Goal: Task Accomplishment & Management: Complete application form

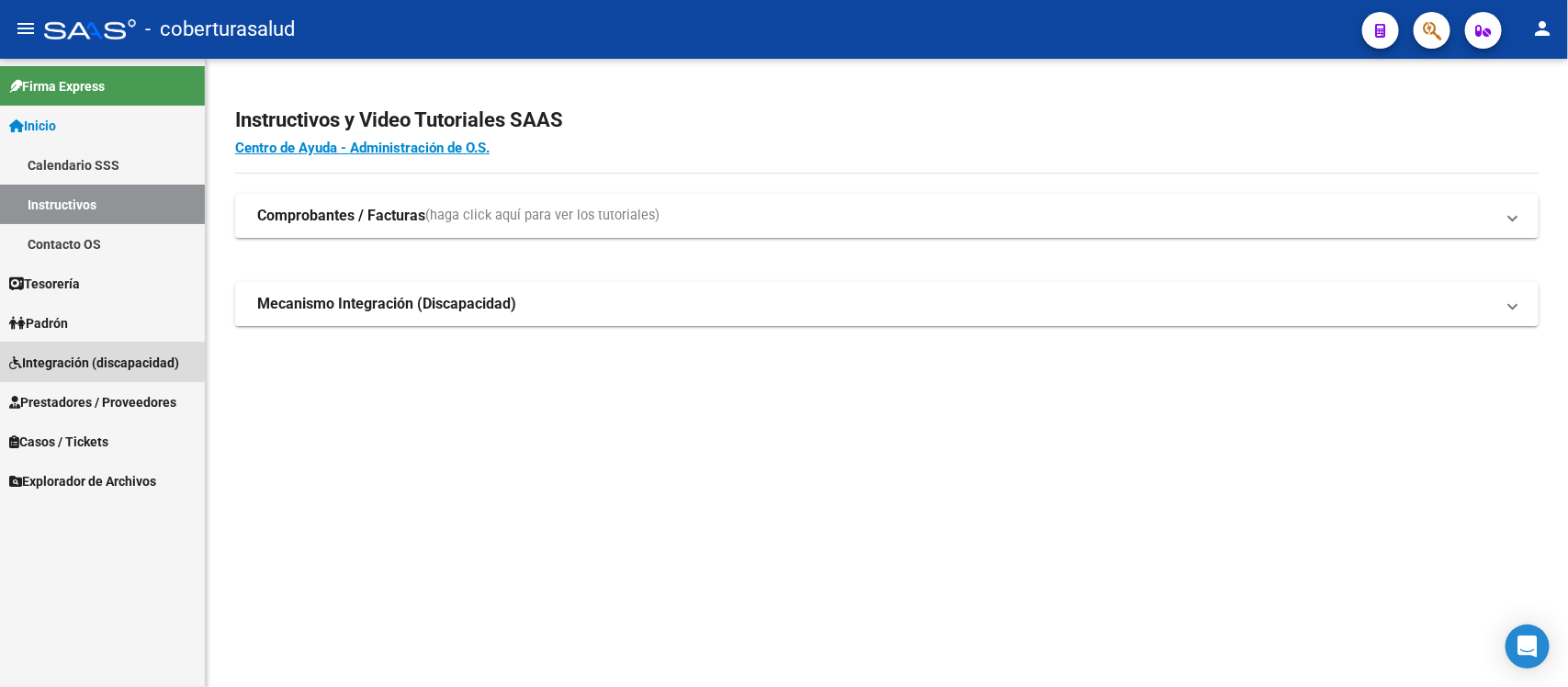
click at [88, 354] on span "Integración (discapacidad)" at bounding box center [93, 362] width 170 height 20
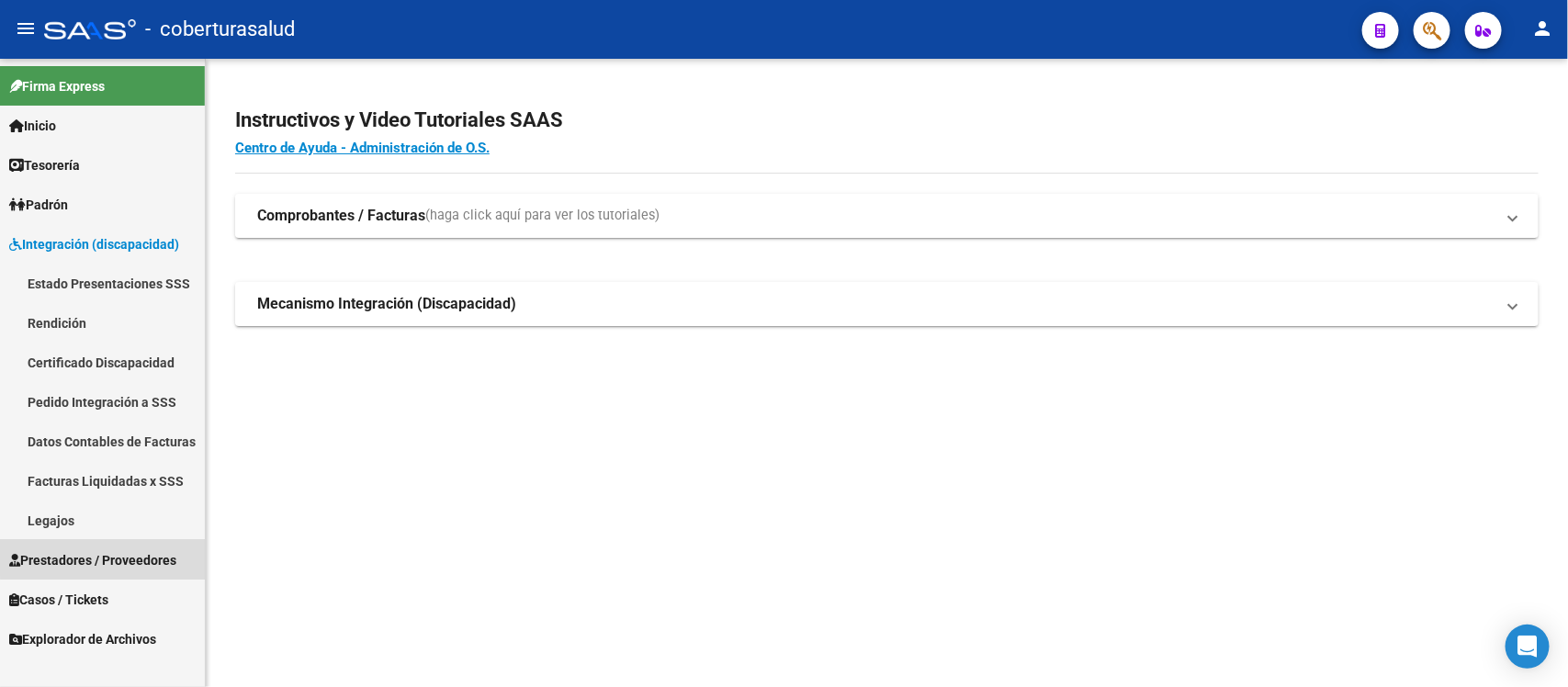
click at [117, 547] on link "Prestadores / Proveedores" at bounding box center [102, 560] width 205 height 40
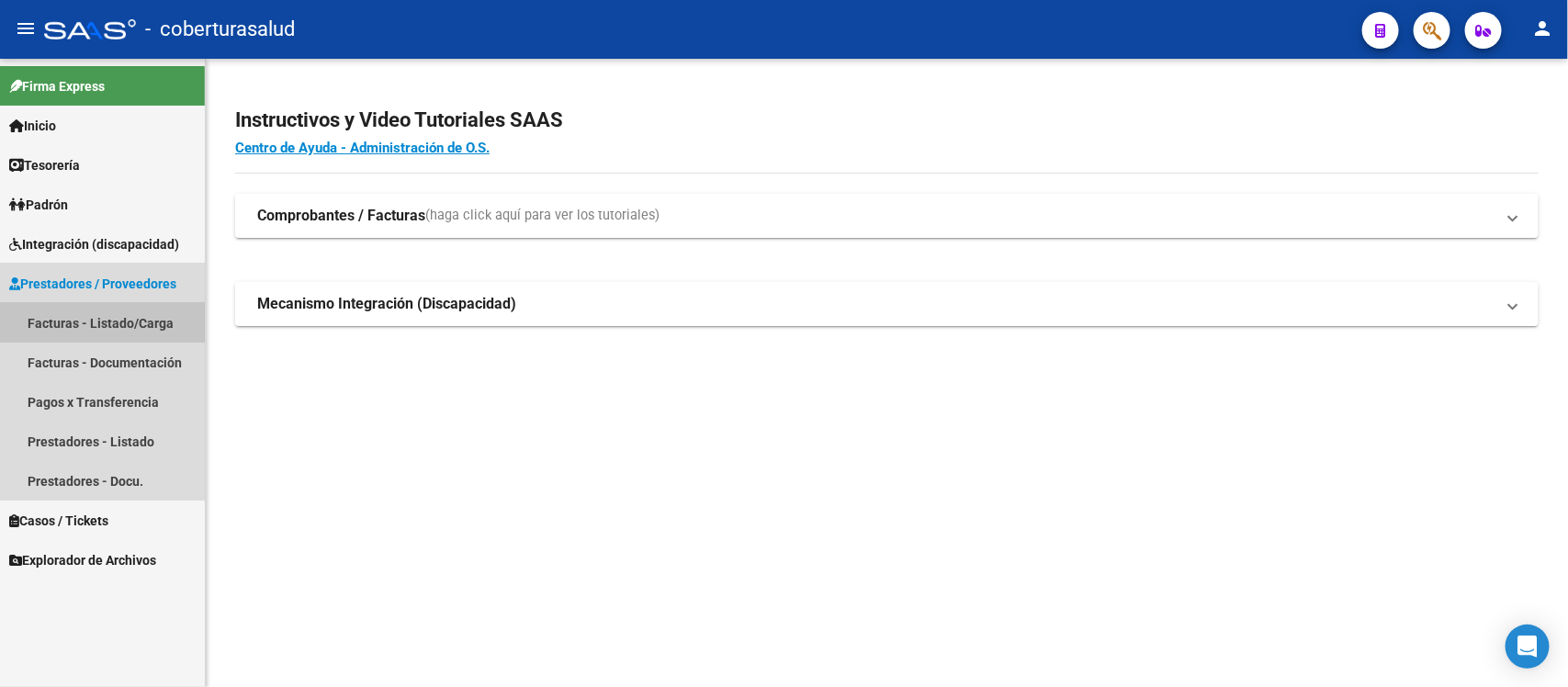
click at [149, 326] on link "Facturas - Listado/Carga" at bounding box center [102, 323] width 205 height 40
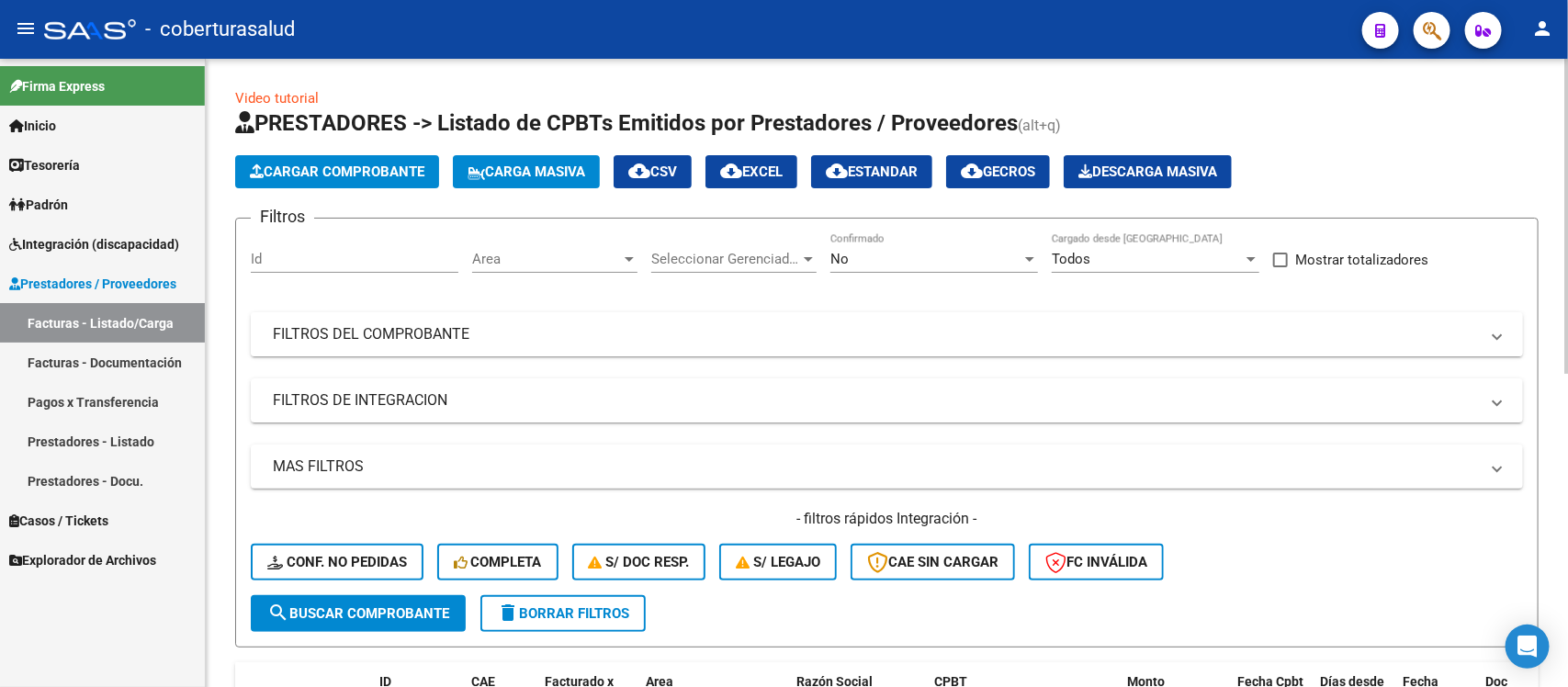
click at [652, 331] on mat-panel-title "FILTROS DEL COMPROBANTE" at bounding box center [876, 334] width 1206 height 20
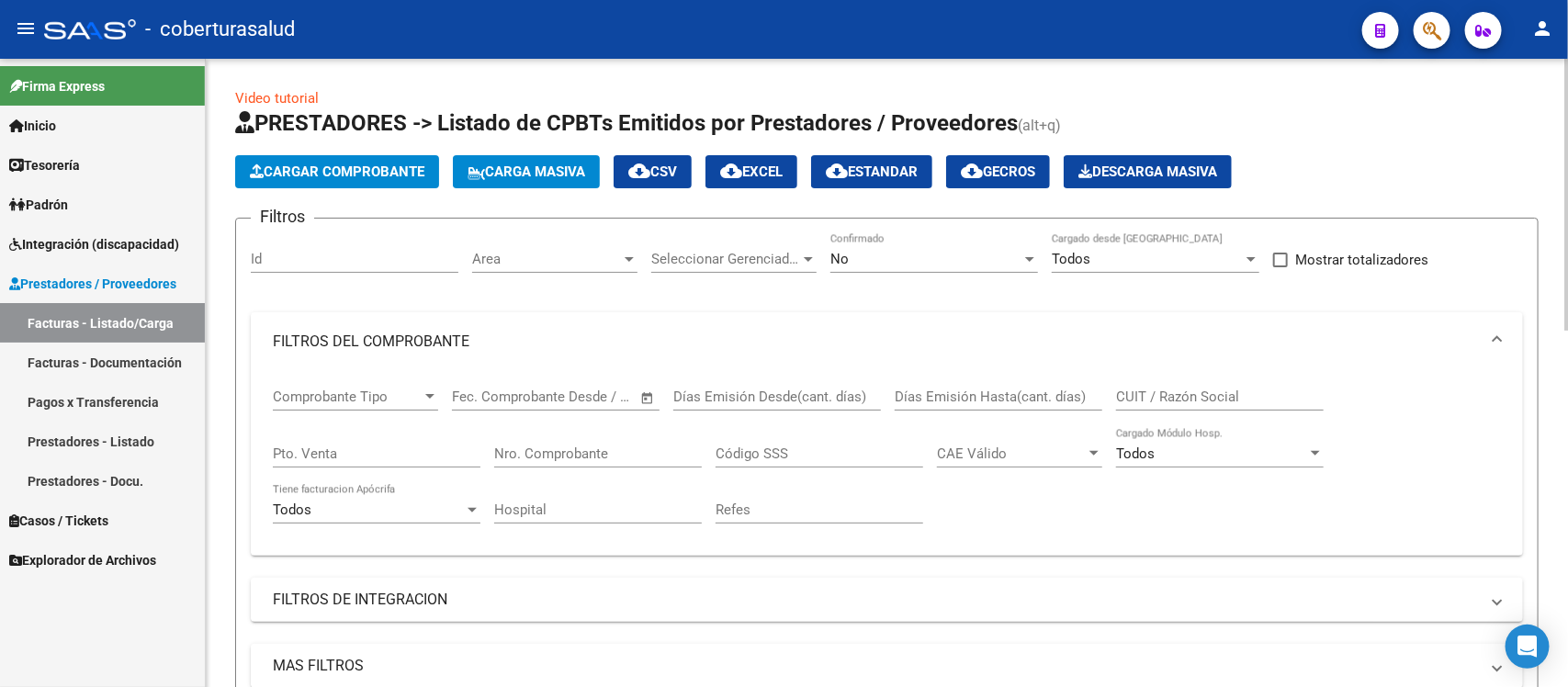
click at [1197, 397] on input "CUIT / Razón Social" at bounding box center [1220, 396] width 208 height 17
paste input "27299761091"
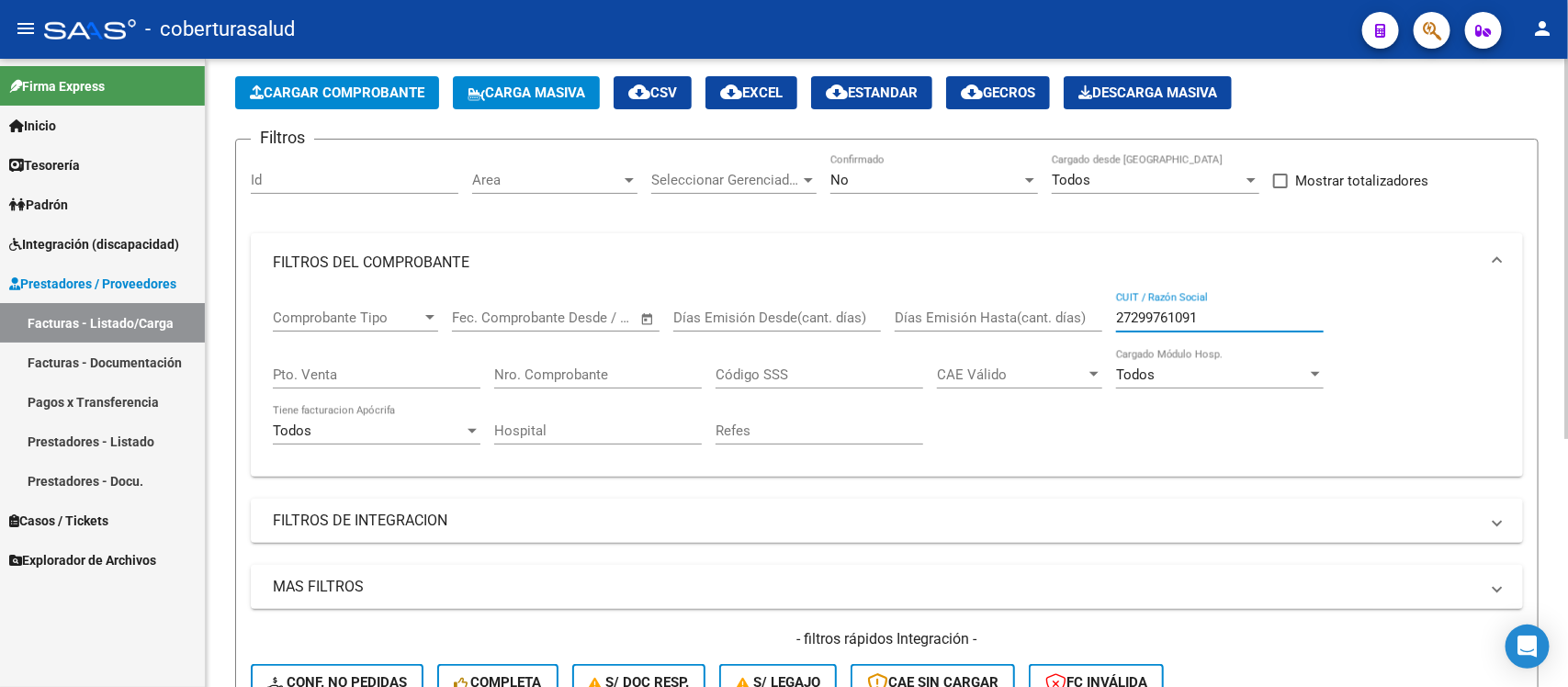
scroll to position [66, 0]
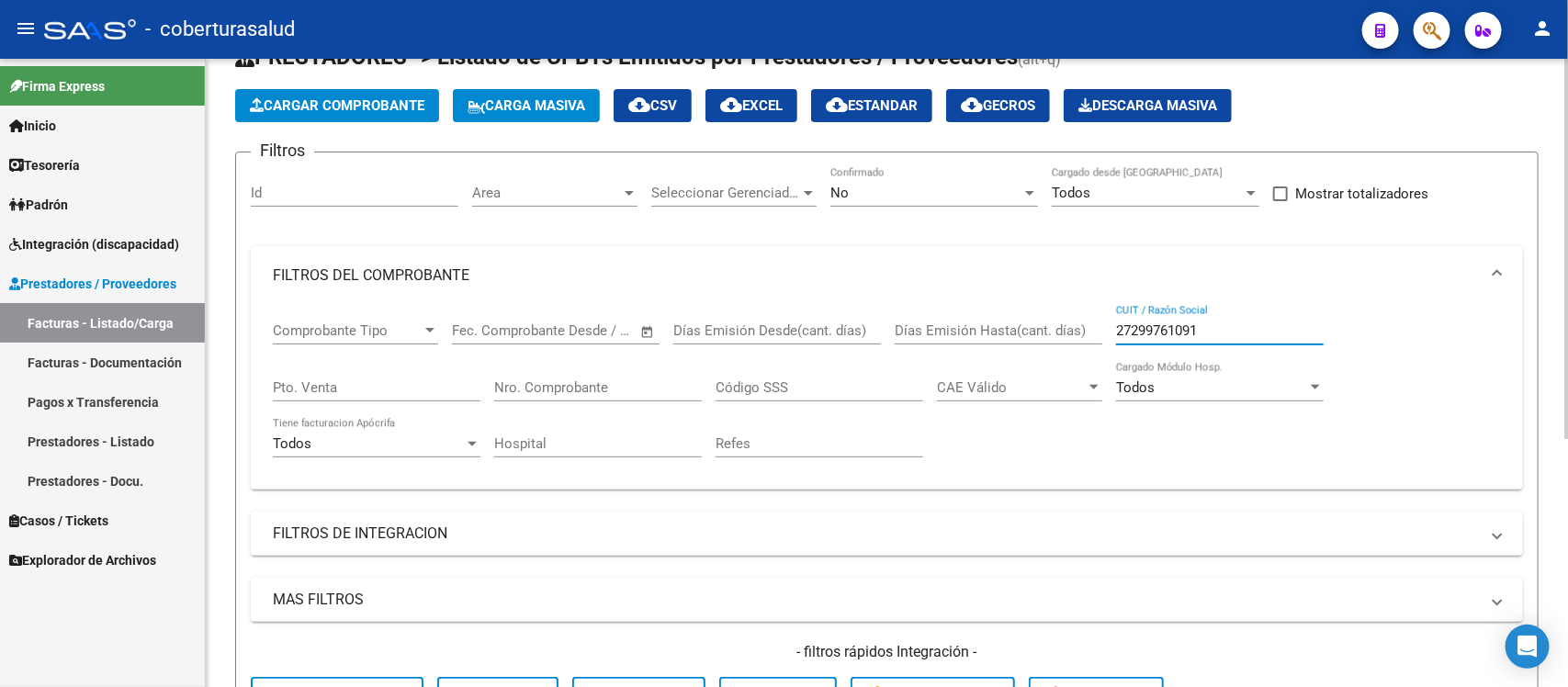
type input "27299761091"
click at [962, 191] on div "No" at bounding box center [925, 192] width 192 height 17
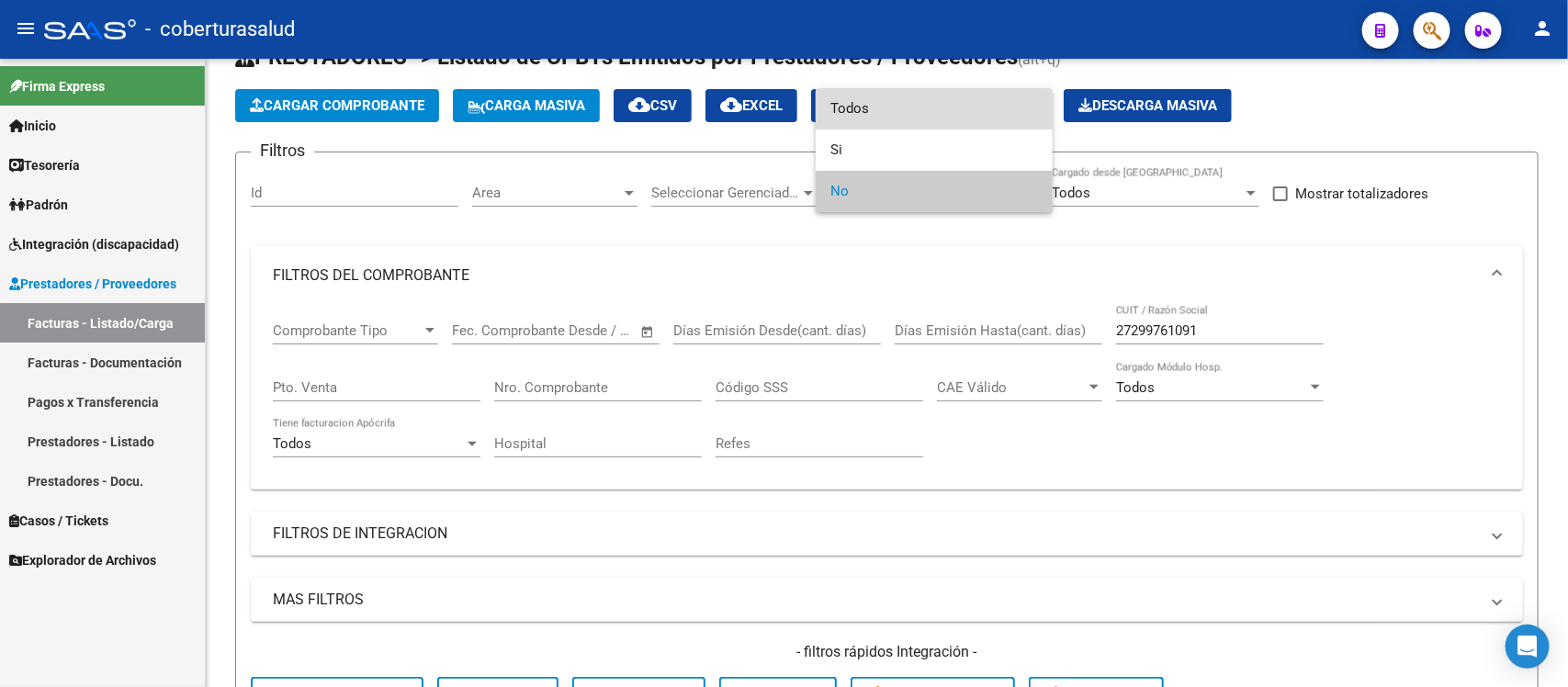
click at [889, 115] on span "Todos" at bounding box center [934, 109] width 208 height 42
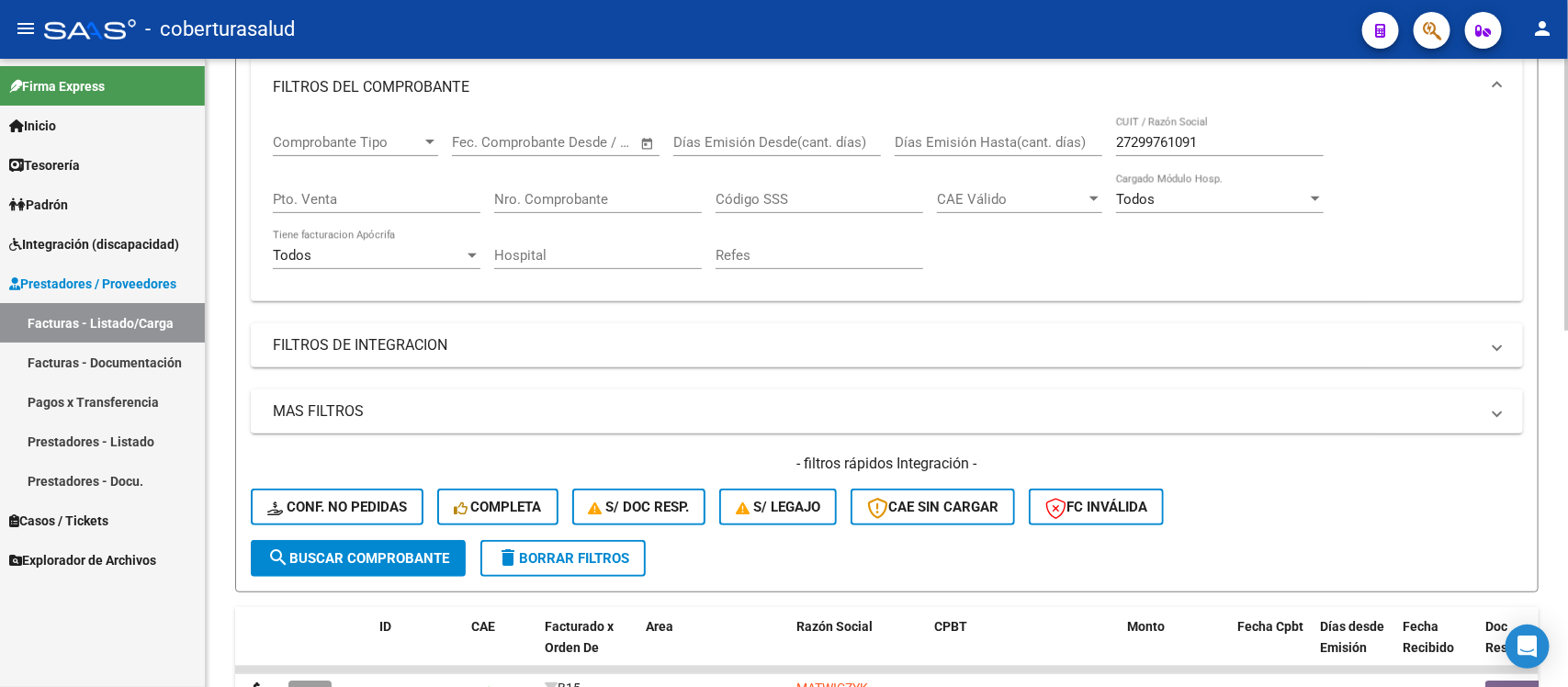
scroll to position [250, 0]
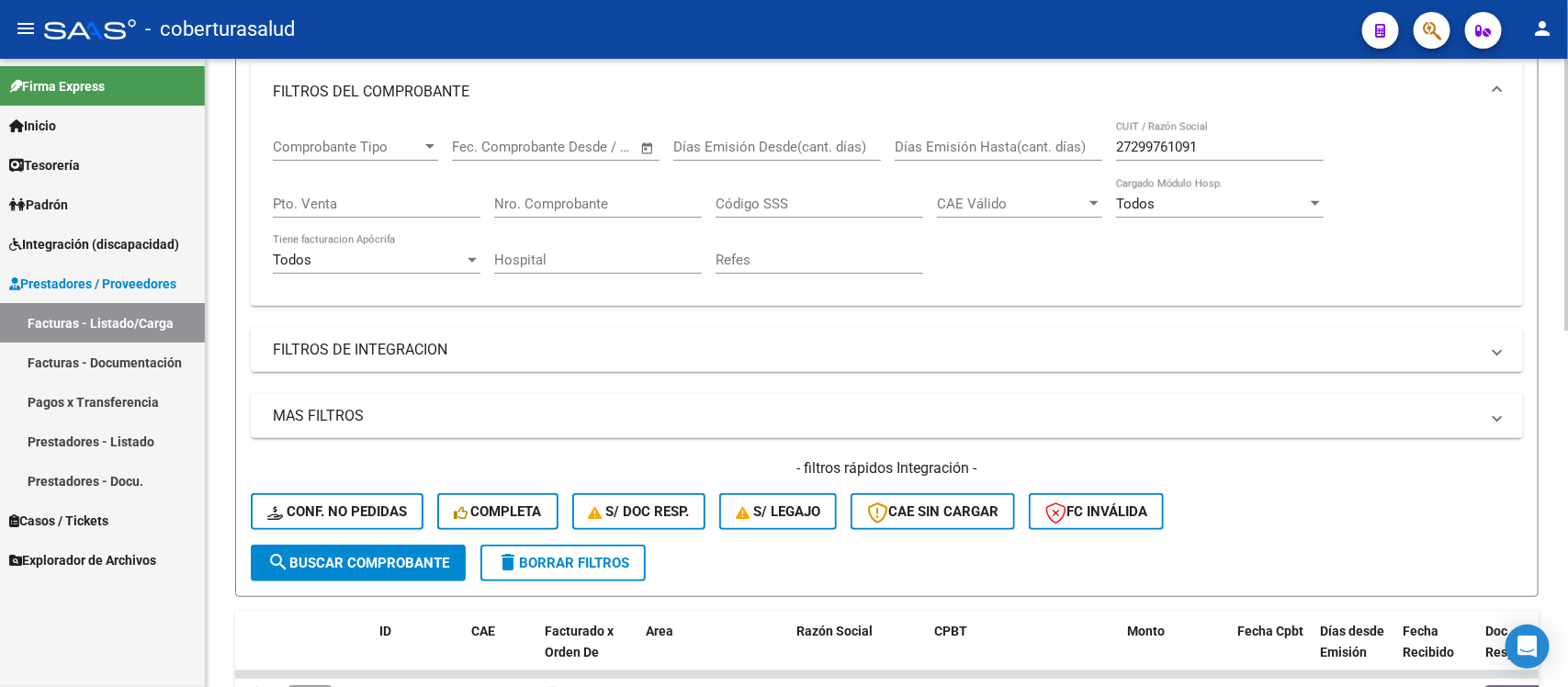
click at [560, 202] on input "Nro. Comprobante" at bounding box center [598, 203] width 208 height 17
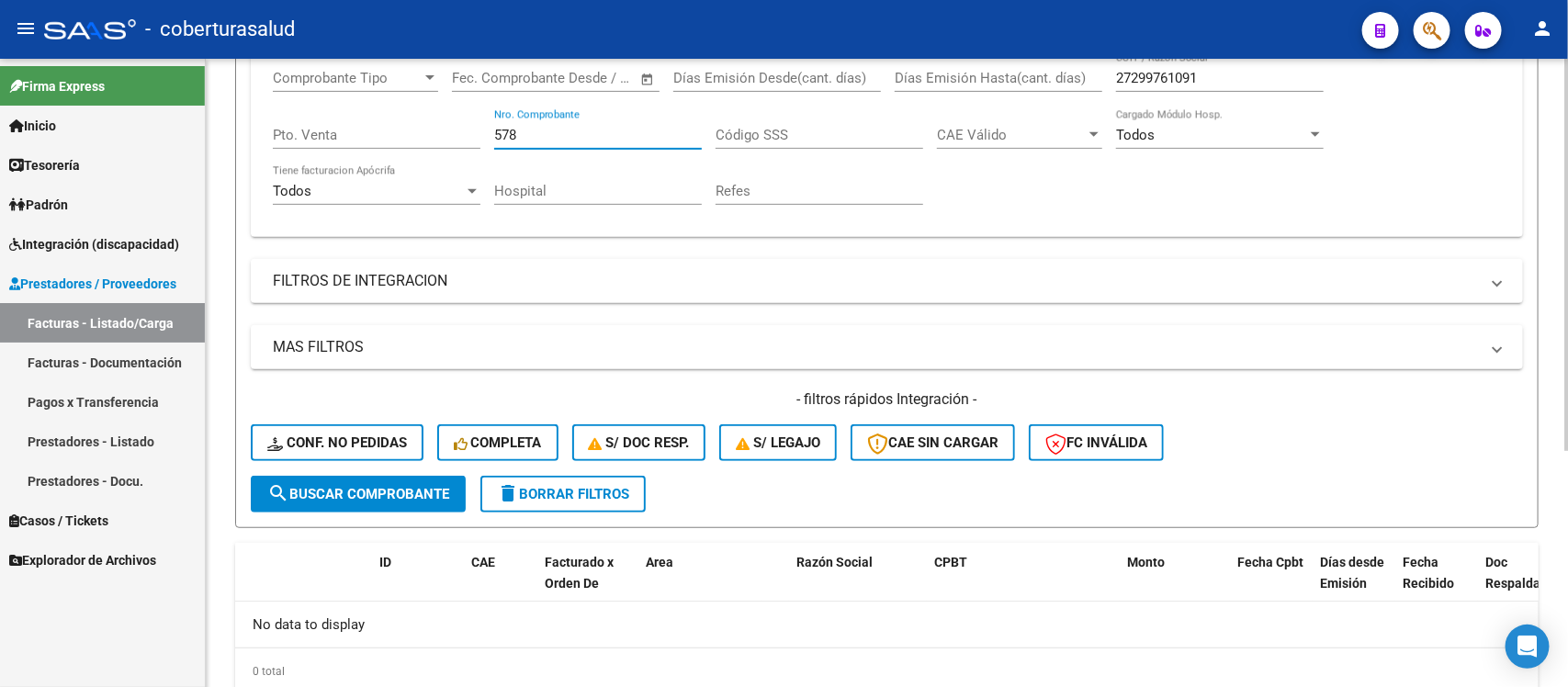
scroll to position [263, 0]
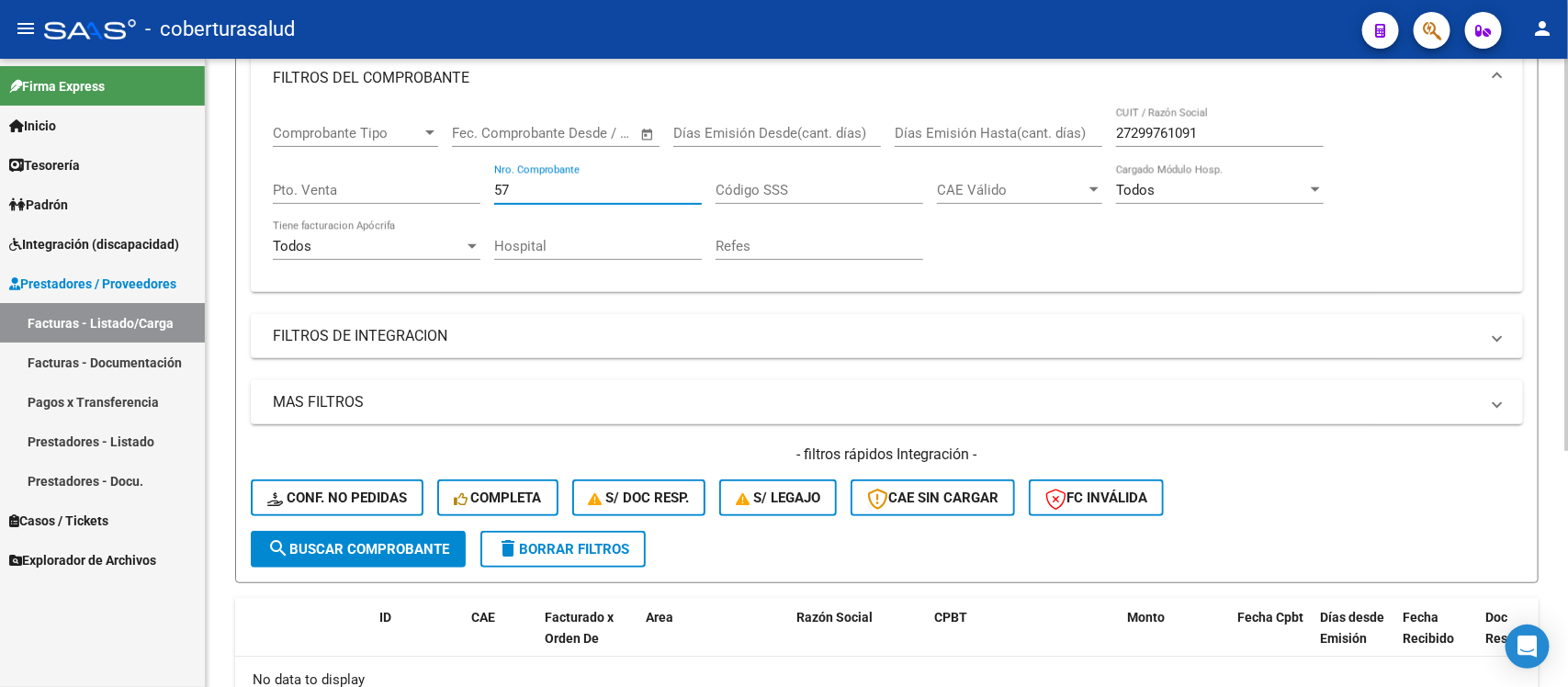
type input "5"
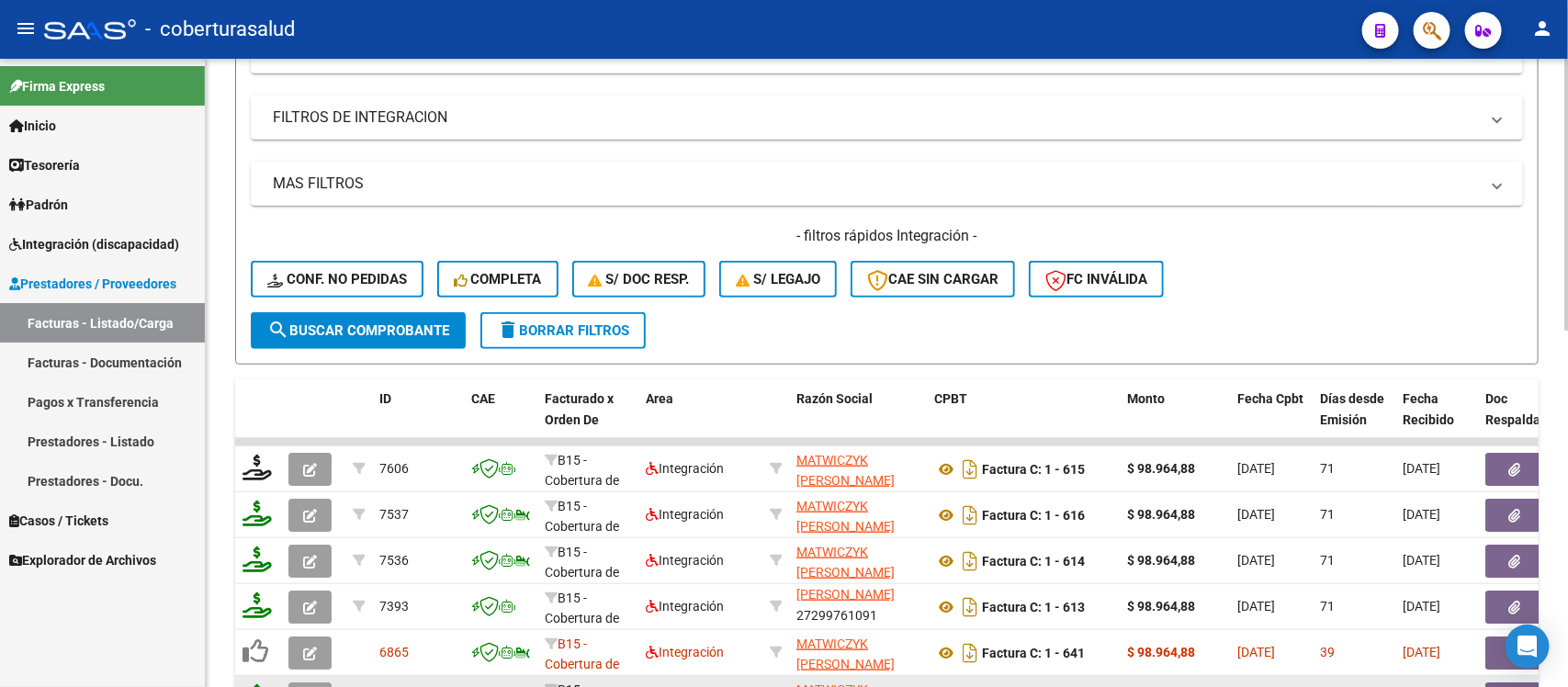
scroll to position [479, 0]
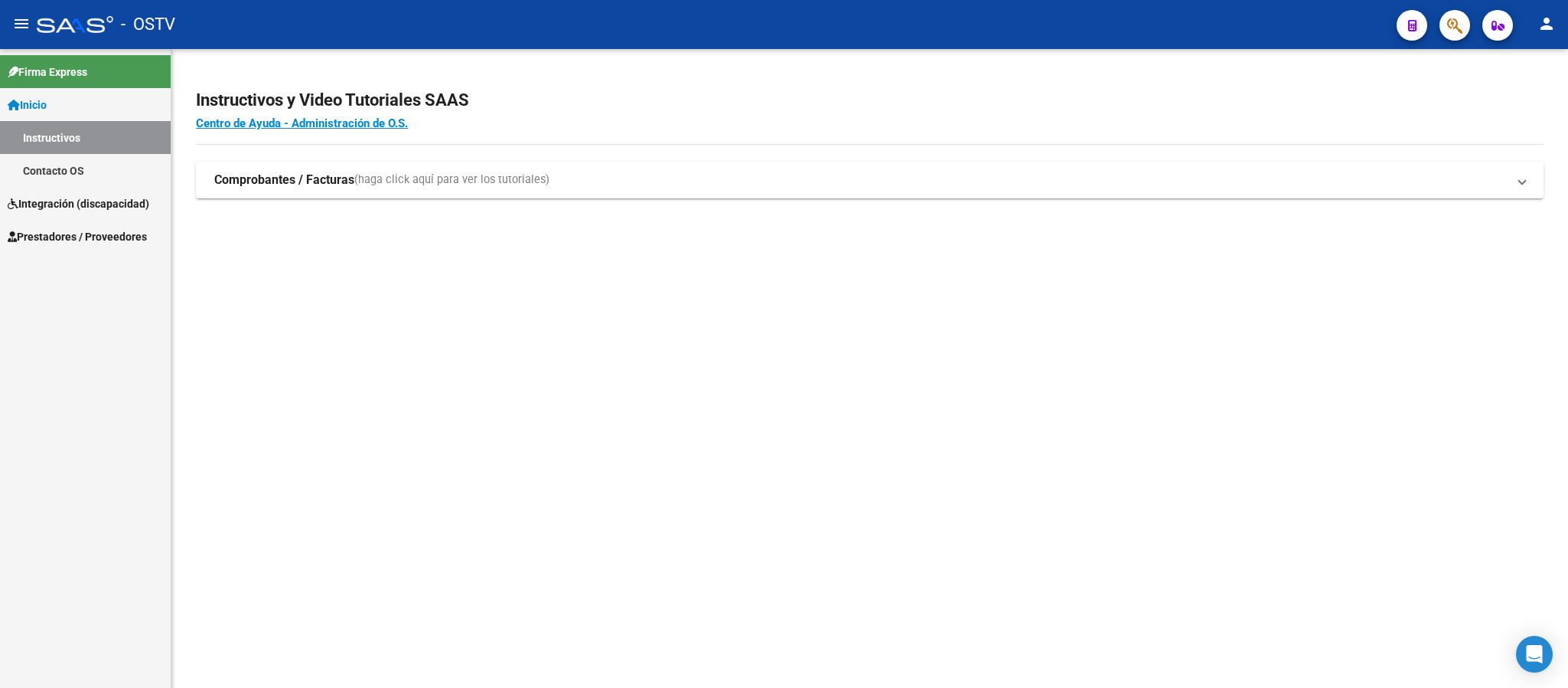
click at [108, 212] on link "Integración (discapacidad)" at bounding box center [85, 203] width 171 height 33
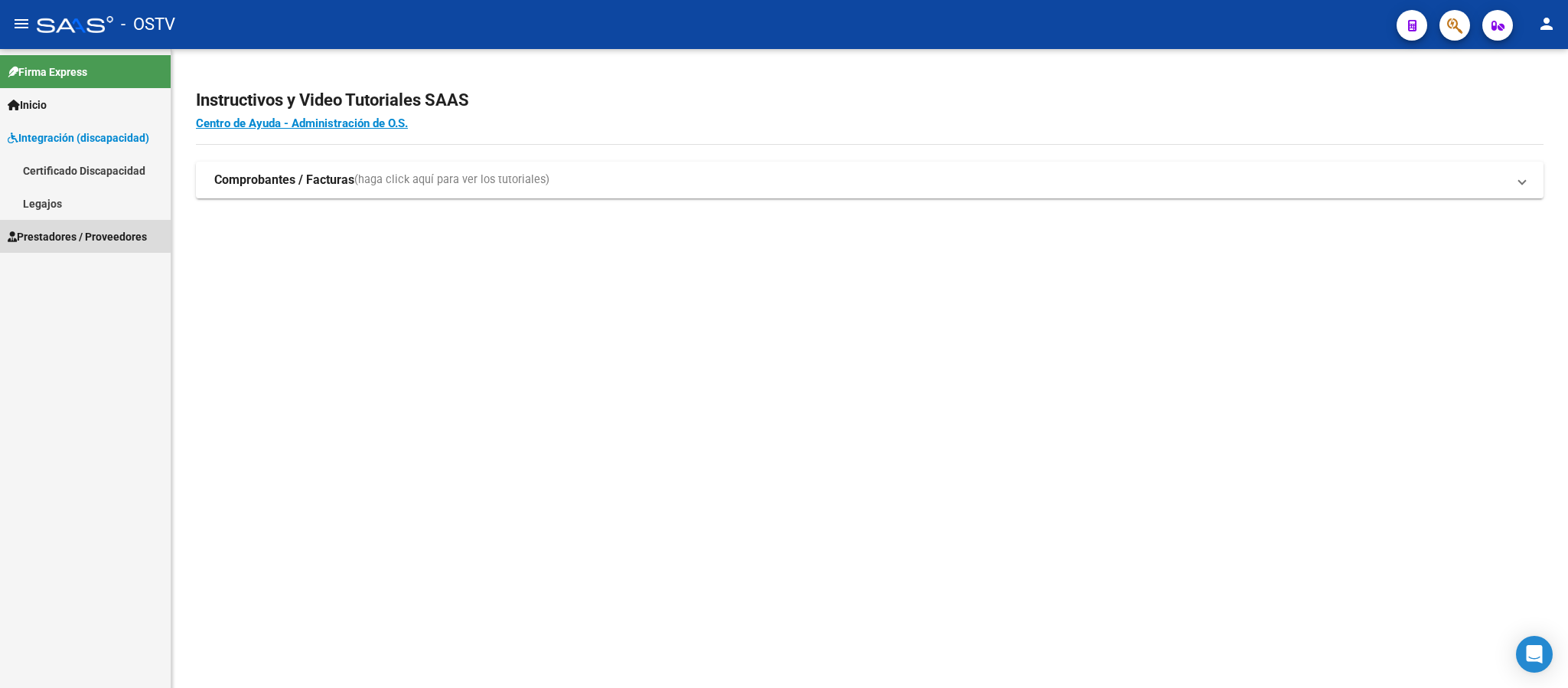
click at [79, 229] on span "Prestadores / Proveedores" at bounding box center [77, 237] width 139 height 17
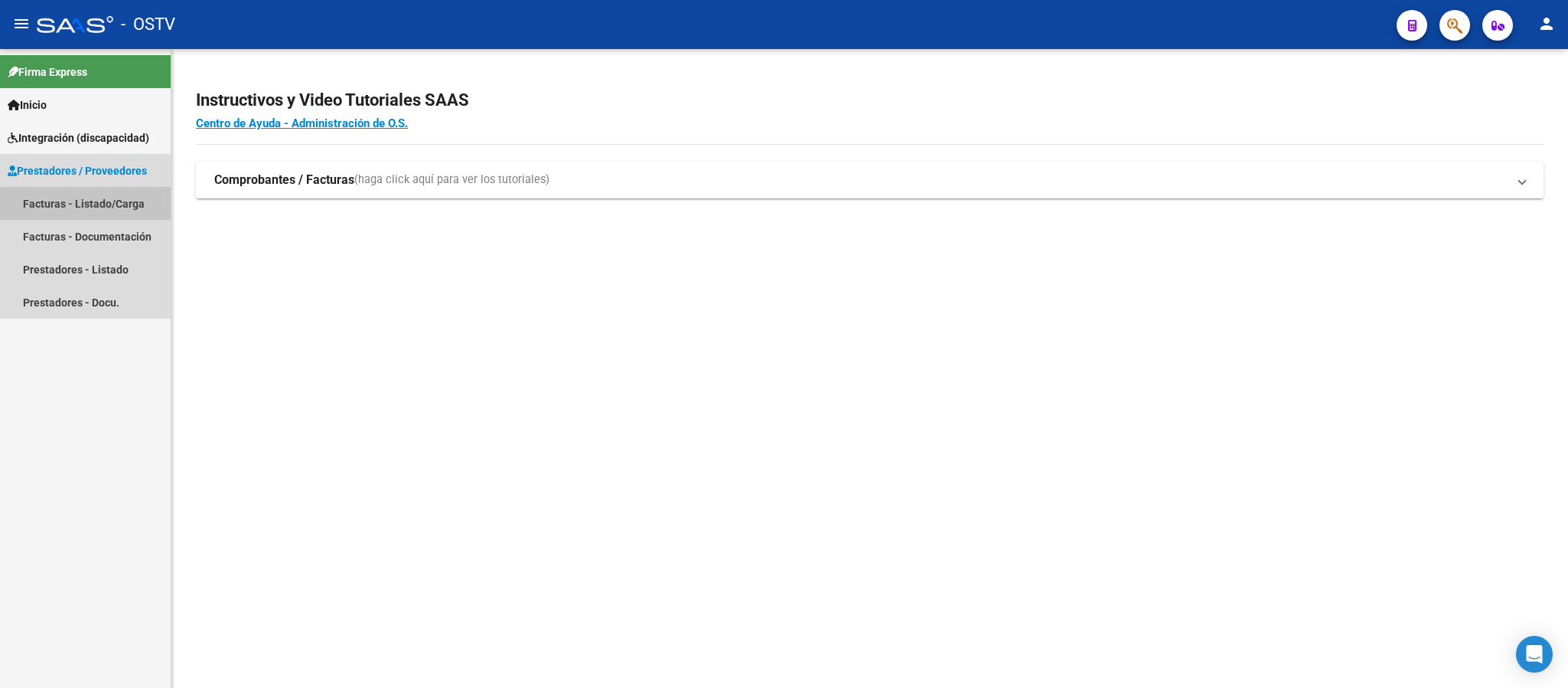
click at [104, 203] on link "Facturas - Listado/Carga" at bounding box center [85, 203] width 171 height 33
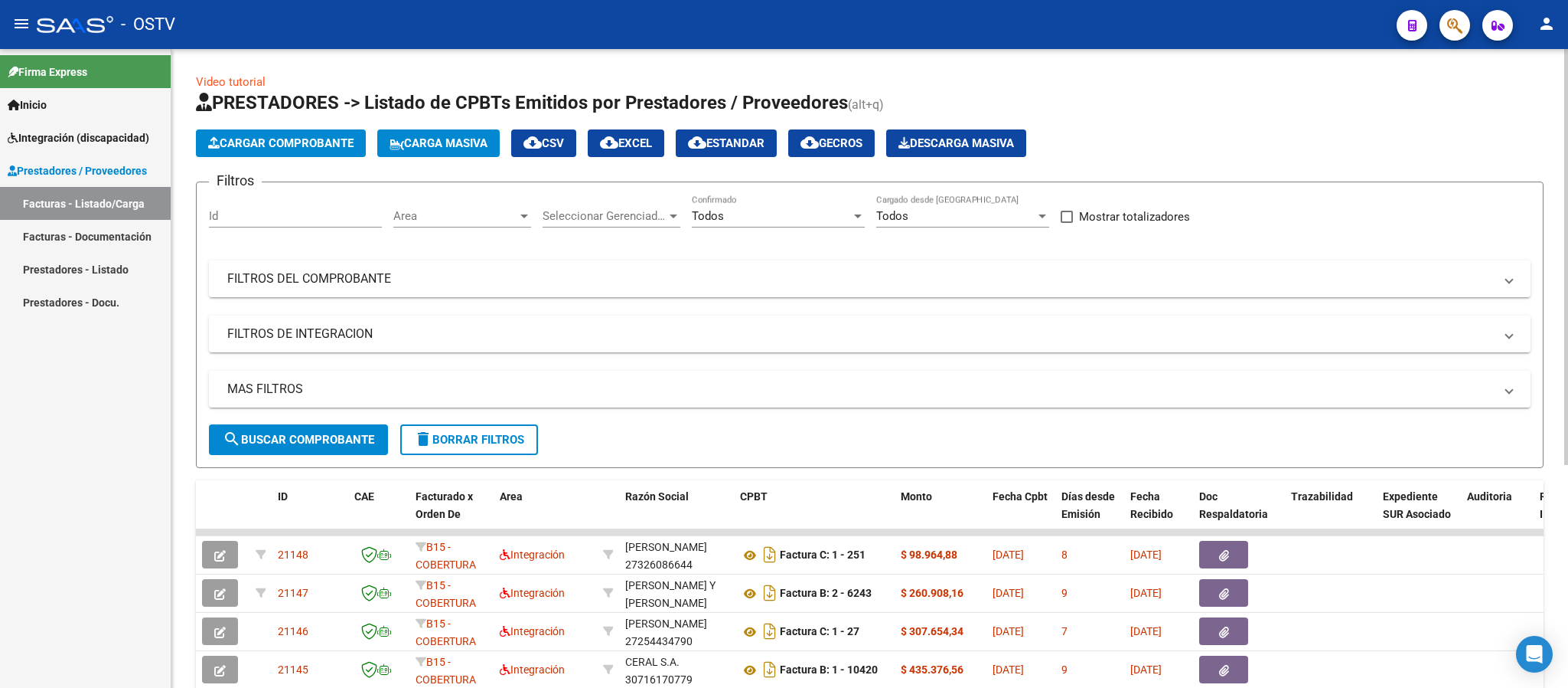
click at [753, 259] on div "Filtros Id Area Area Seleccionar Gerenciador Seleccionar Gerenciador Todos Conf…" at bounding box center [870, 309] width 1322 height 229
click at [902, 278] on mat-panel-title "FILTROS DEL COMPROBANTE" at bounding box center [861, 279] width 1267 height 17
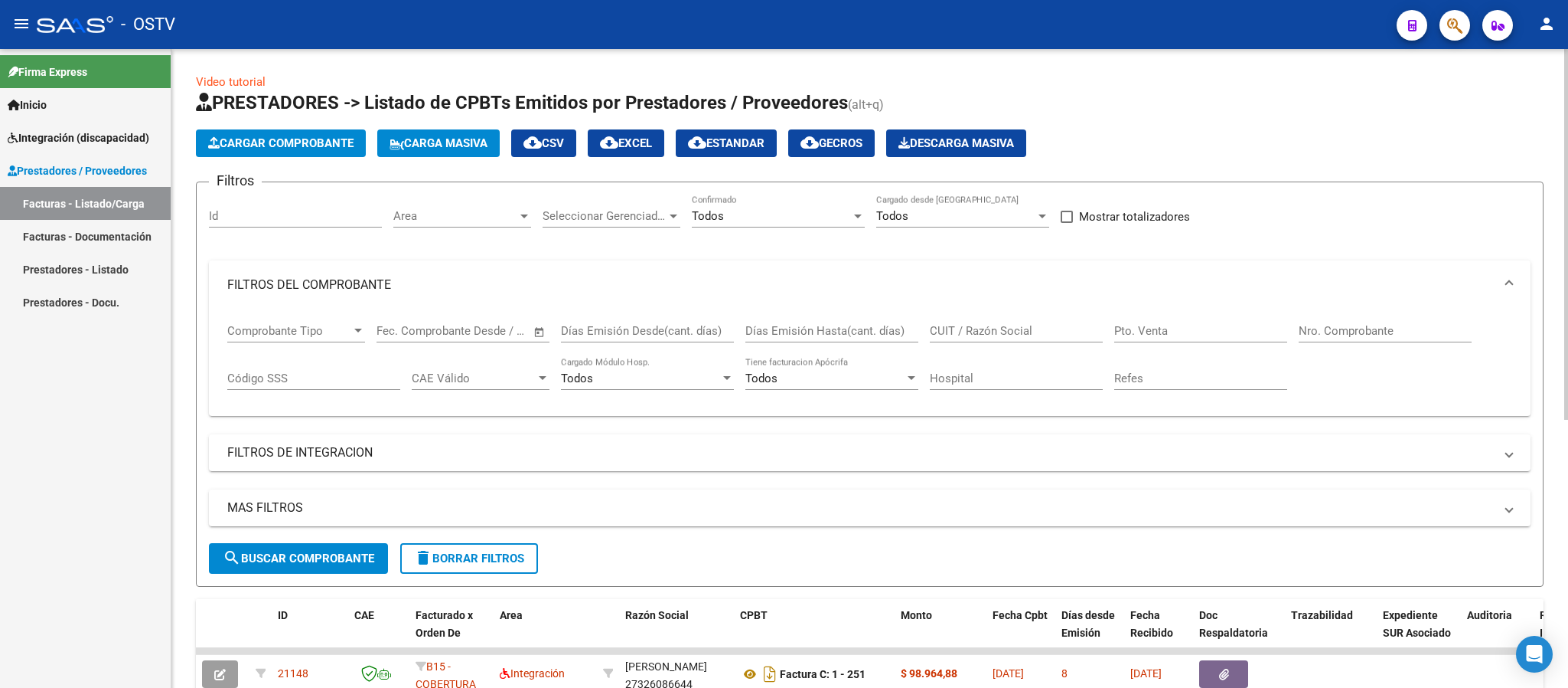
click at [983, 338] on input "CUIT / Razón Social" at bounding box center [1016, 331] width 173 height 14
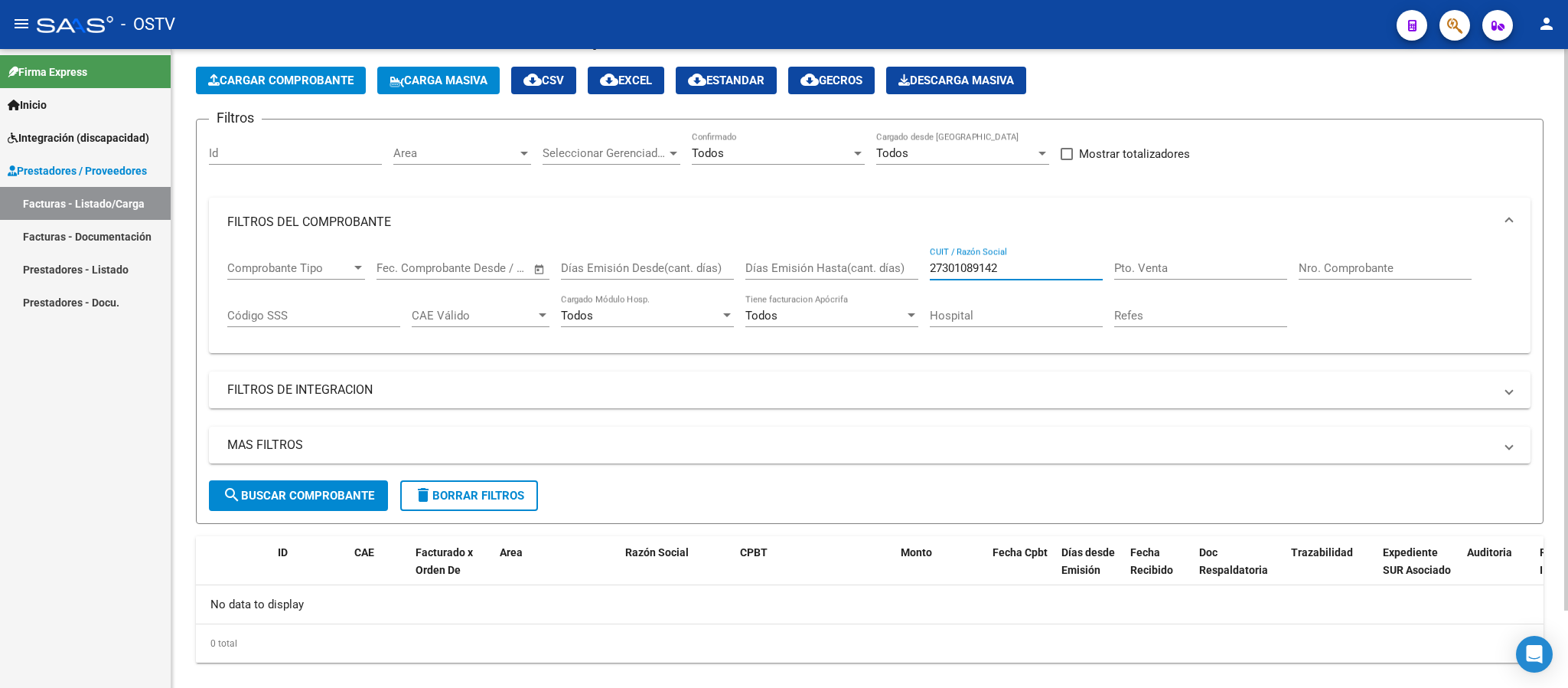
scroll to position [88, 0]
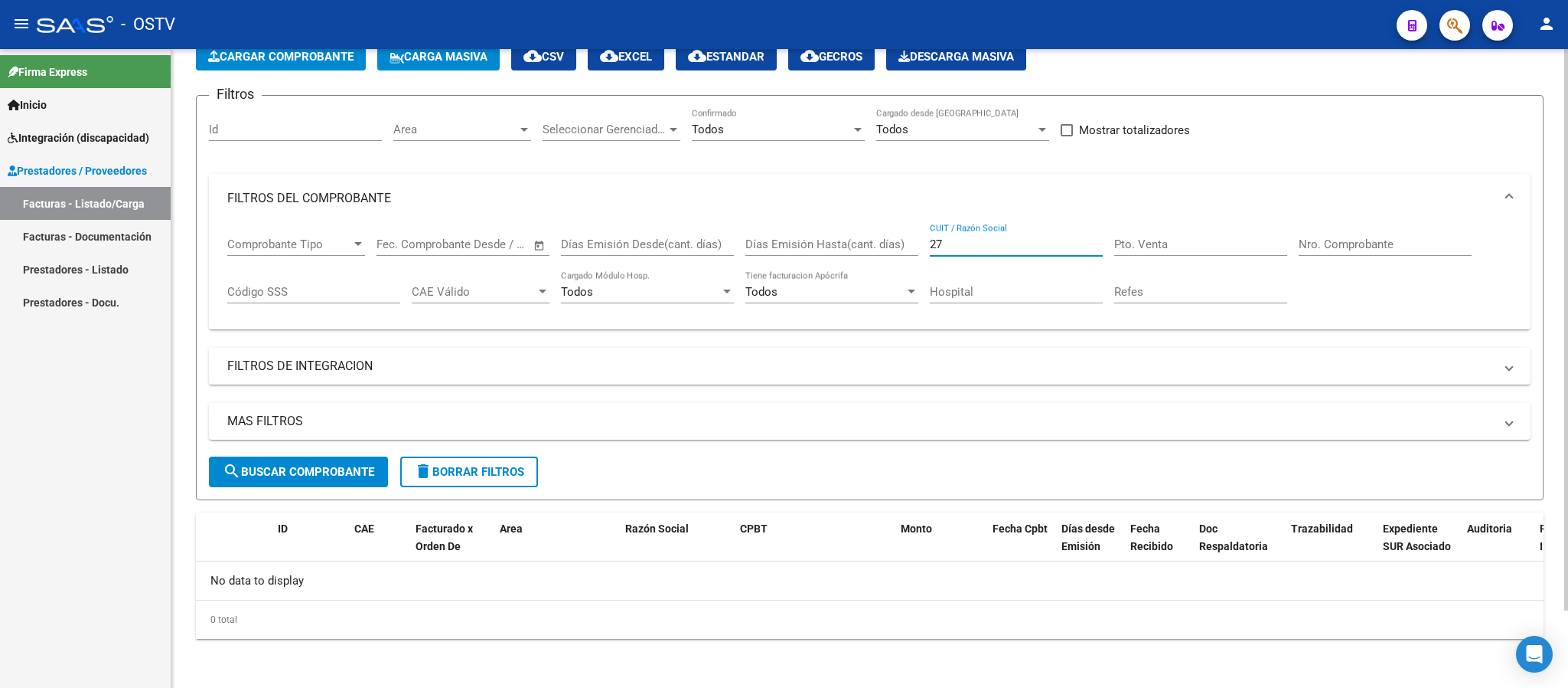
type input "2"
type input "27301089142"
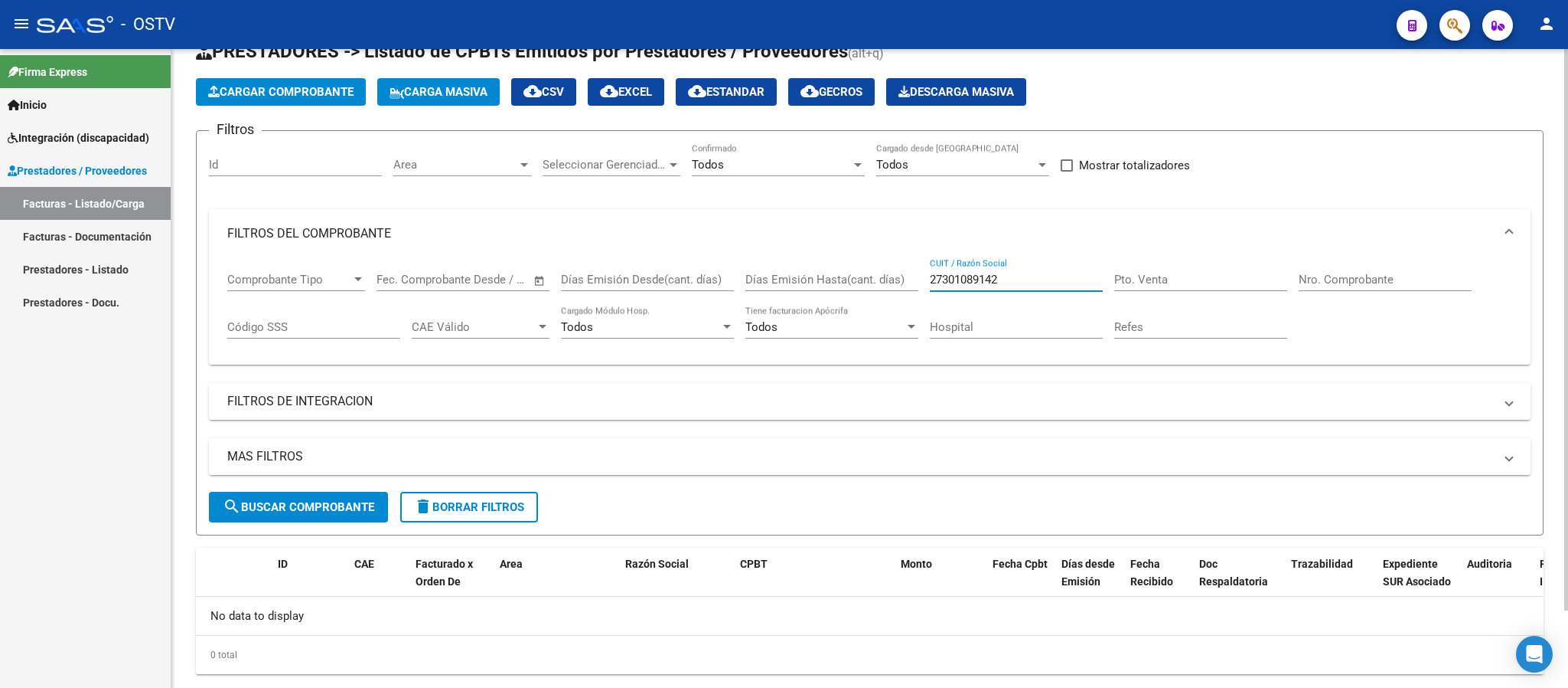
scroll to position [0, 0]
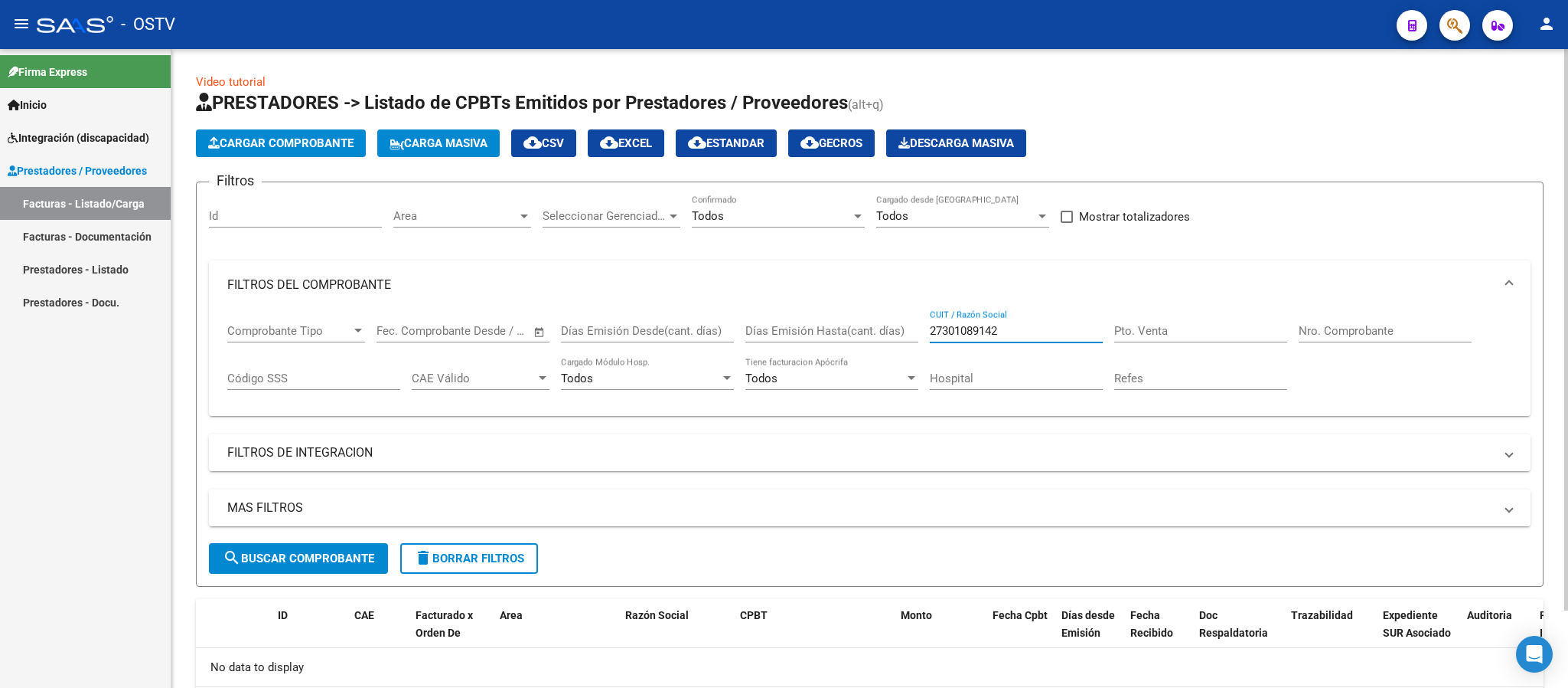
drag, startPoint x: 1020, startPoint y: 329, endPoint x: 632, endPoint y: 408, distance: 396.0
click at [650, 402] on div "Comprobante Tipo Comprobante Tipo Fecha inicio – Fecha fin Fec. Comprobante Des…" at bounding box center [870, 357] width 1285 height 95
click at [292, 460] on mat-panel-title "FILTROS DE INTEGRACION" at bounding box center [861, 452] width 1267 height 17
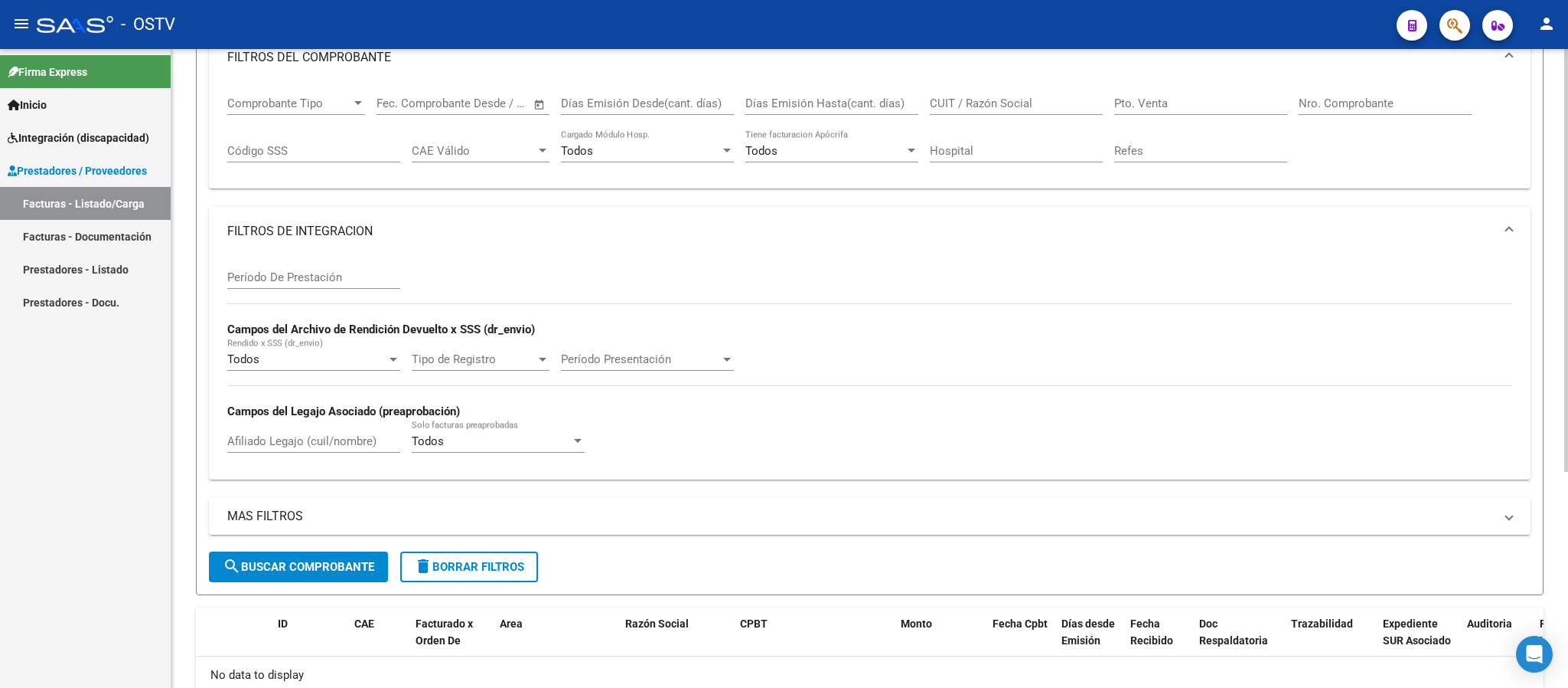
scroll to position [229, 0]
click at [326, 439] on input "Afiliado Legajo (cuil/nombre)" at bounding box center [314, 438] width 173 height 14
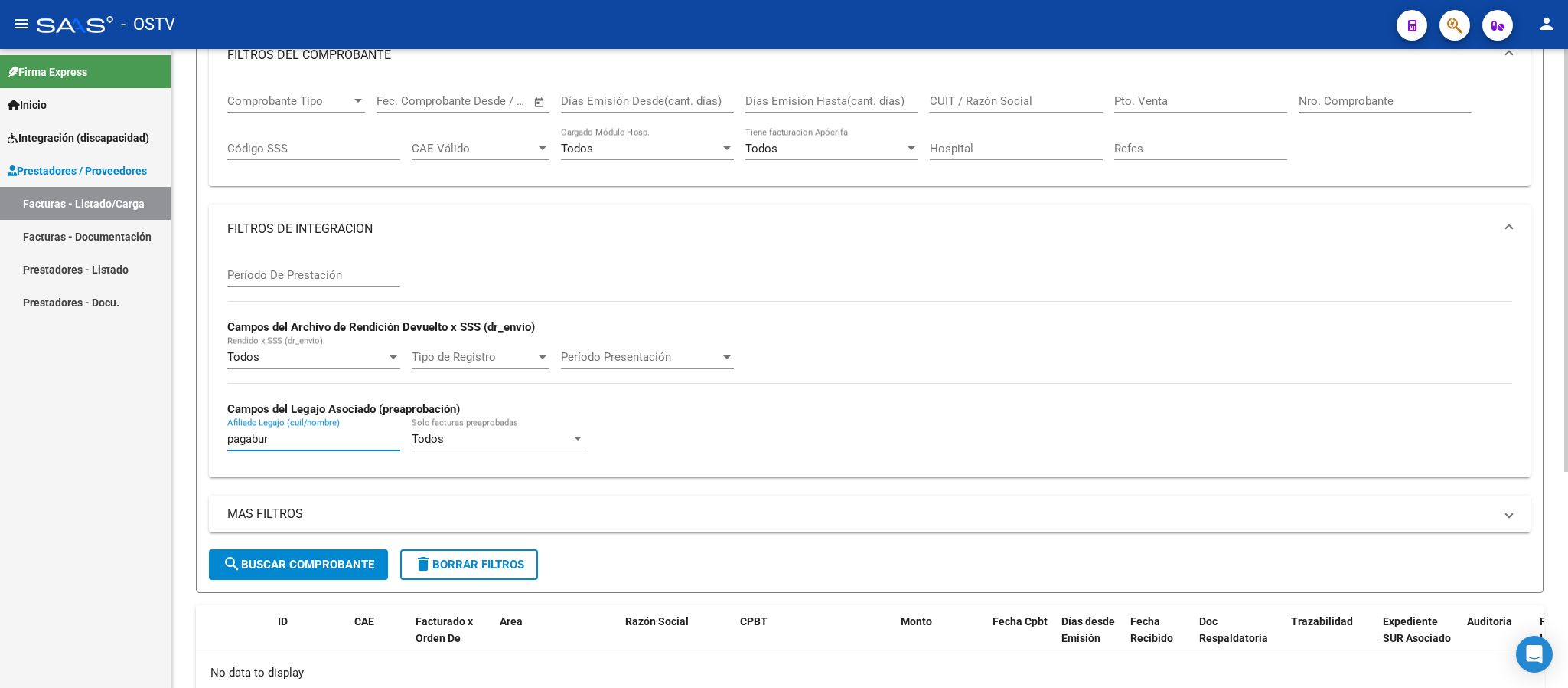
type input "pagaburu"
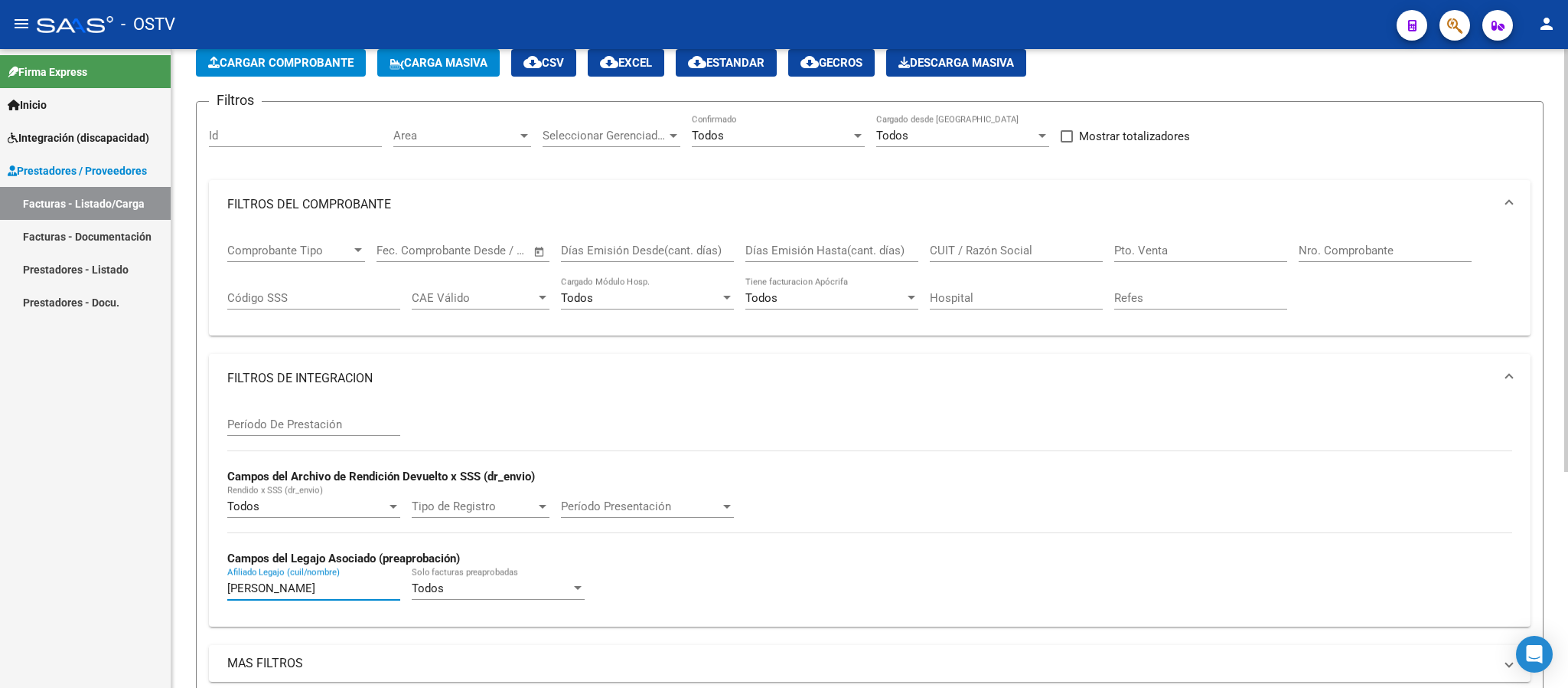
scroll to position [0, 0]
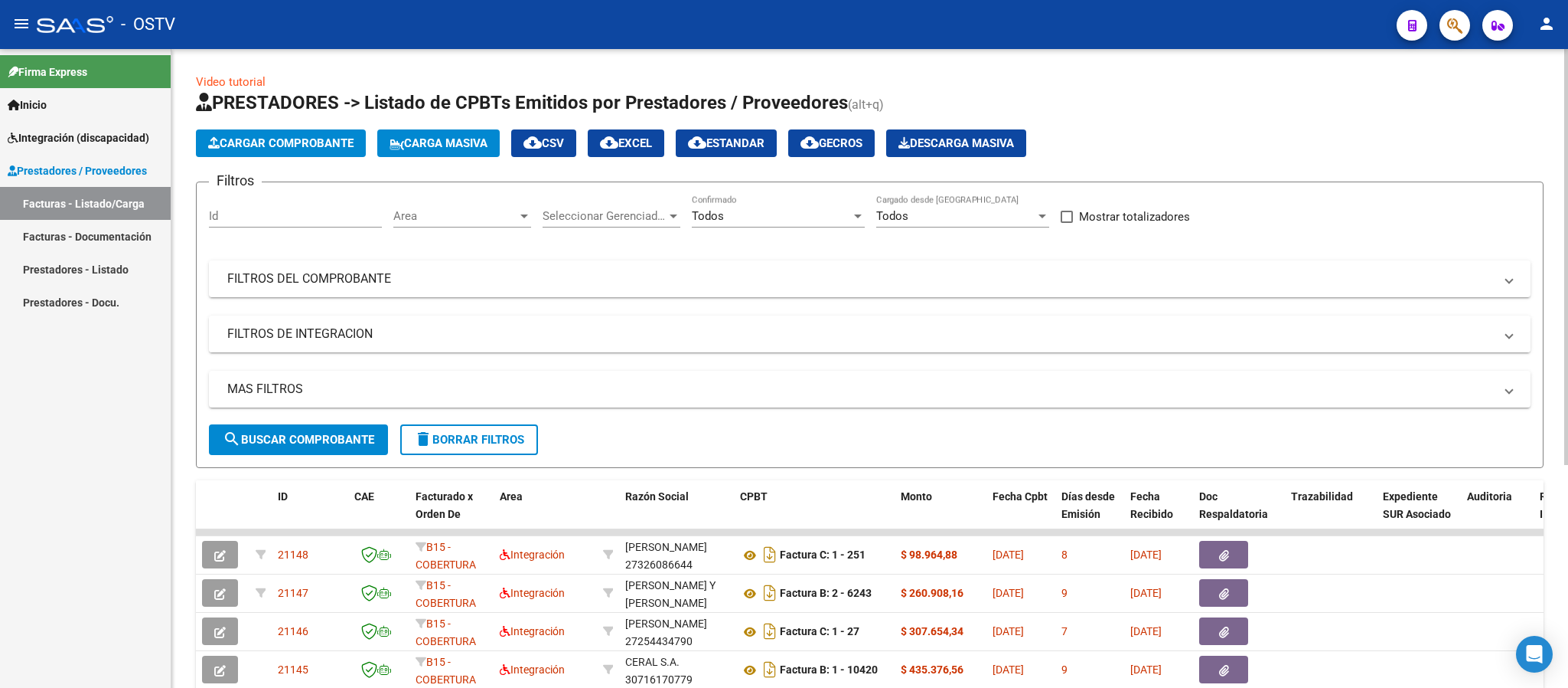
click at [350, 323] on mat-expansion-panel-header "FILTROS DE INTEGRACION" at bounding box center [870, 333] width 1322 height 36
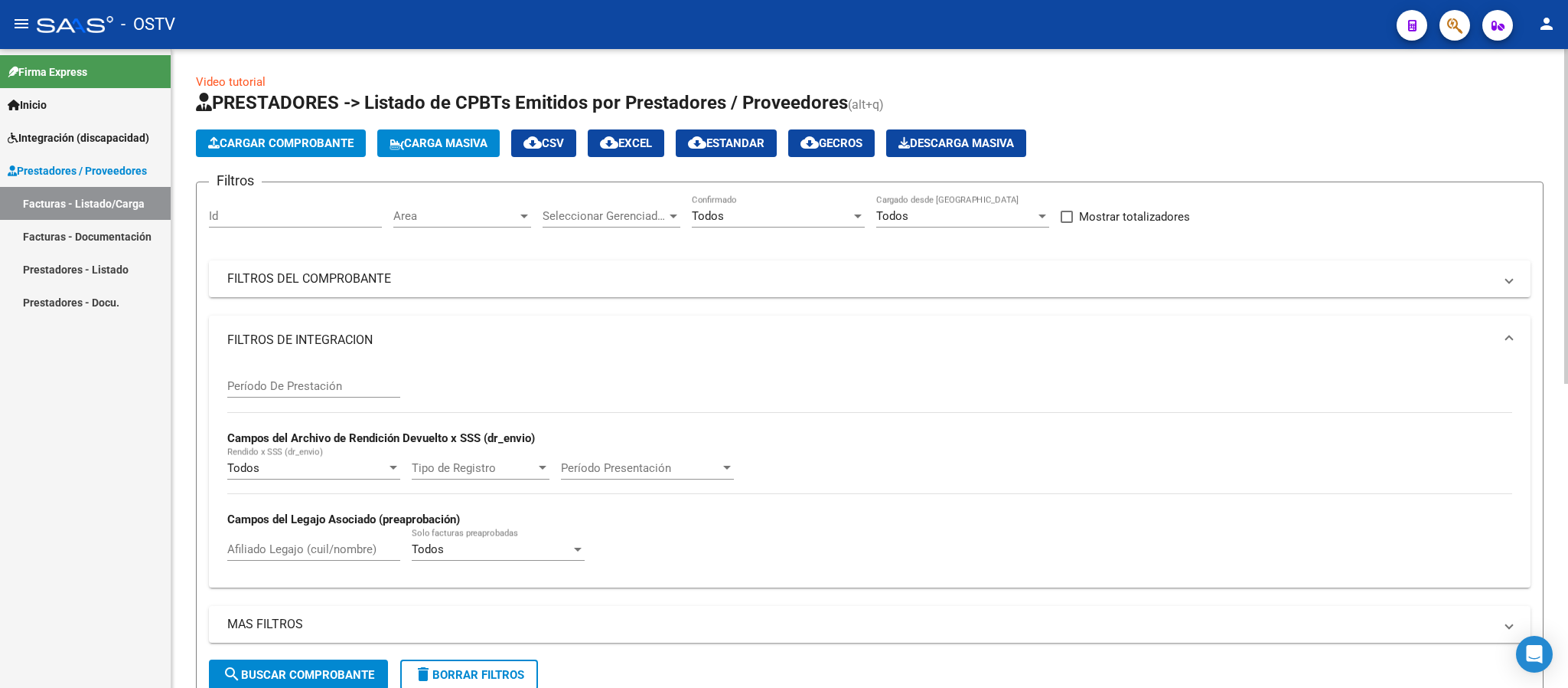
click at [325, 554] on input "Afiliado Legajo (cuil/nombre)" at bounding box center [314, 549] width 173 height 14
type input "p"
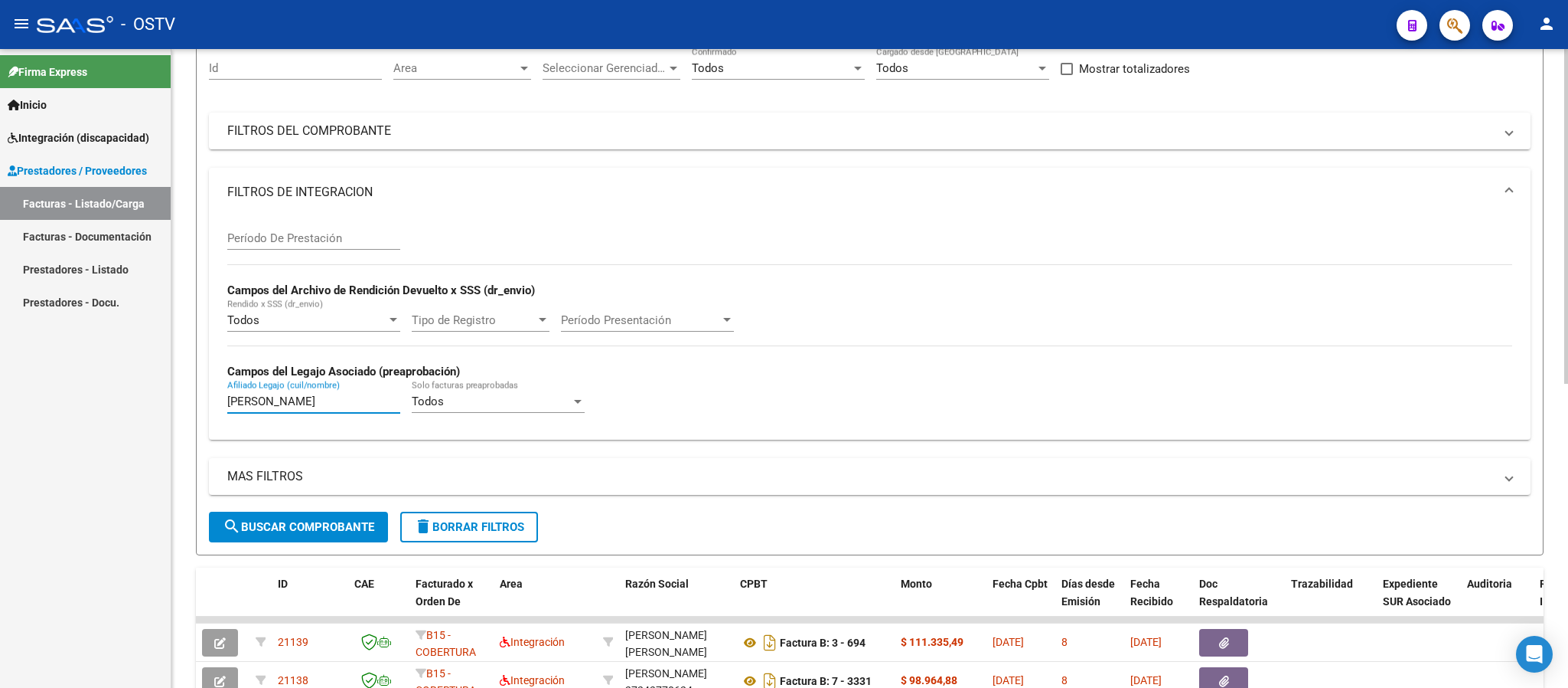
scroll to position [575, 0]
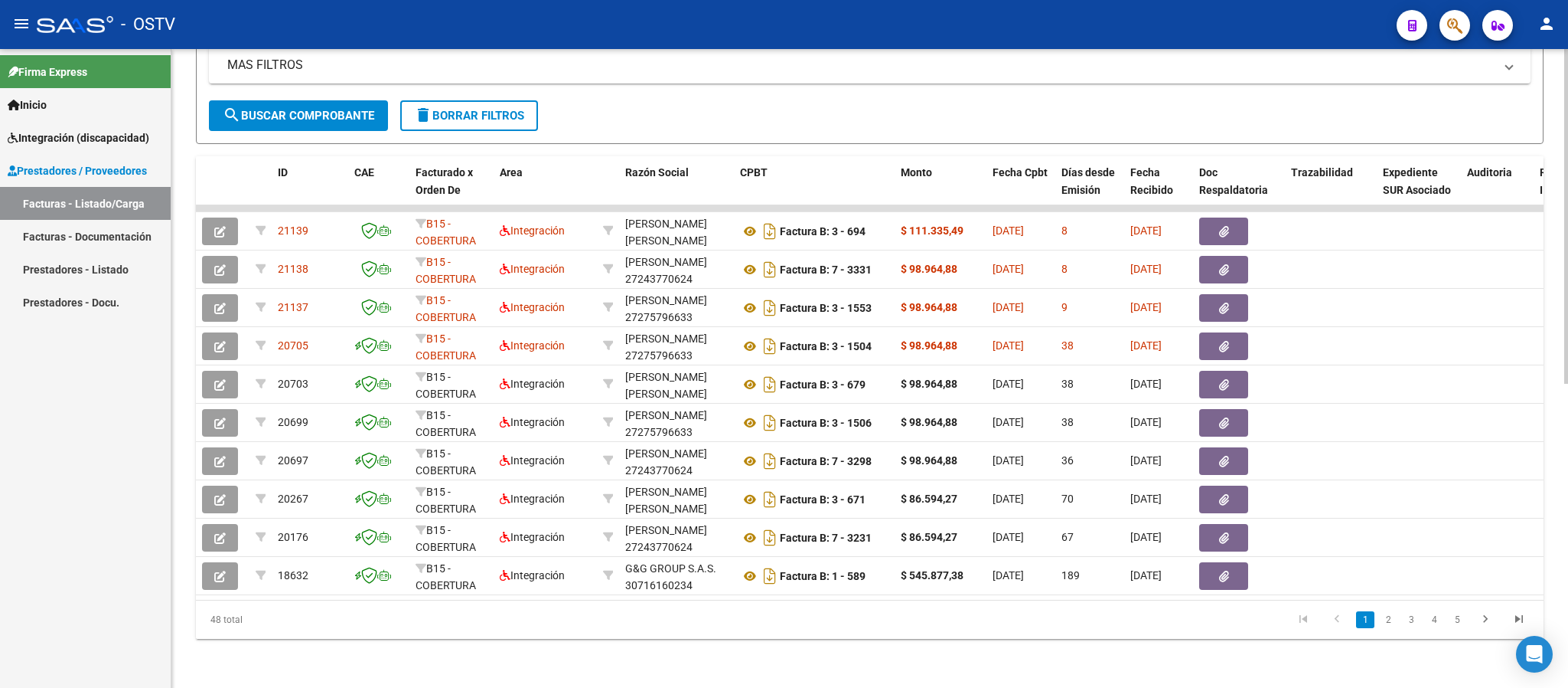
type input "pagaburo"
drag, startPoint x: 583, startPoint y: 587, endPoint x: 691, endPoint y: 588, distance: 108.0
click at [691, 588] on datatable-body "21139 B15 - COBERTURA DE SALUD S.A. (Boreal) Integración AMAYO MARIA CECILIA 23…" at bounding box center [870, 402] width 1348 height 395
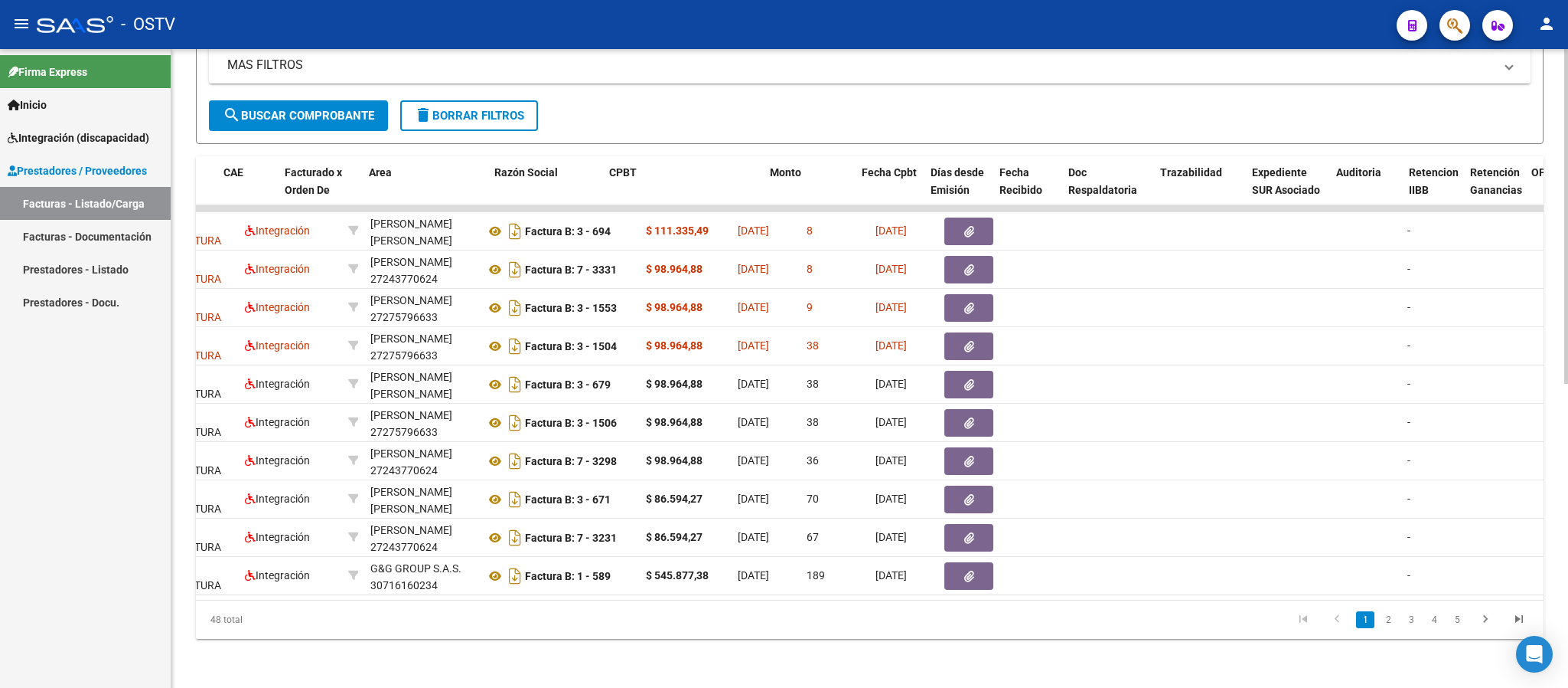
scroll to position [0, 131]
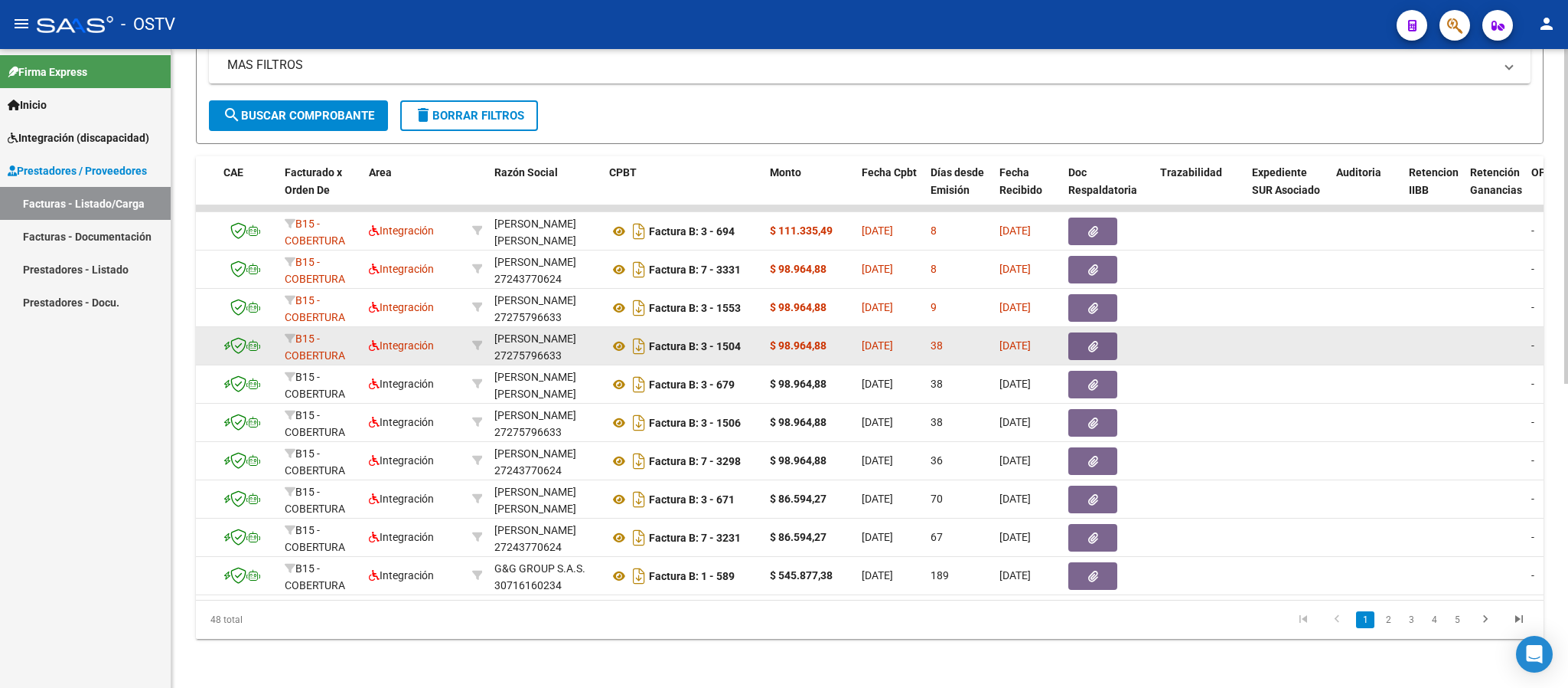
click at [466, 334] on datatable-body-cell at bounding box center [476, 345] width 22 height 37
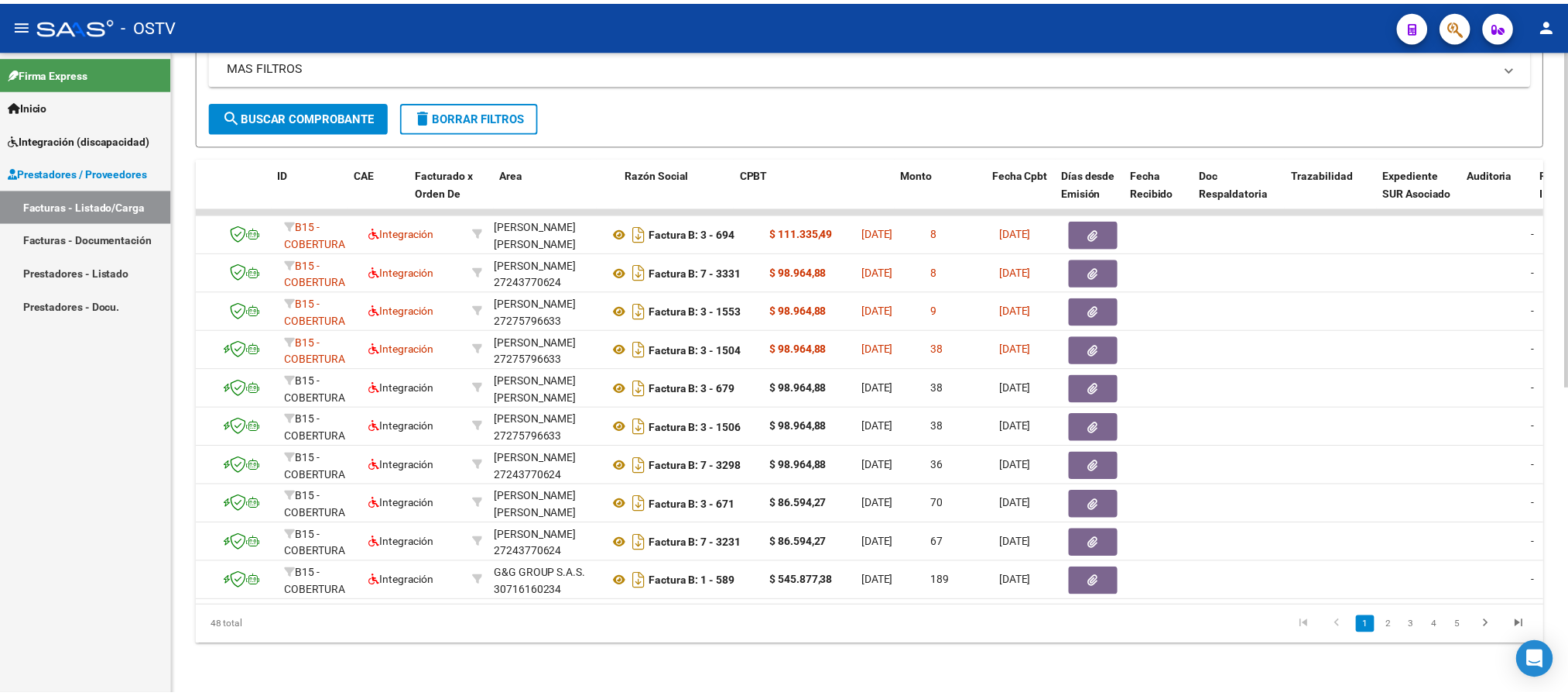
scroll to position [0, 0]
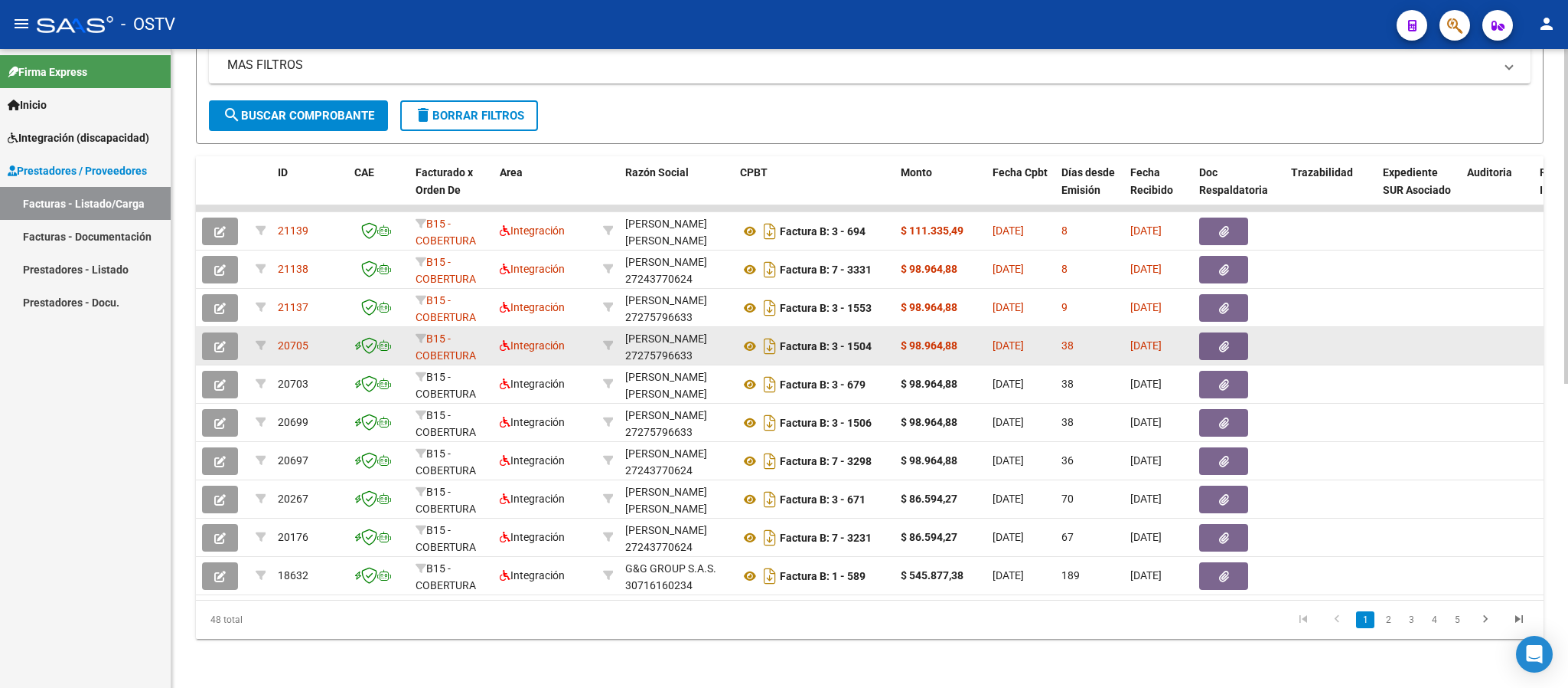
click at [224, 340] on icon "button" at bounding box center [220, 346] width 11 height 11
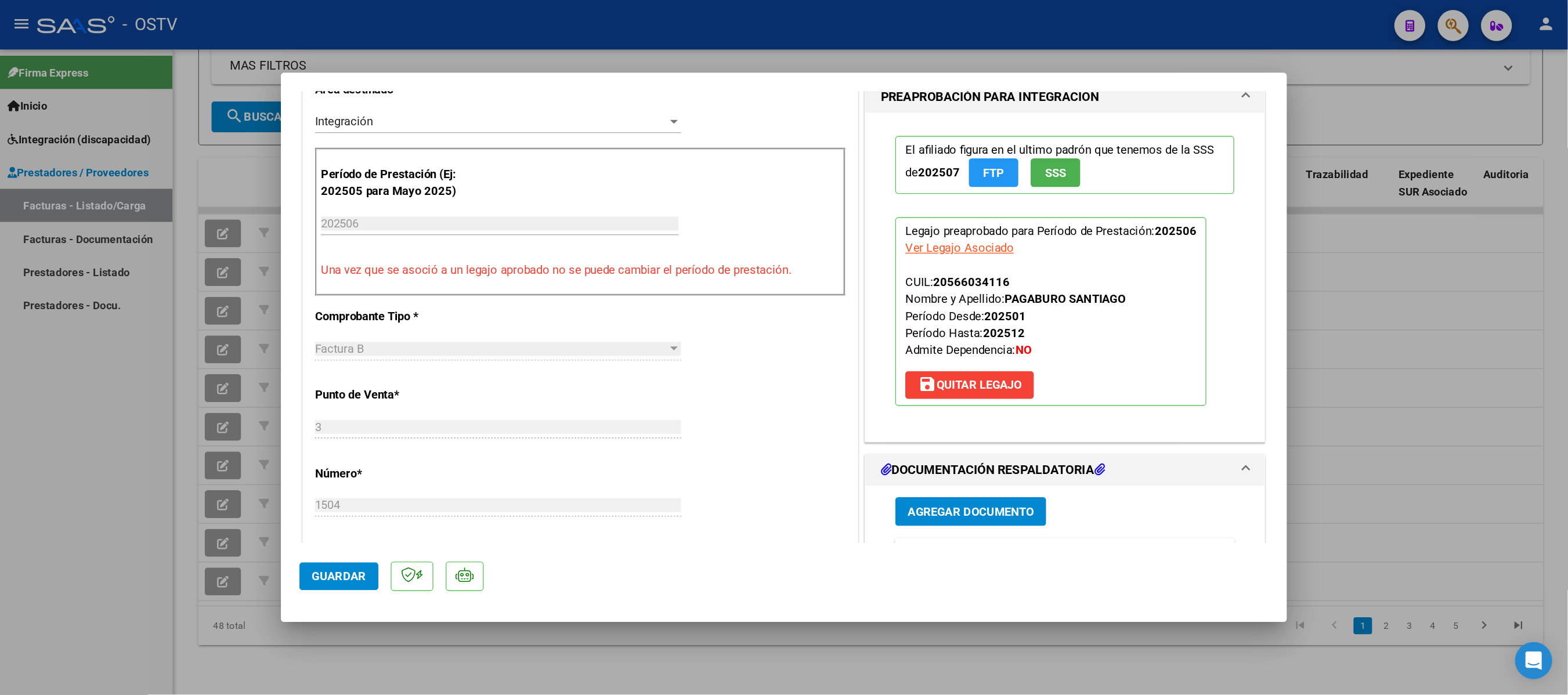
scroll to position [261, 0]
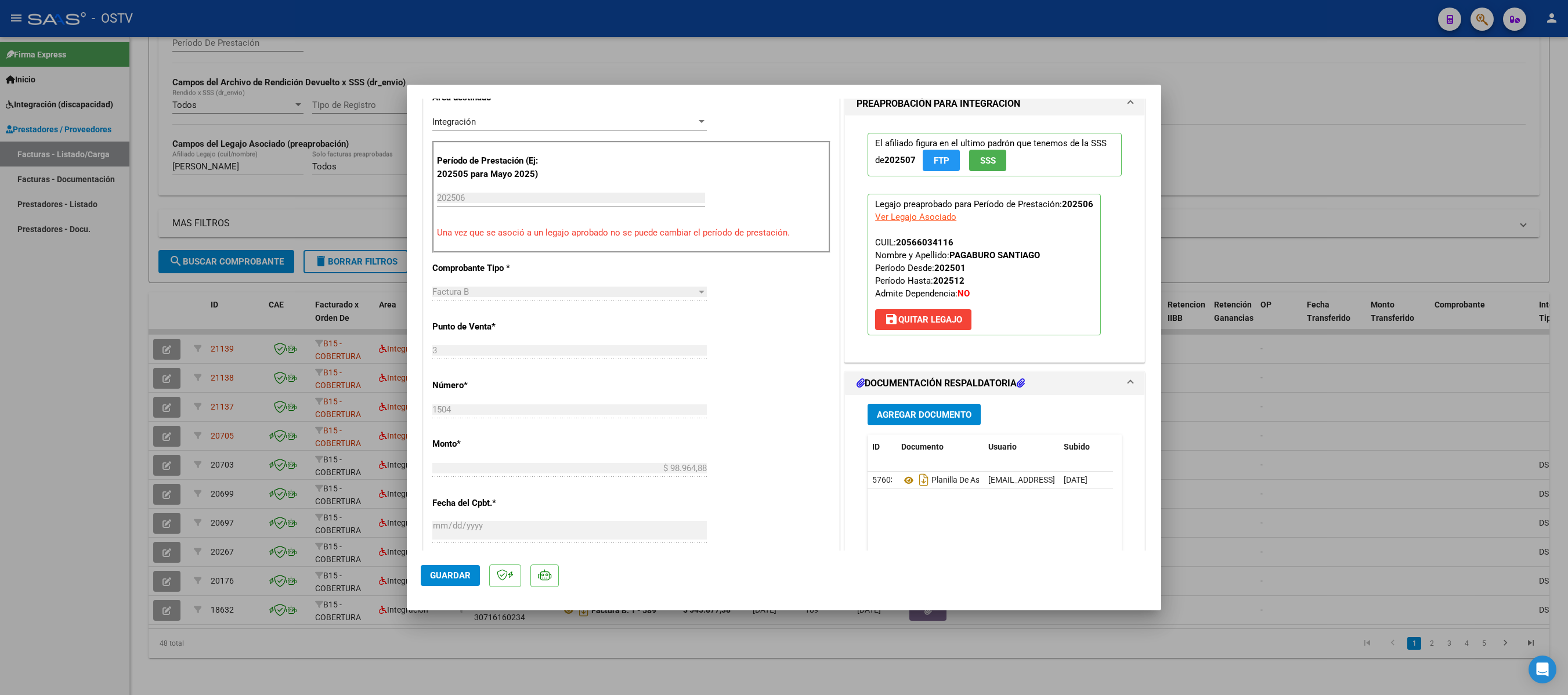
type input "$ 0,00"
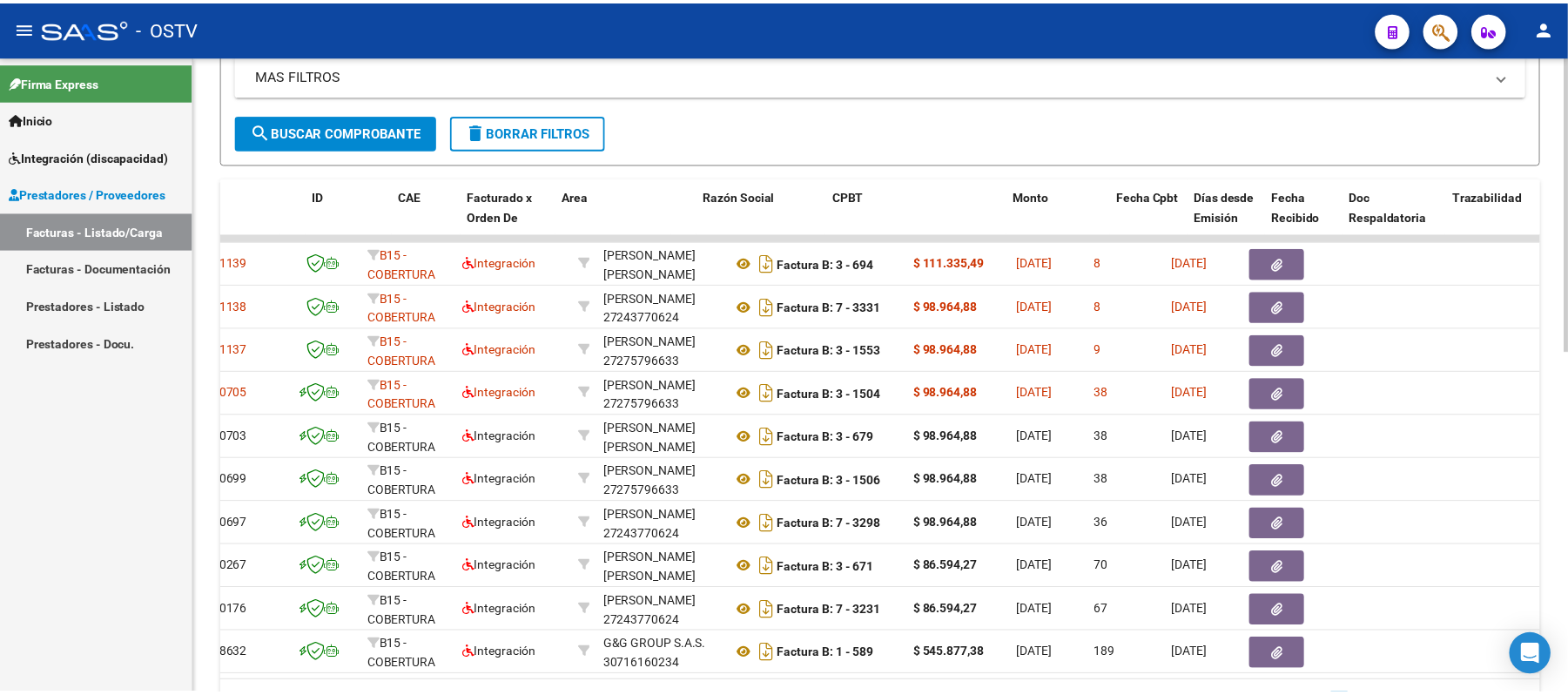
scroll to position [0, 0]
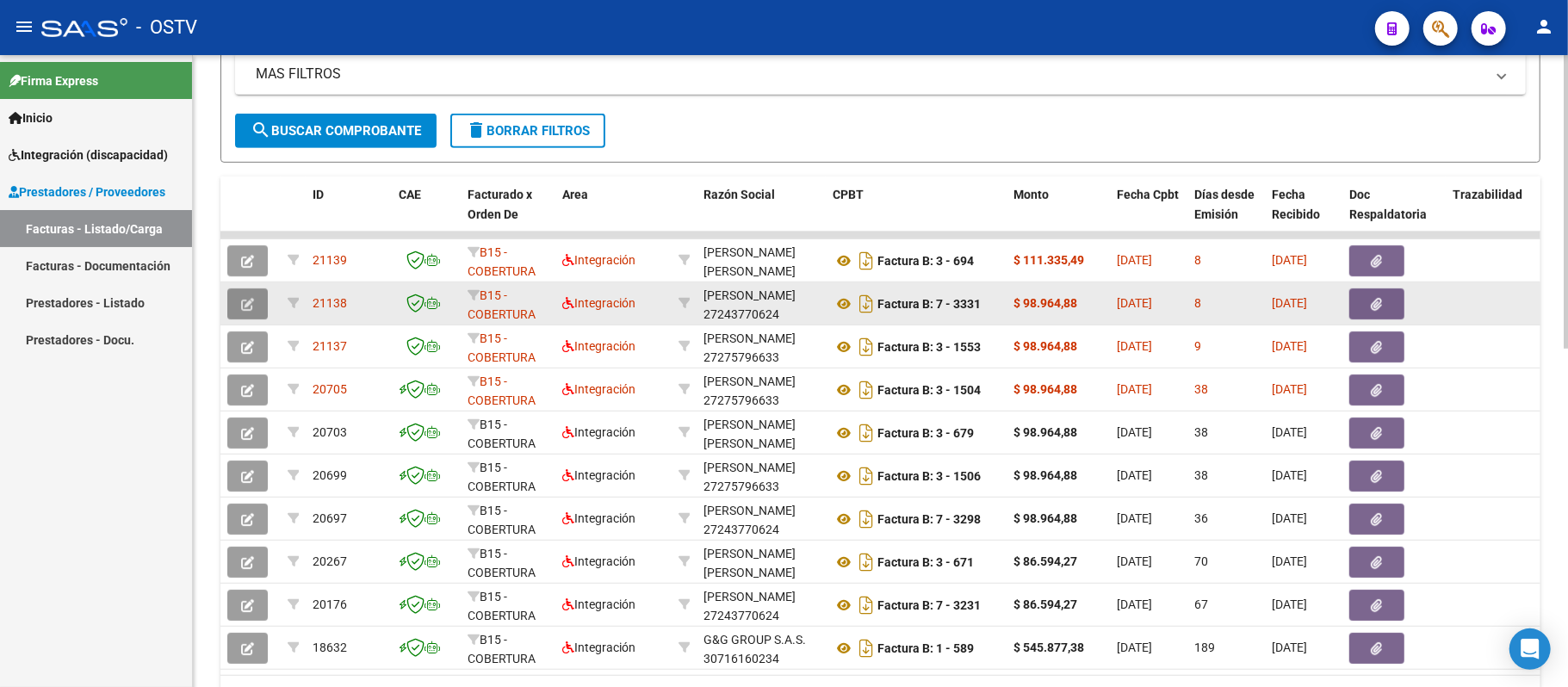
click at [248, 301] on icon "button" at bounding box center [248, 304] width 13 height 13
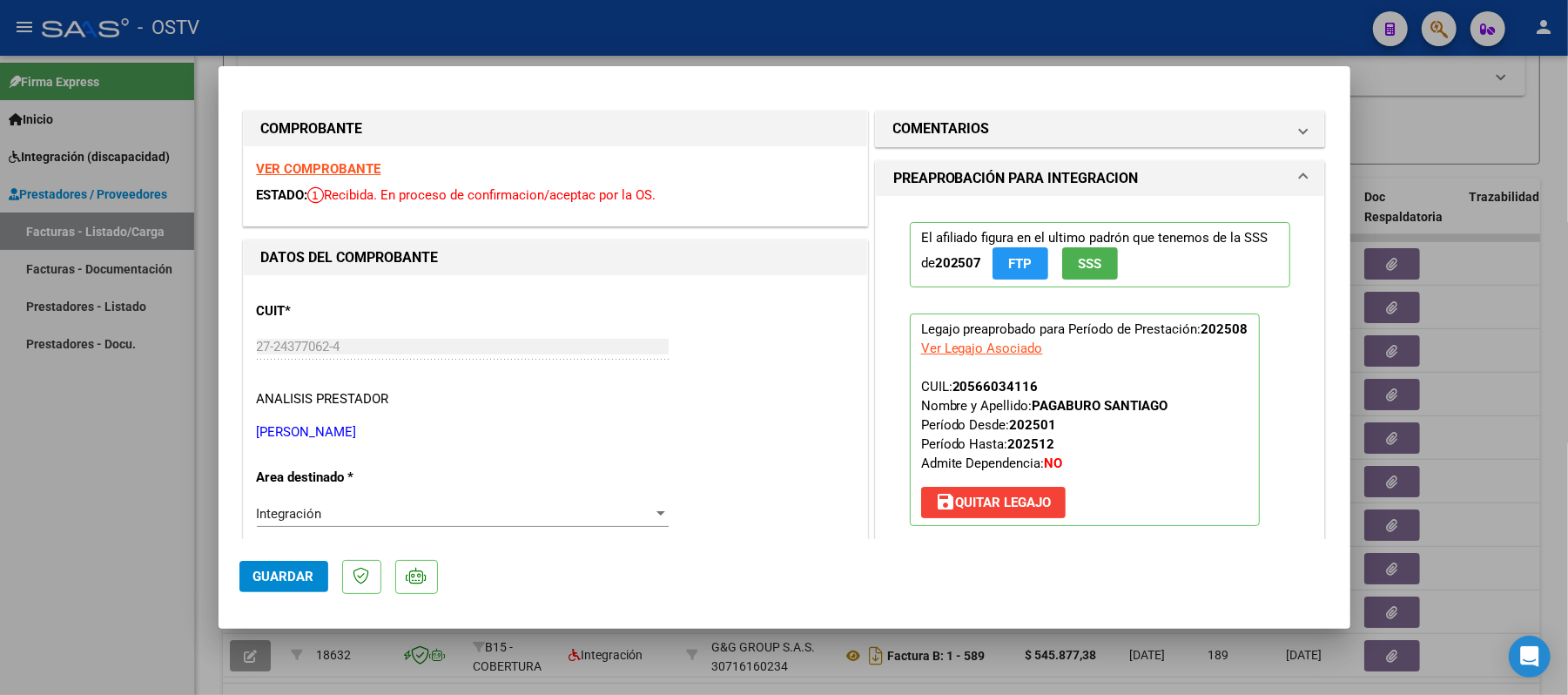
type input "$ 0,00"
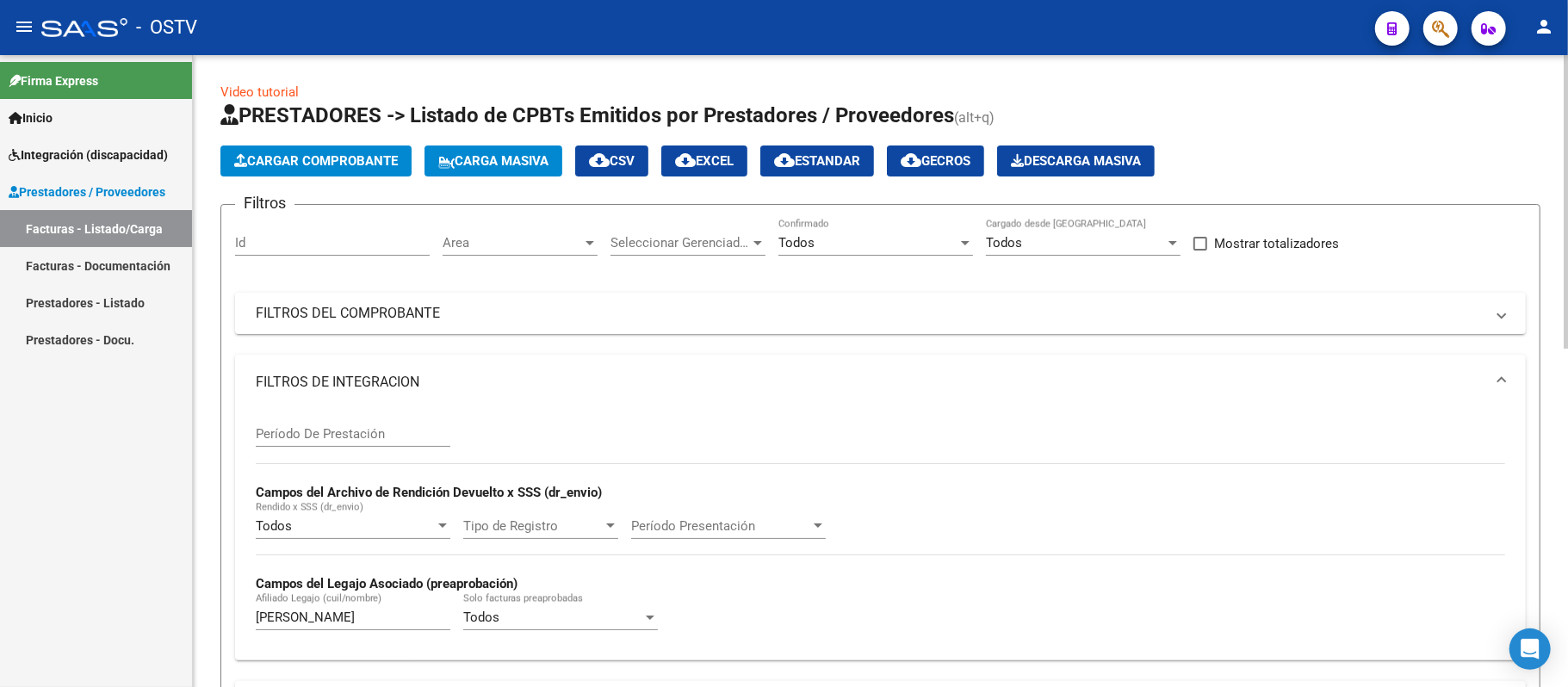
click at [317, 157] on span "Cargar Comprobante" at bounding box center [316, 160] width 164 height 15
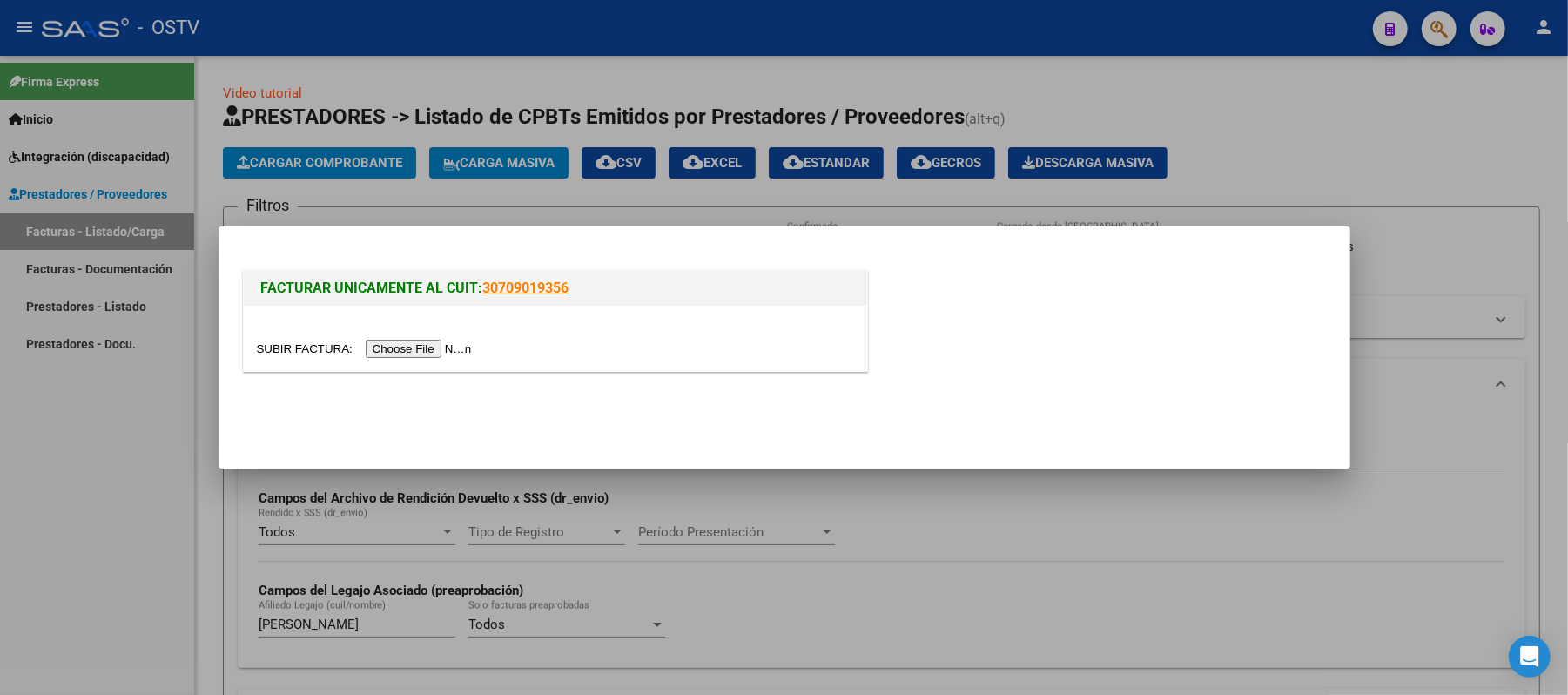
click at [415, 350] on input "file" at bounding box center [367, 349] width 220 height 18
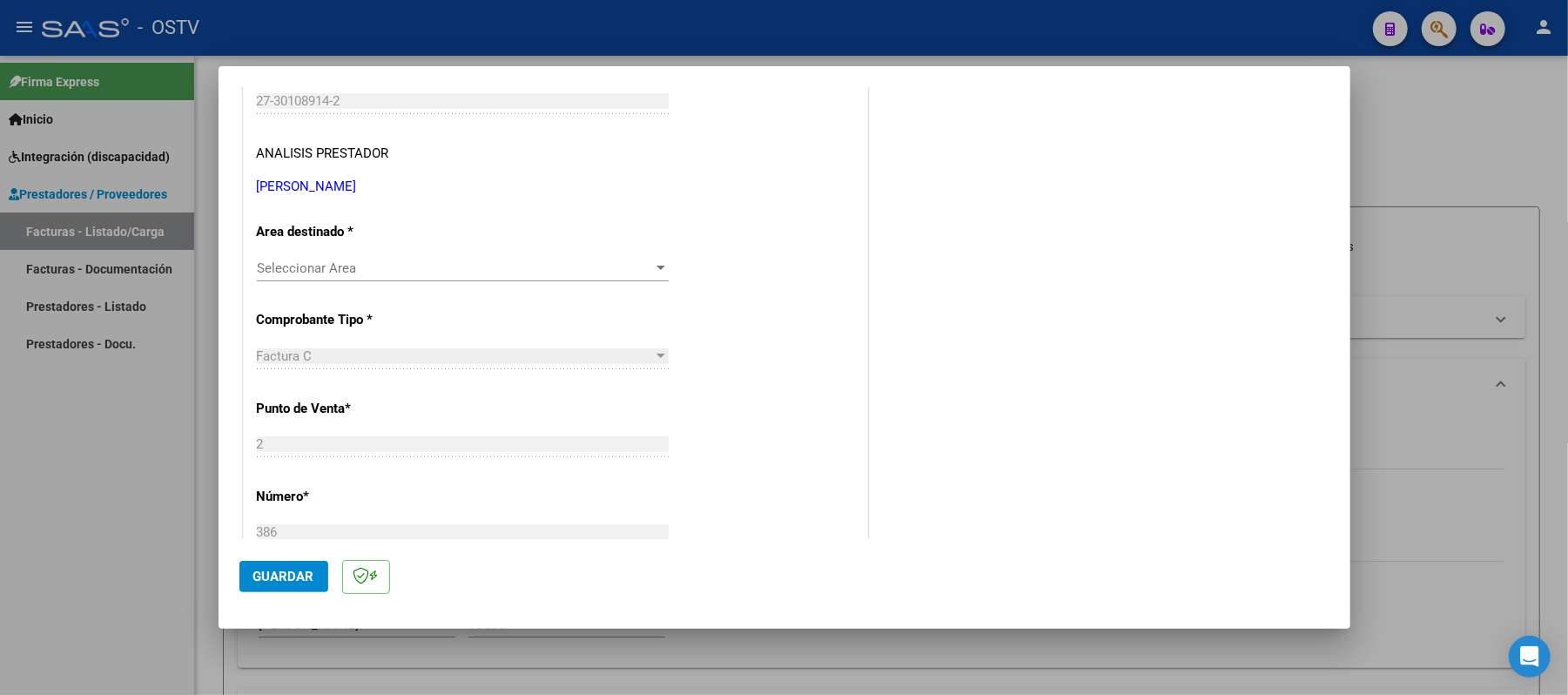
scroll to position [348, 0]
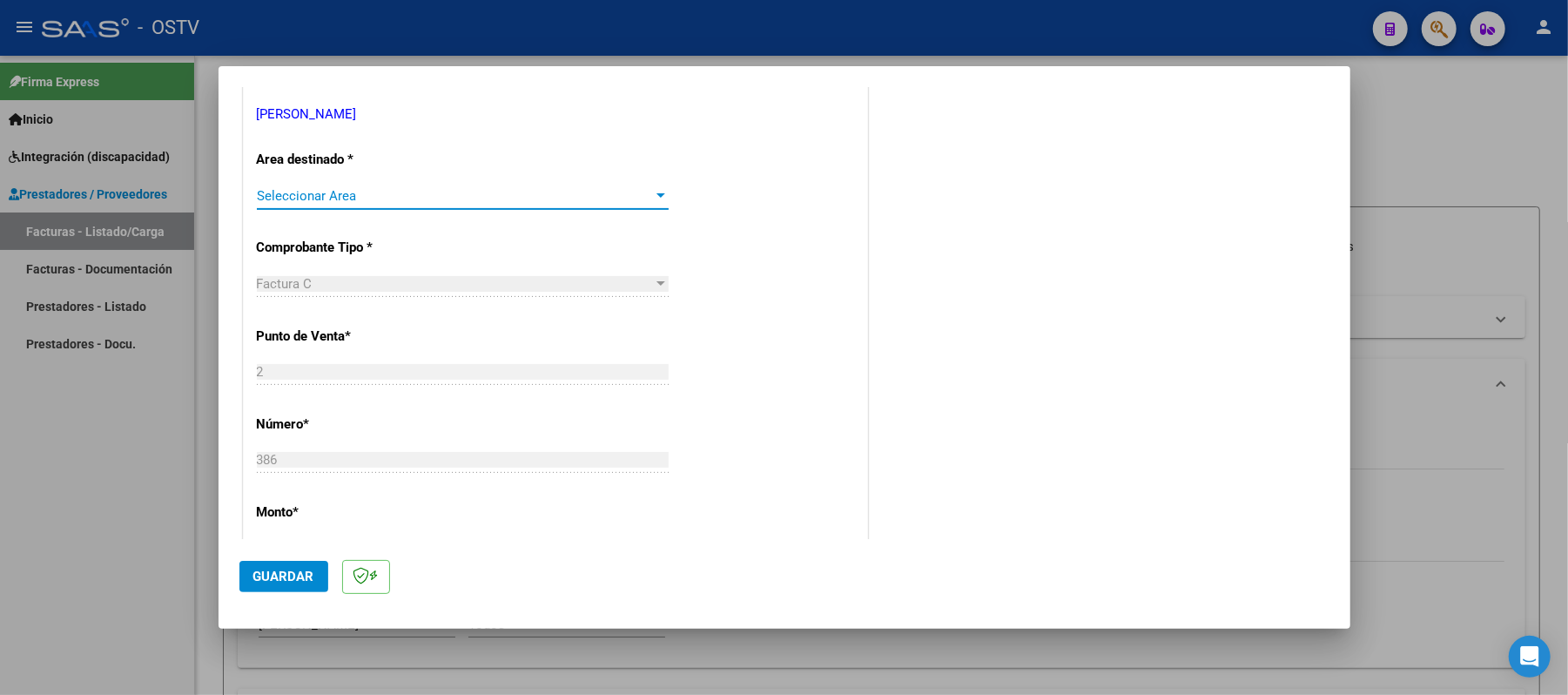
click at [458, 192] on span "Seleccionar Area" at bounding box center [455, 195] width 396 height 16
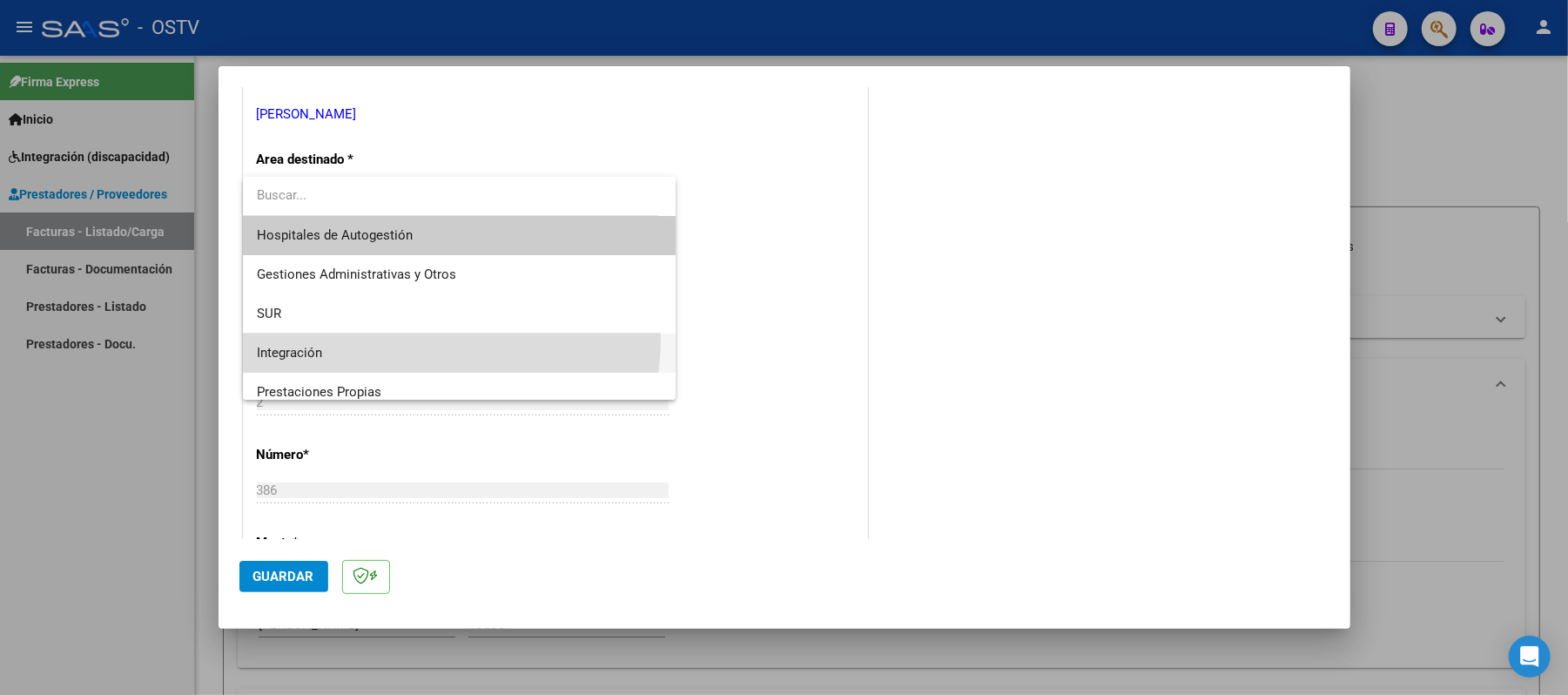
click at [415, 339] on span "Integración" at bounding box center [459, 353] width 404 height 40
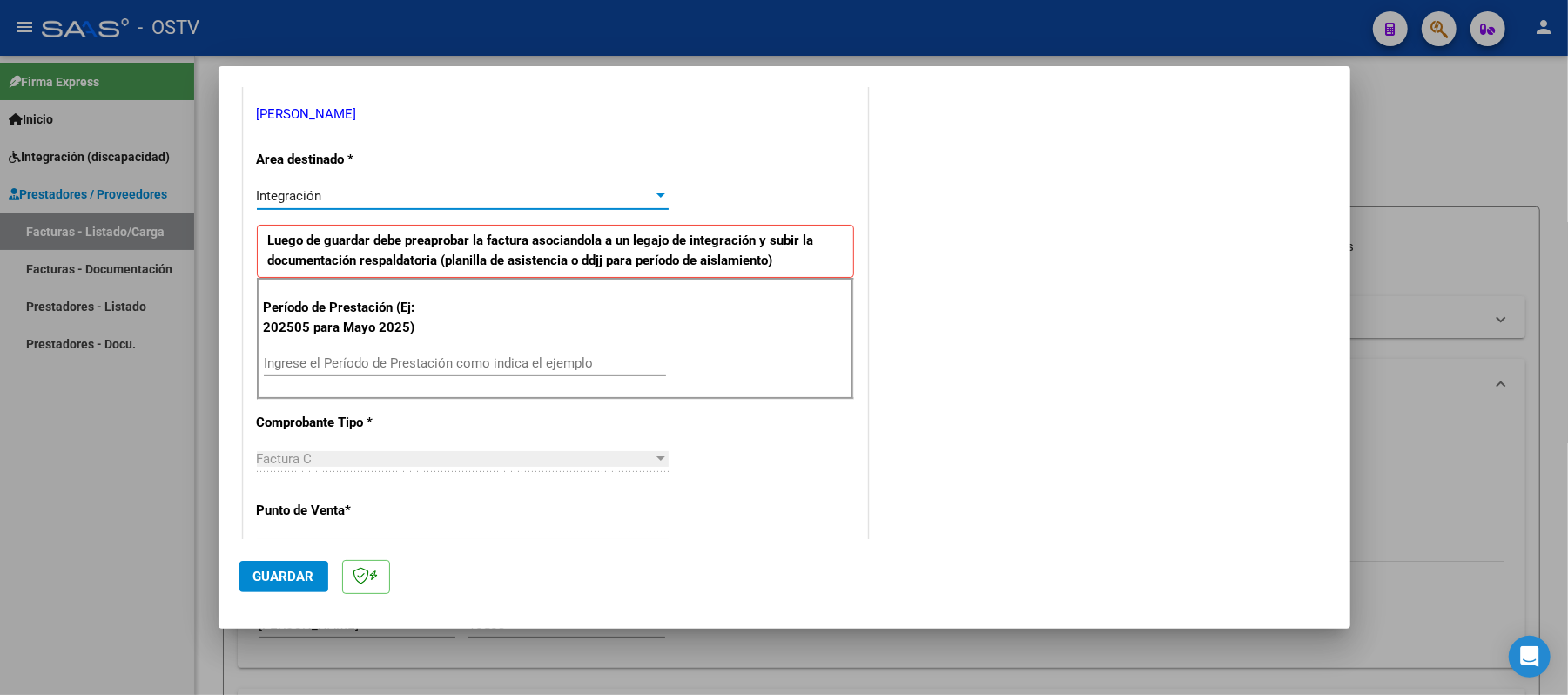
click at [418, 363] on input "Ingrese el Período de Prestación como indica el ejemplo" at bounding box center [464, 363] width 403 height 16
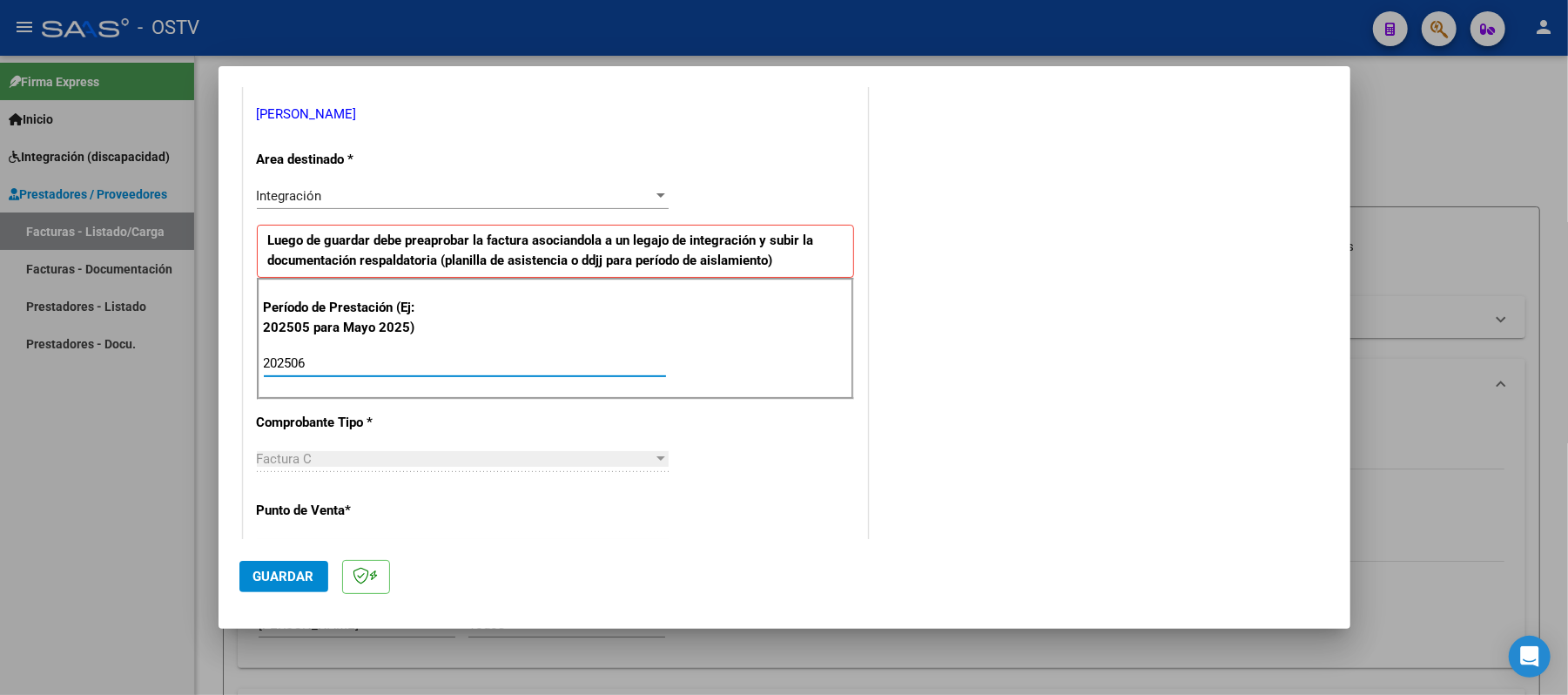
type input "202506"
click at [247, 572] on button "Guardar" at bounding box center [284, 577] width 88 height 31
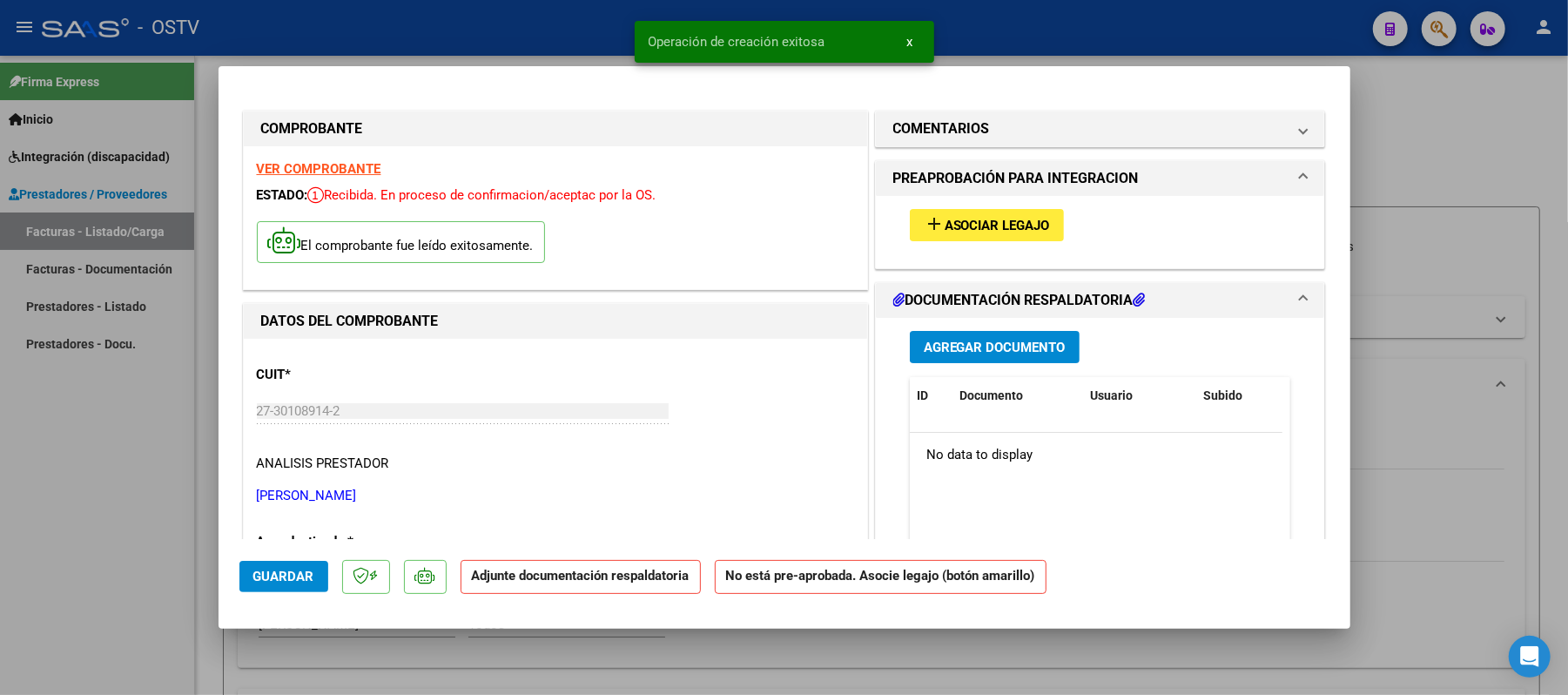
click at [993, 219] on span "Asociar Legajo" at bounding box center [997, 225] width 105 height 16
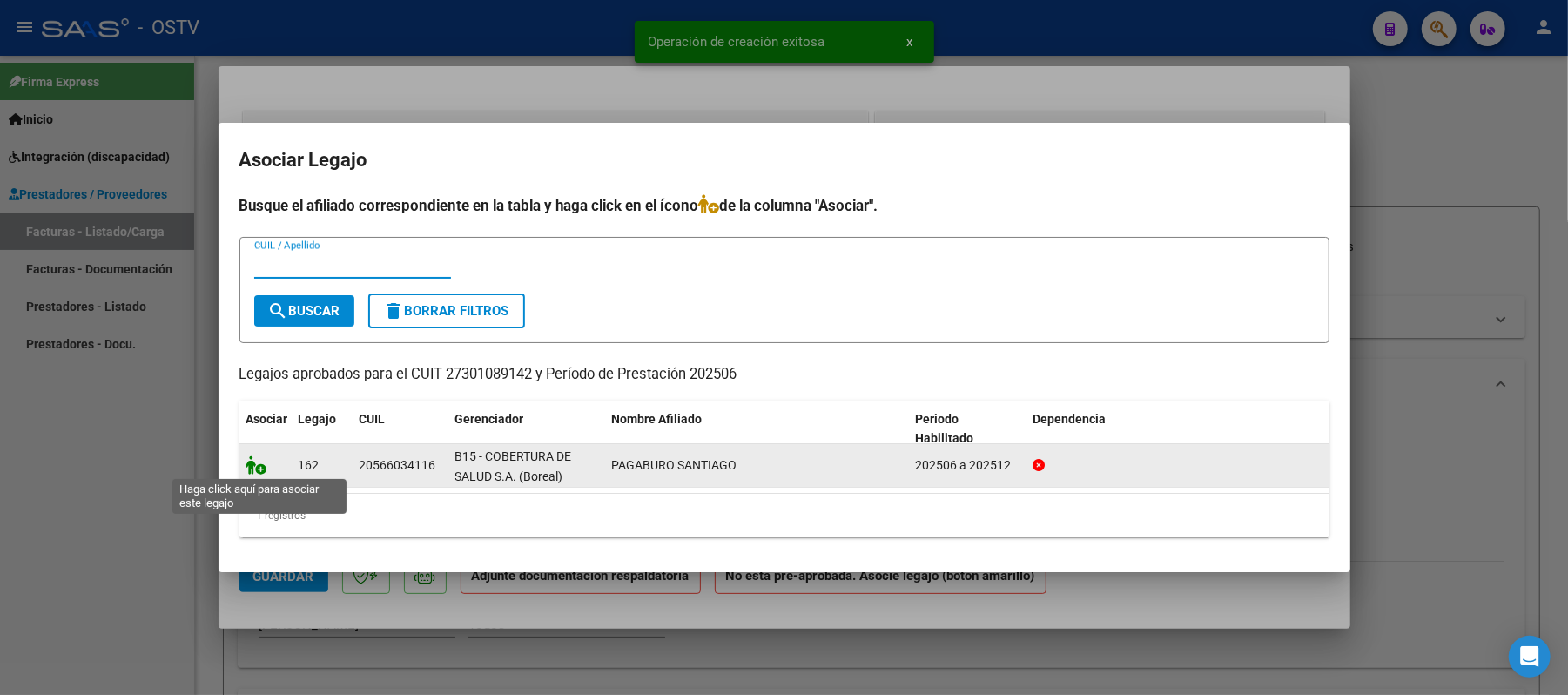
click at [258, 466] on icon at bounding box center [256, 465] width 21 height 19
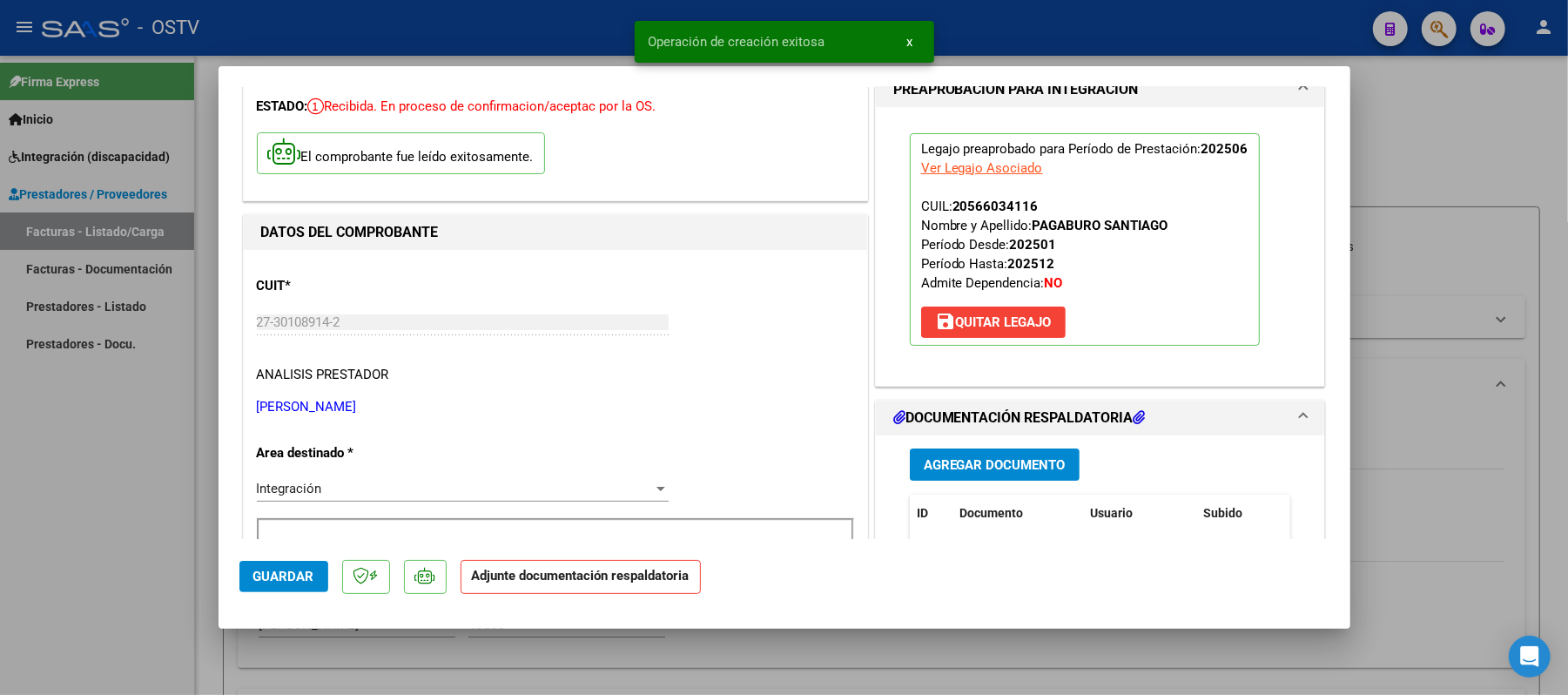
scroll to position [348, 0]
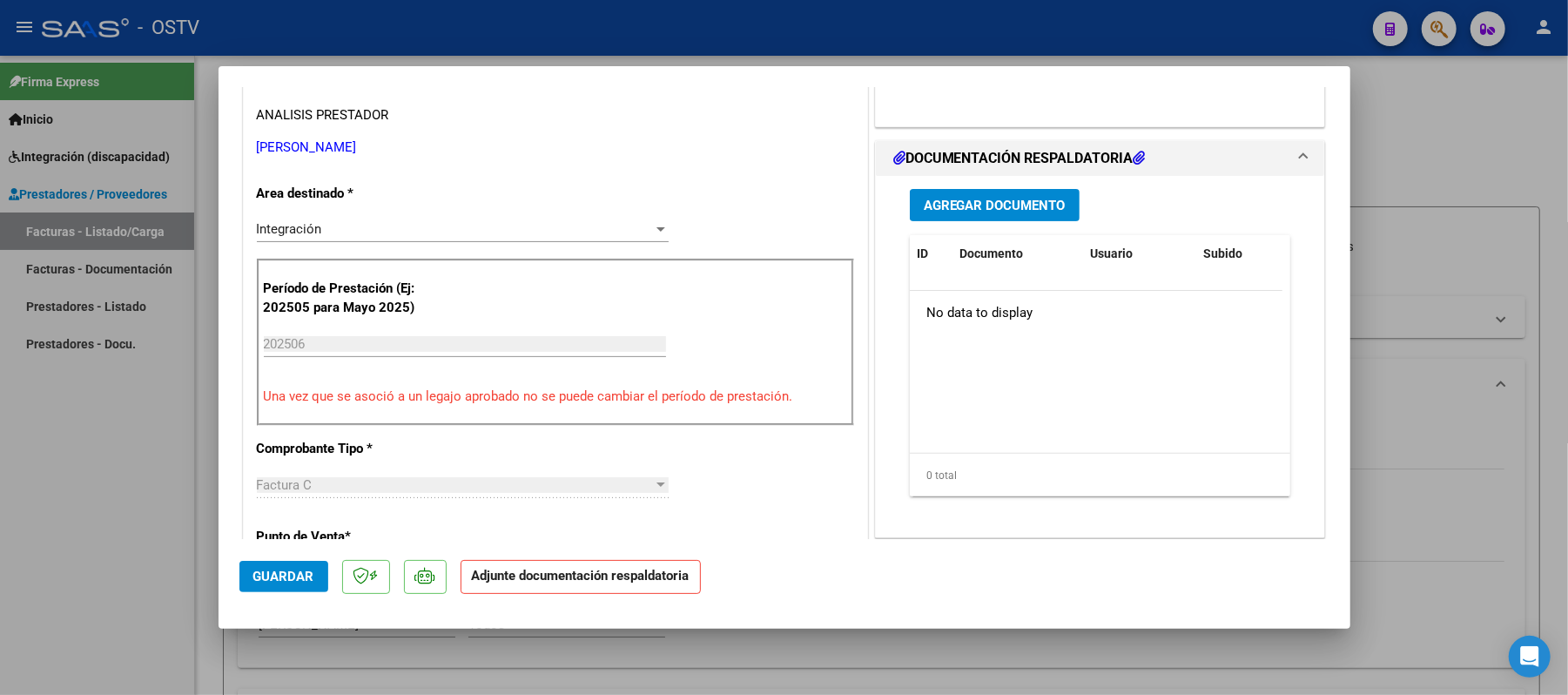
click at [997, 214] on span "Agregar Documento" at bounding box center [995, 205] width 142 height 16
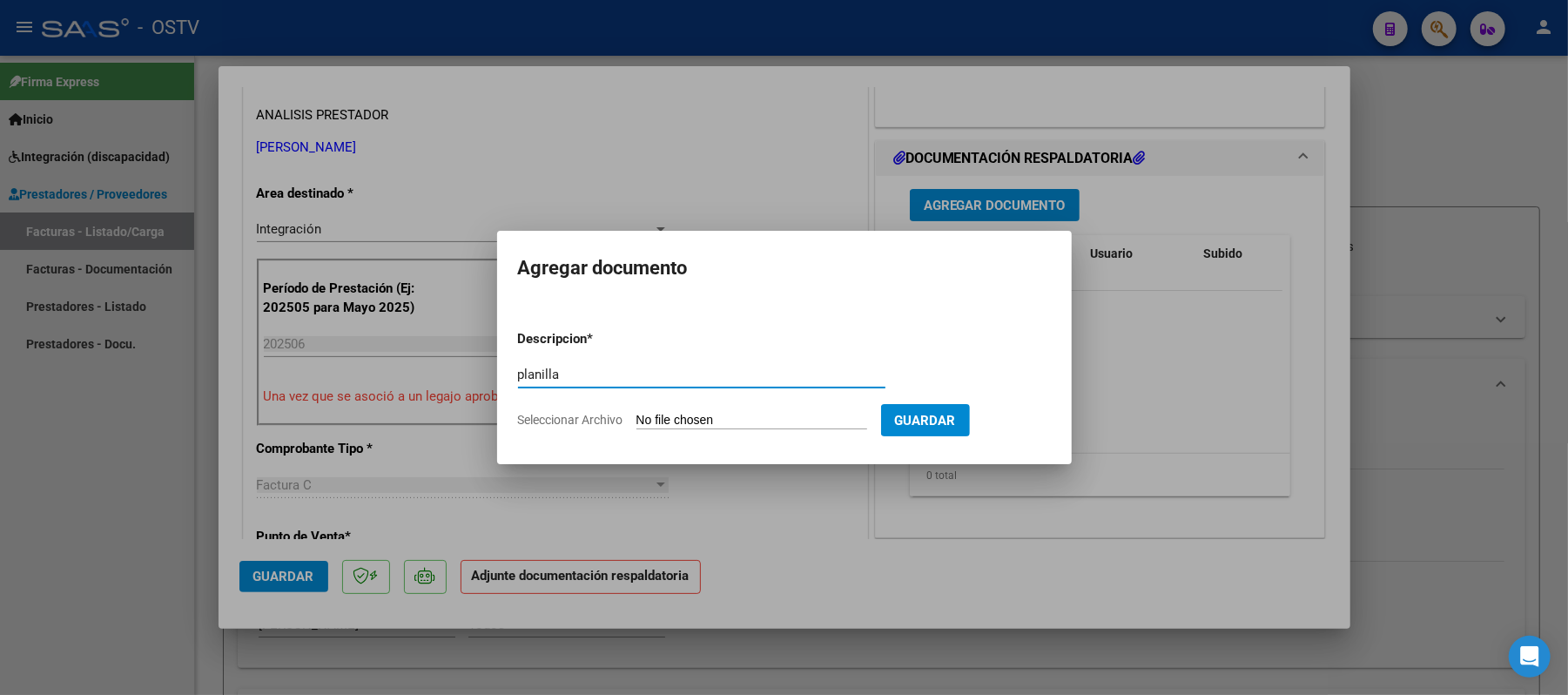
type input "planilla"
click at [725, 422] on input "Seleccionar Archivo" at bounding box center [752, 421] width 230 height 17
type input "C:\fakepath\144327-2-Planilla_de_Asistencia.pdf"
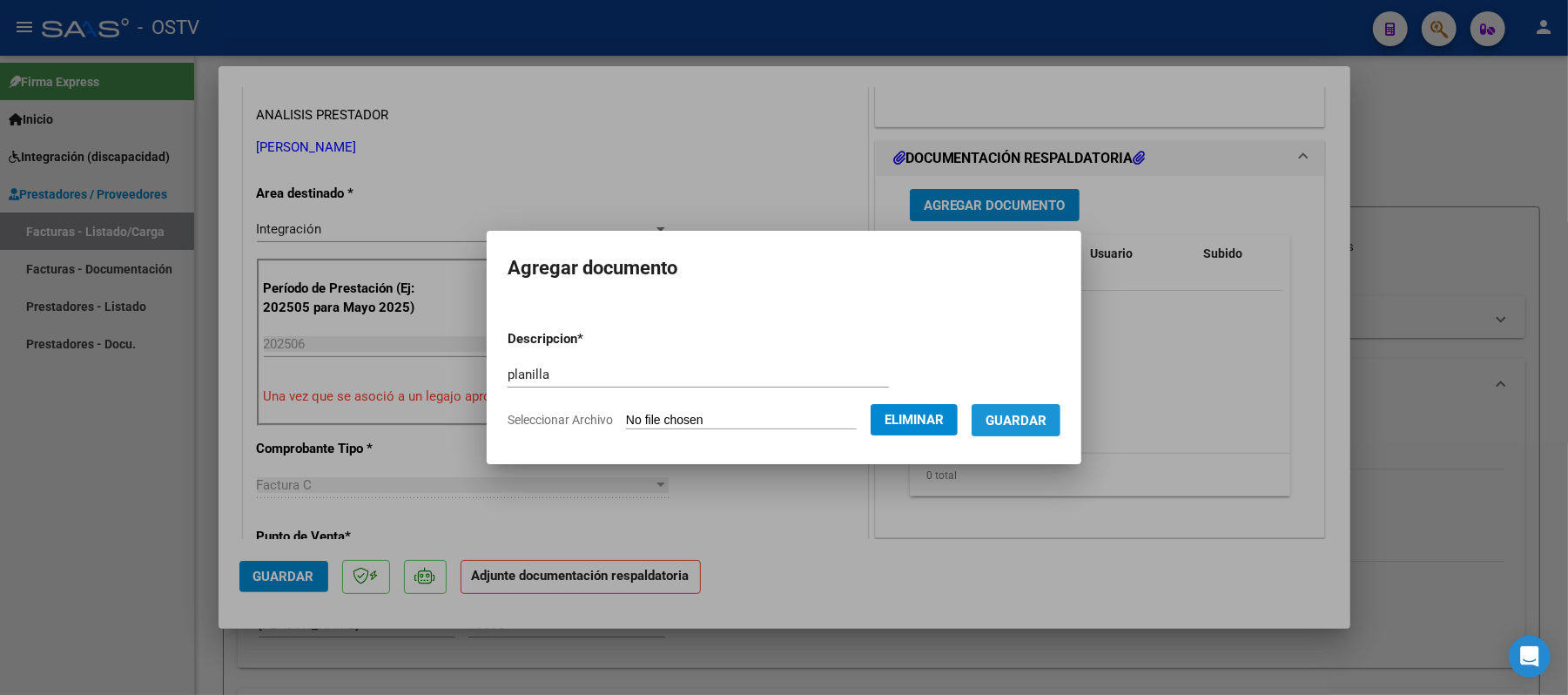
click at [1025, 429] on span "Guardar" at bounding box center [1016, 420] width 61 height 16
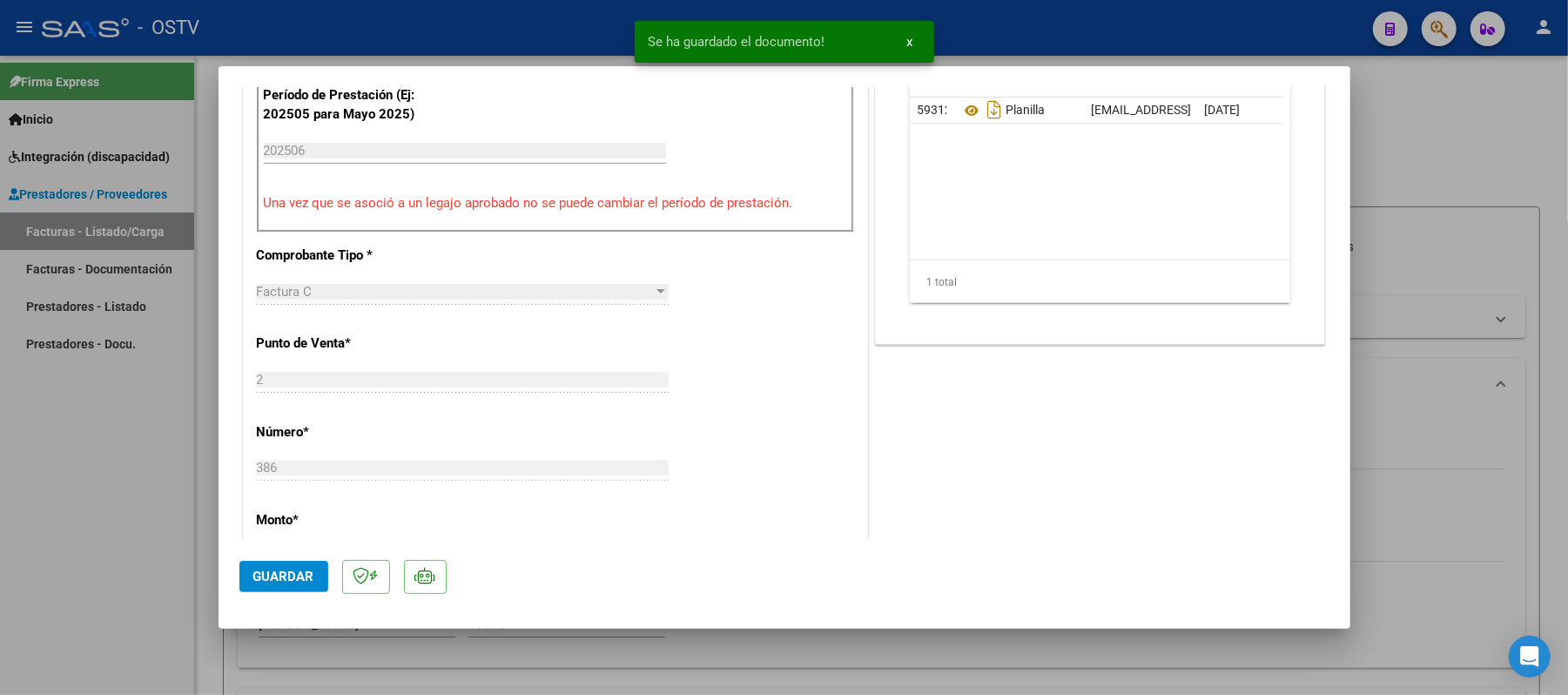
scroll to position [580, 0]
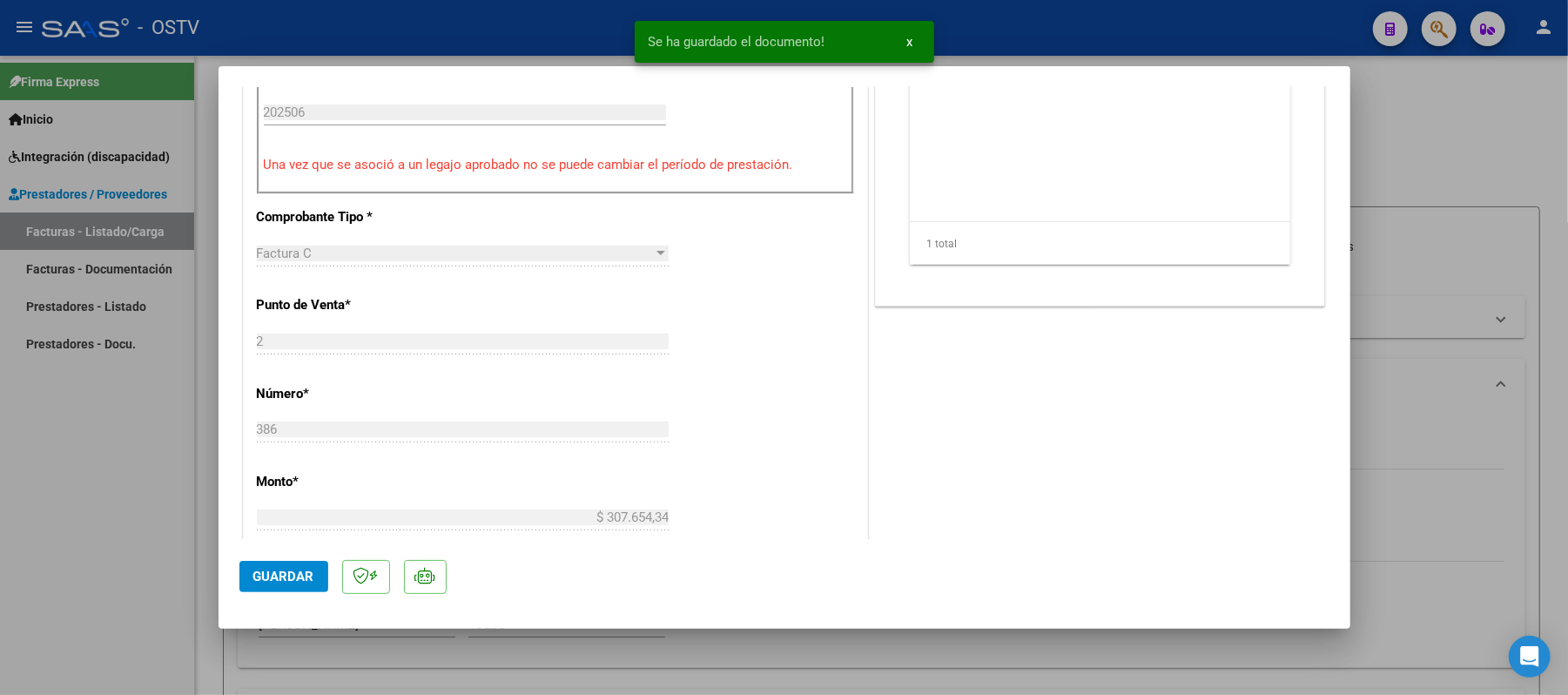
type input "$ 0,00"
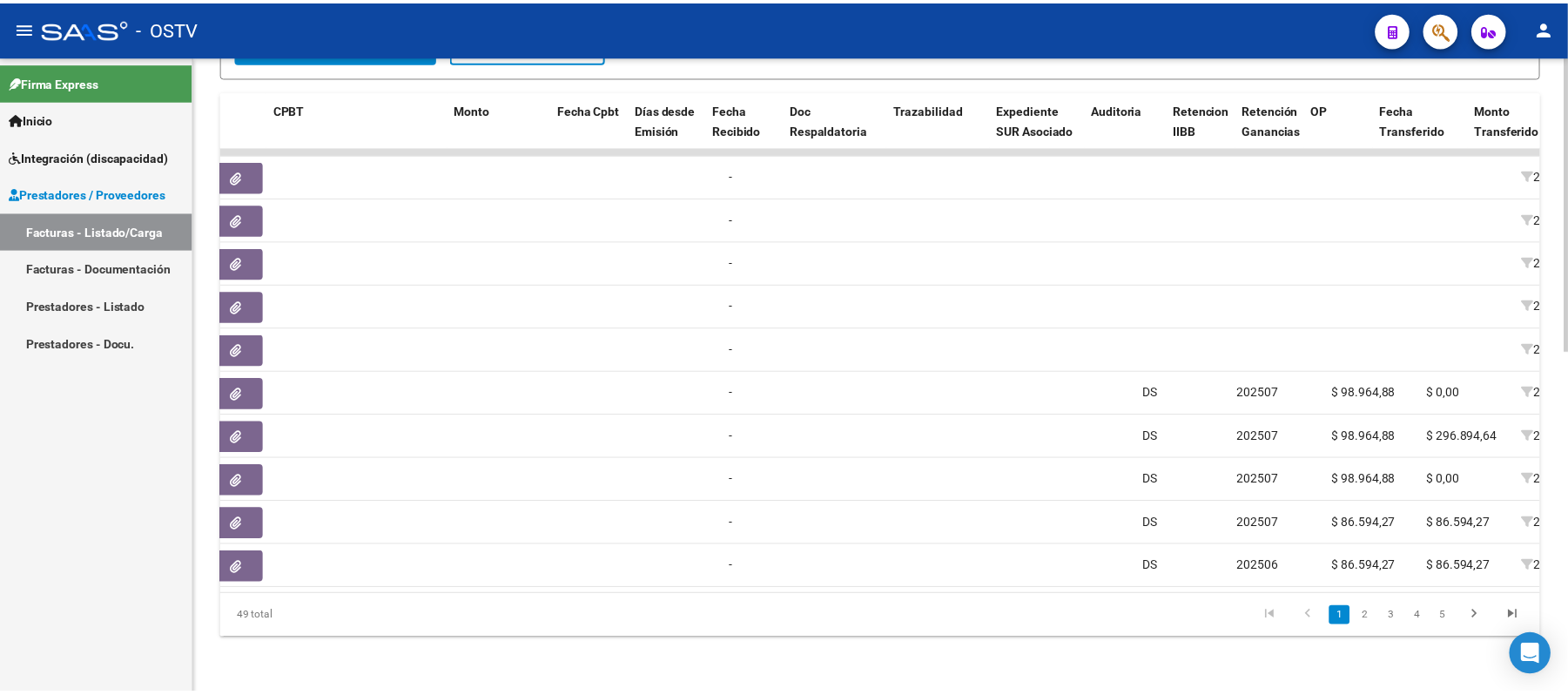
scroll to position [0, 0]
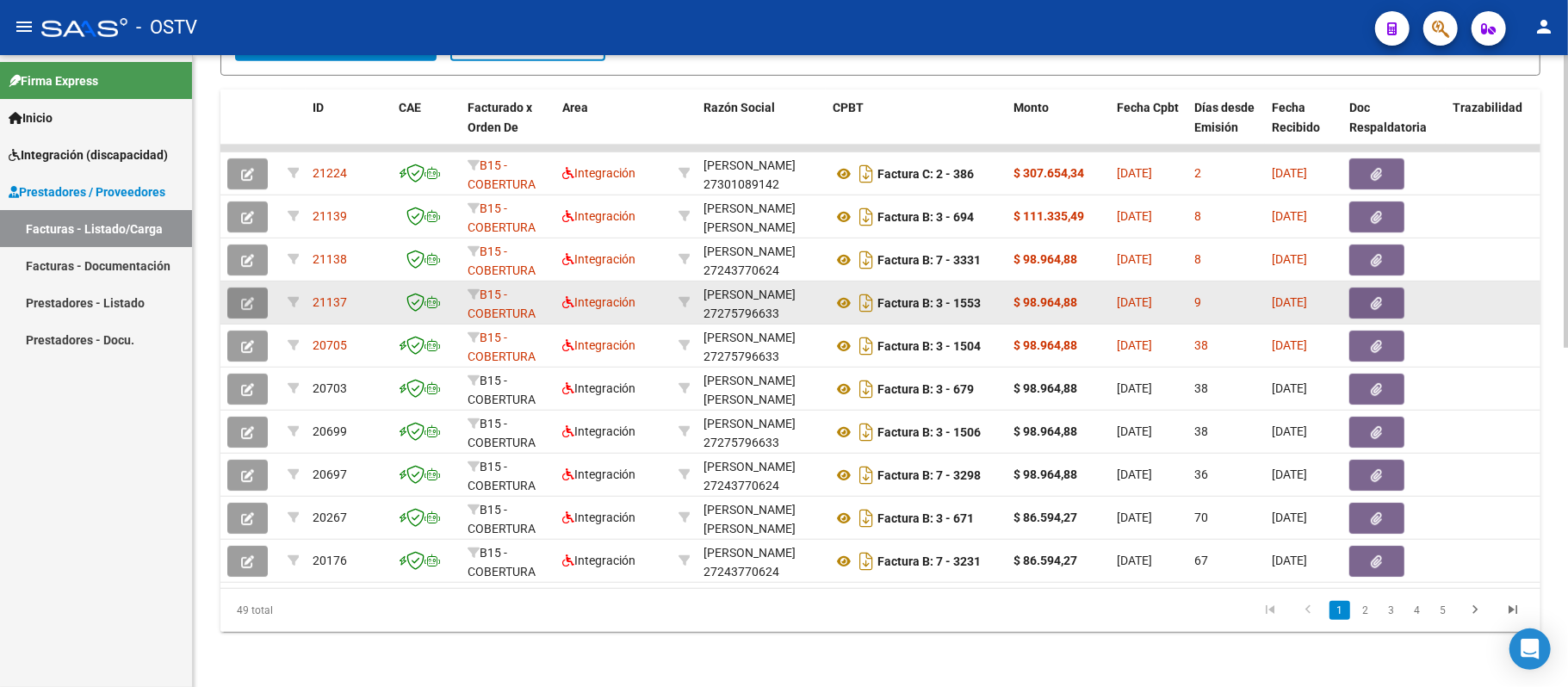
click at [252, 288] on button "button" at bounding box center [247, 303] width 40 height 31
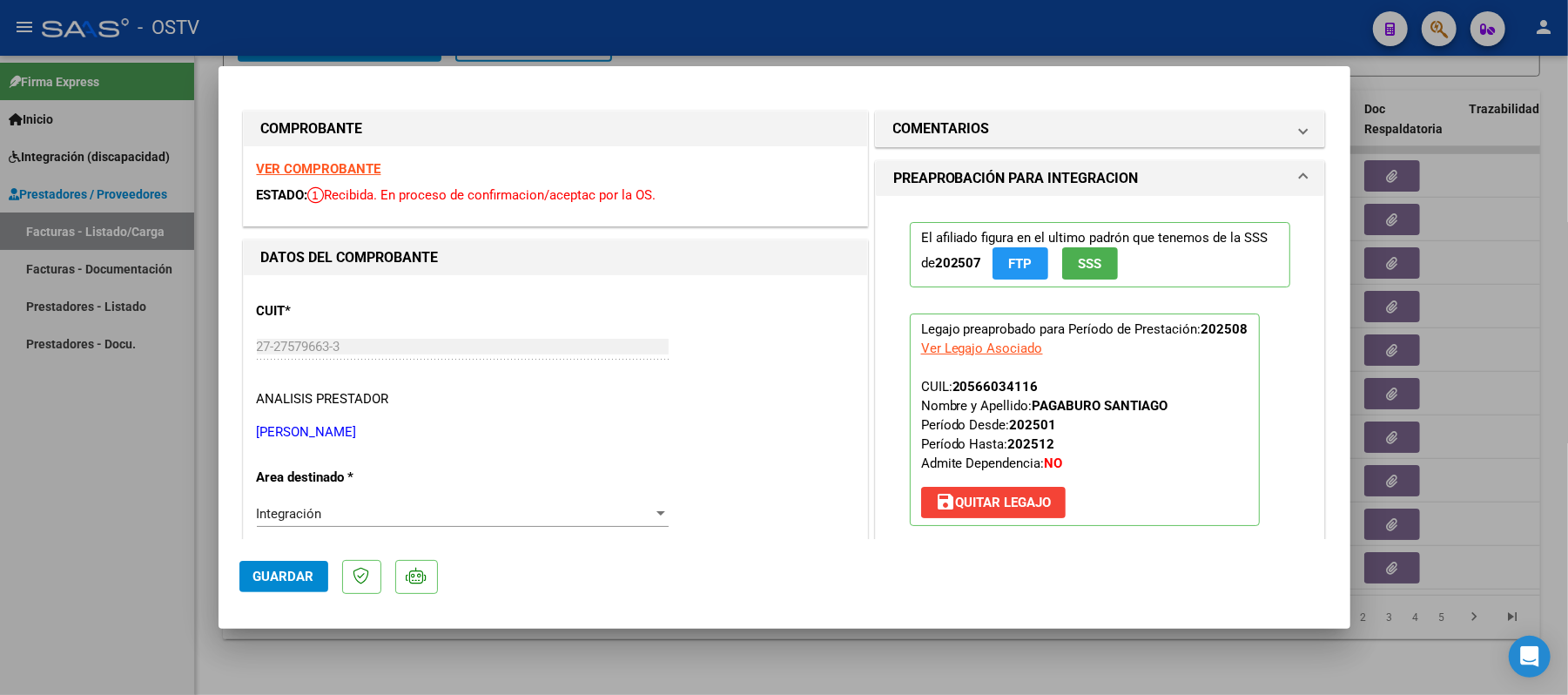
type input "$ 0,00"
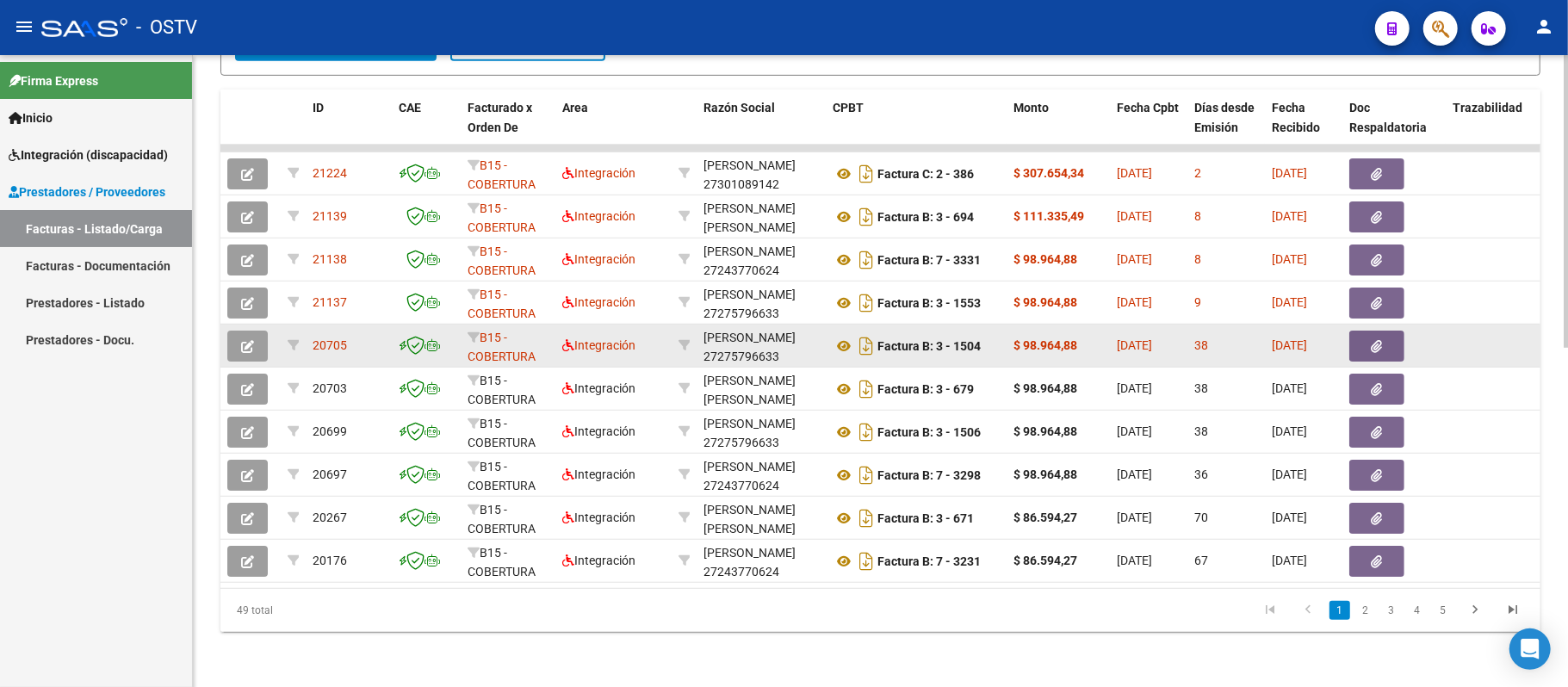
click at [241, 331] on button "button" at bounding box center [247, 346] width 40 height 31
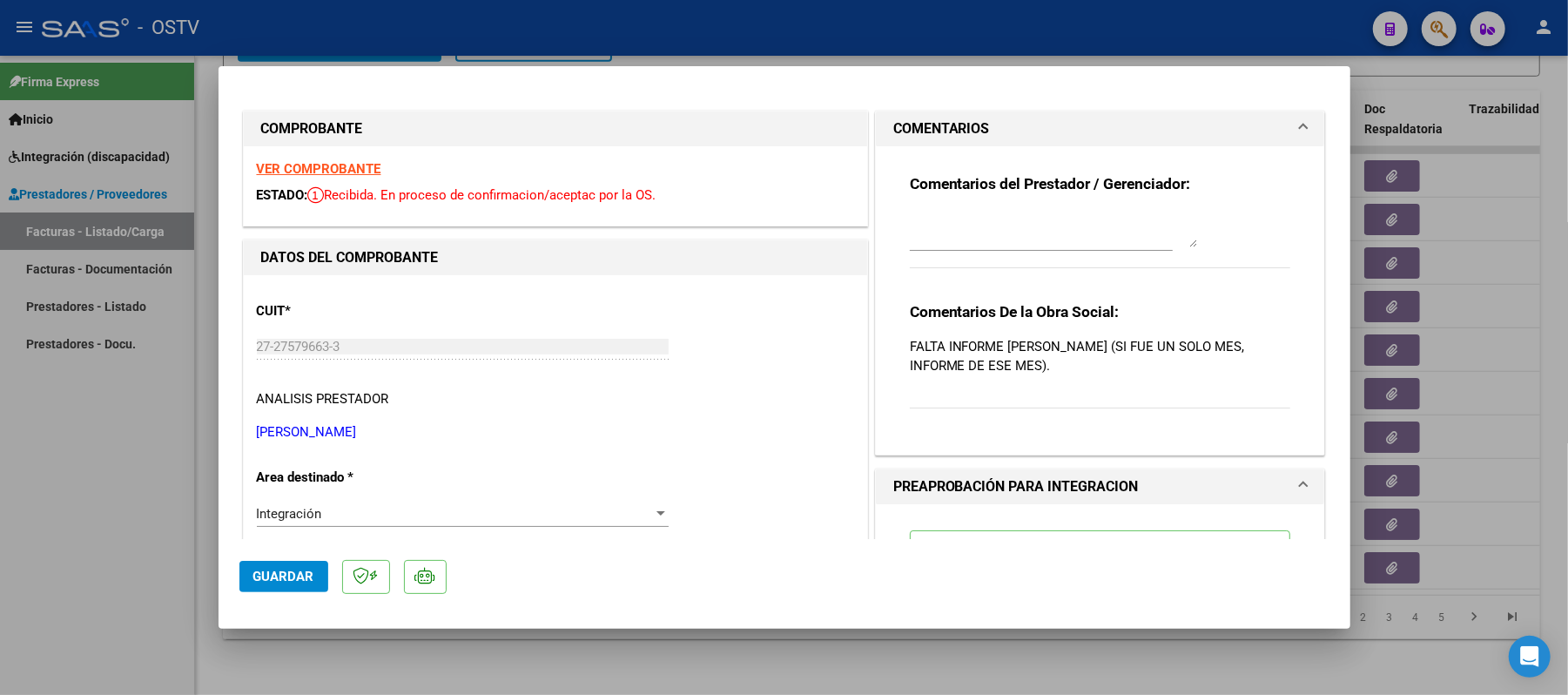
type input "$ 0,00"
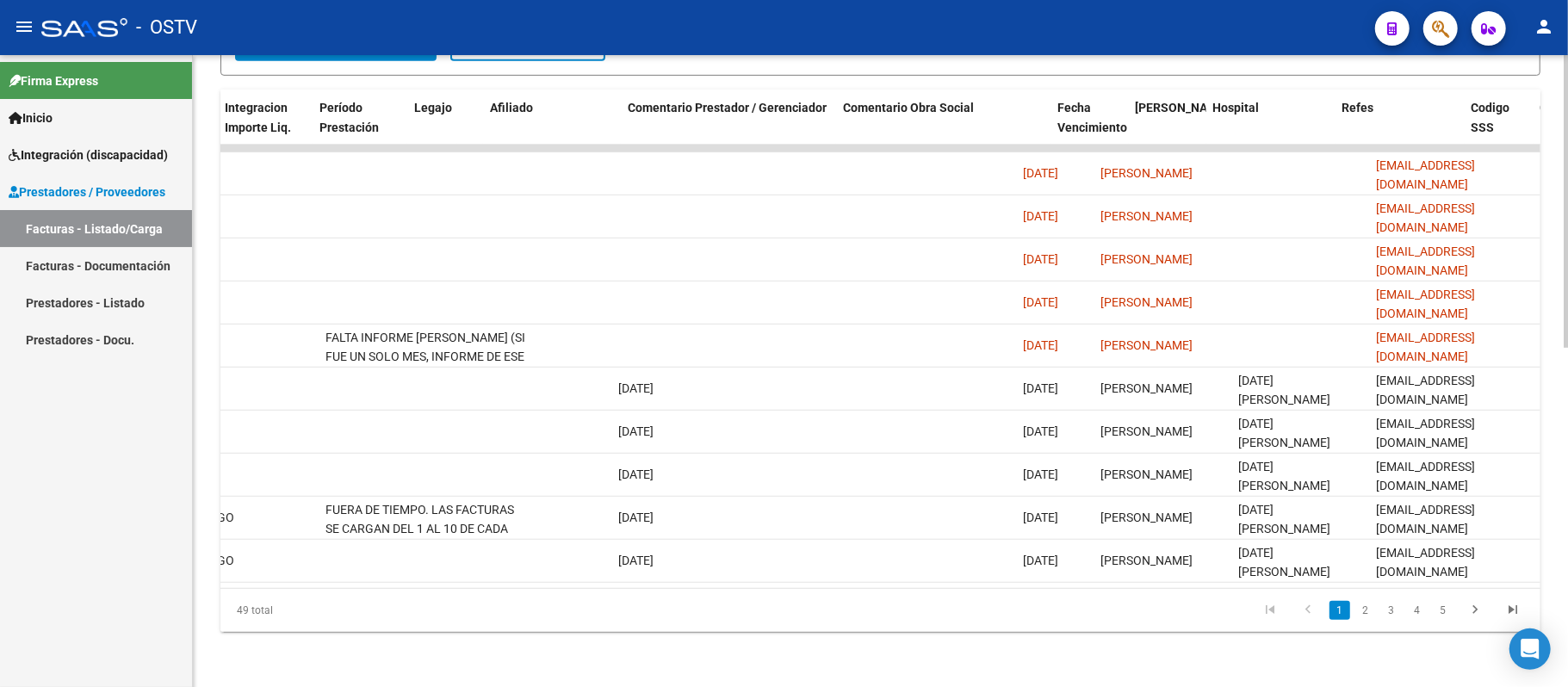
scroll to position [0, 2154]
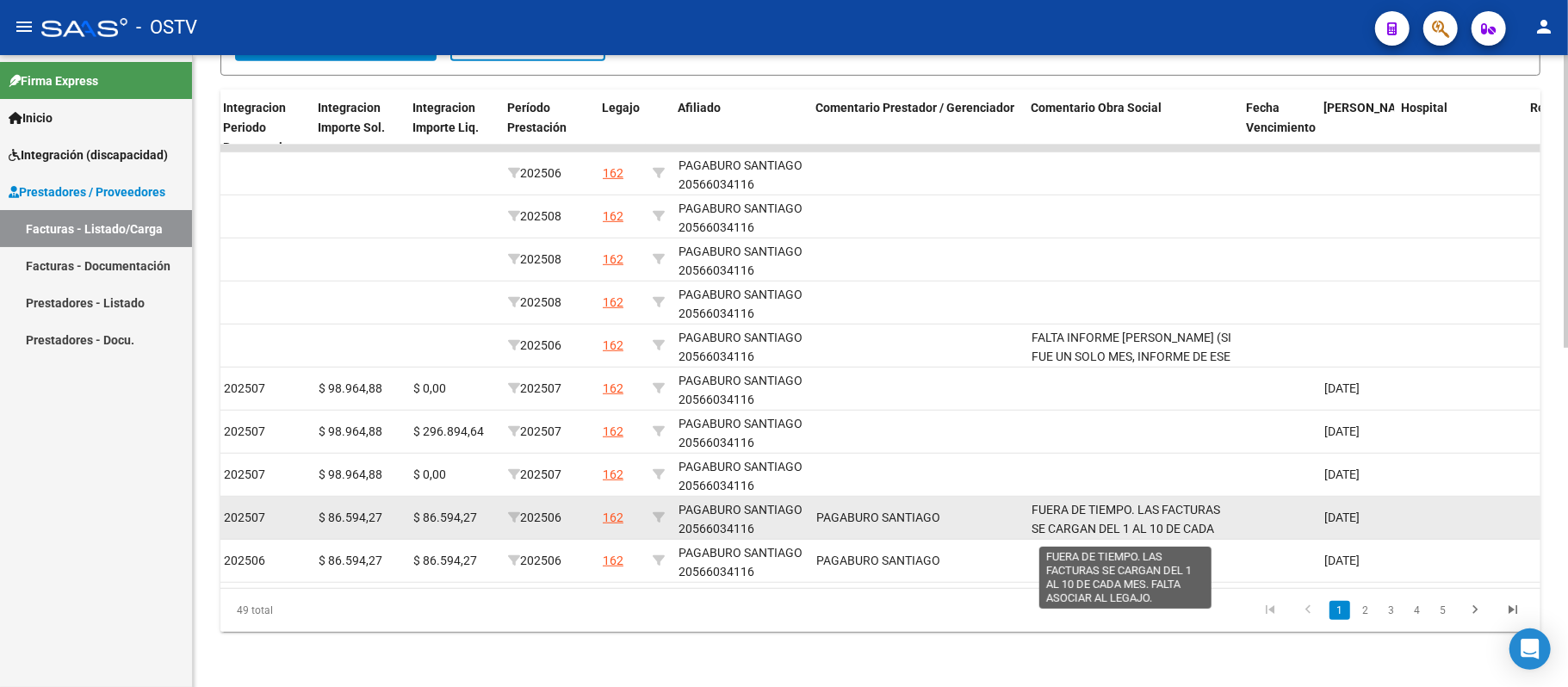
click at [1121, 515] on span "FUERA DE TIEMPO. LAS FACTURAS SE CARGAN DEL 1 AL 10 DE CADA MES. FALTA ASOCIAR …" at bounding box center [1125, 529] width 189 height 54
click at [1127, 503] on span "FUERA DE TIEMPO. LAS FACTURAS SE CARGAN DEL 1 AL 10 DE CADA MES. FALTA ASOCIAR …" at bounding box center [1125, 529] width 189 height 54
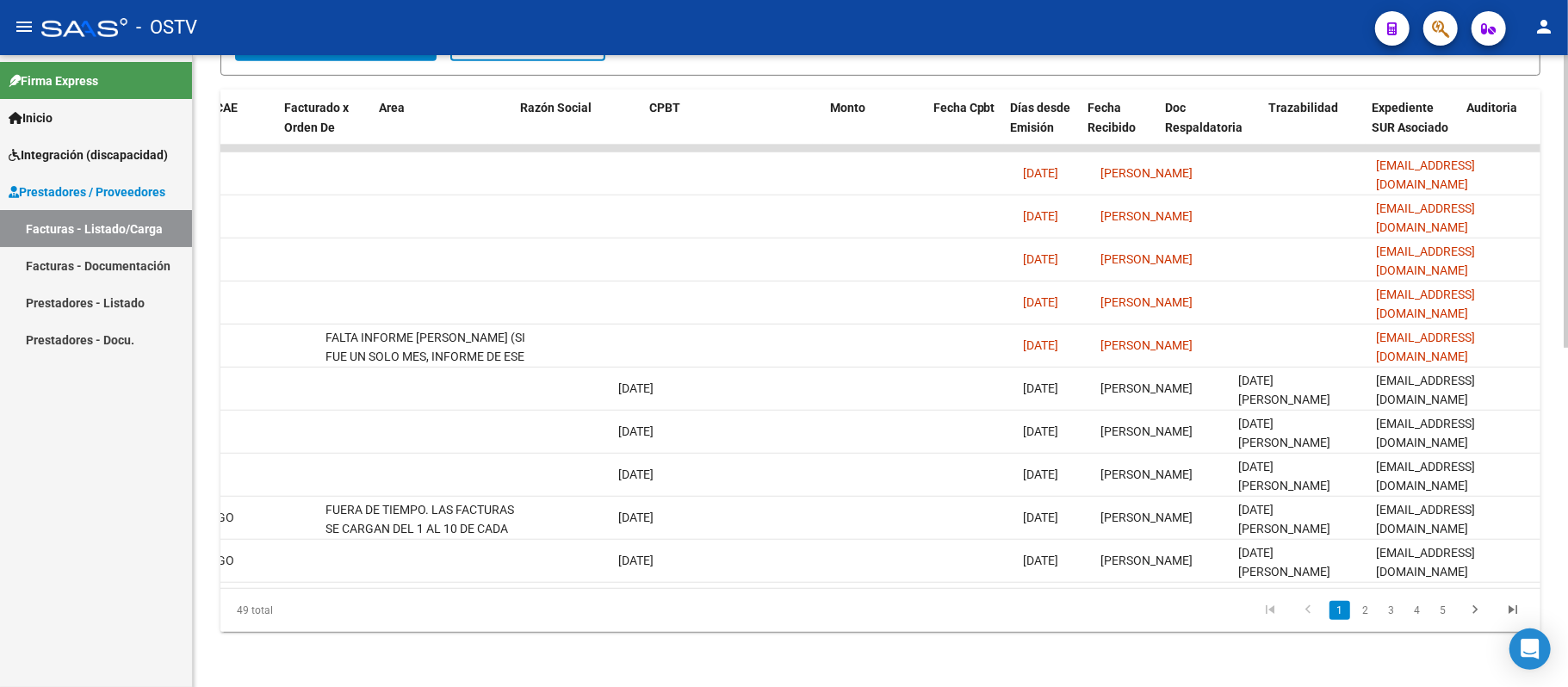
scroll to position [0, 0]
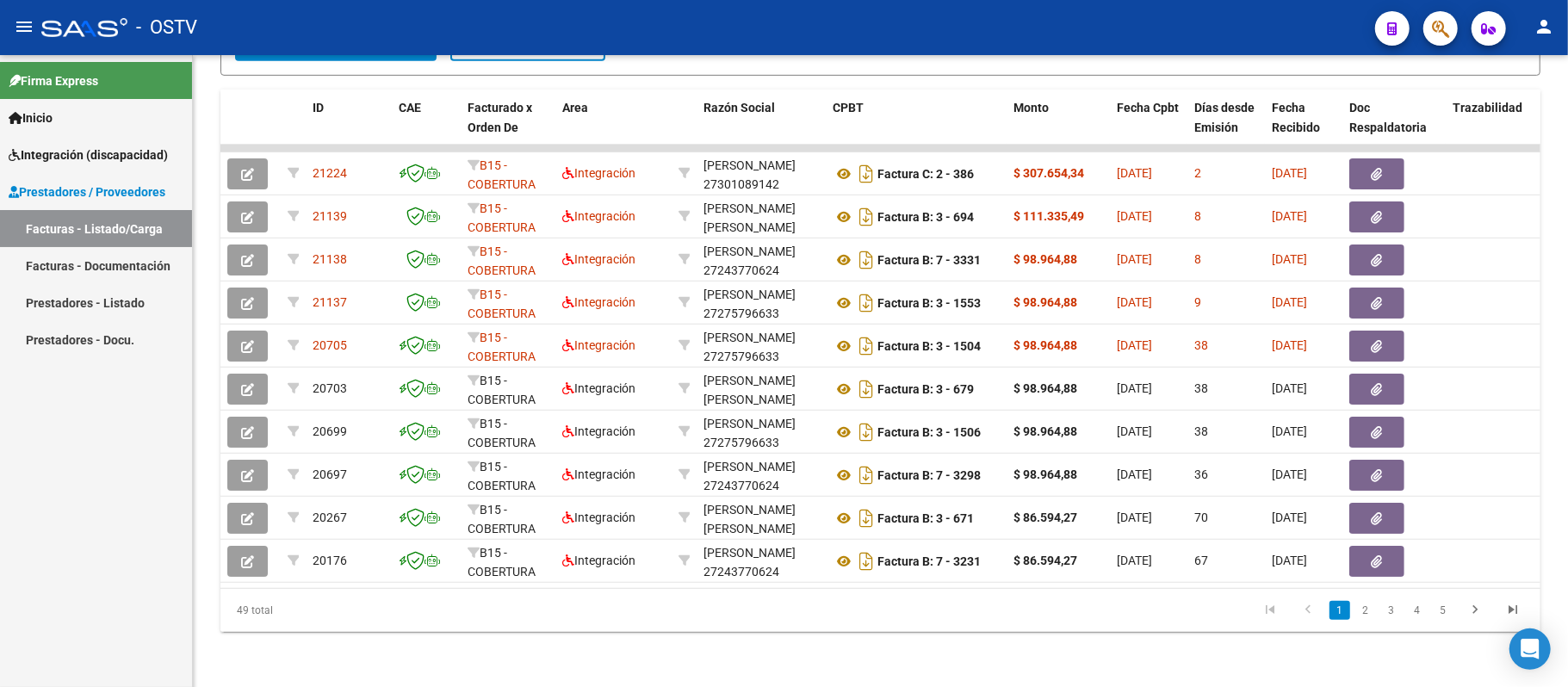
click at [1539, 38] on button "person" at bounding box center [1543, 27] width 35 height 35
click at [1088, 267] on div at bounding box center [784, 344] width 1568 height 687
click at [1556, 21] on button "person" at bounding box center [1543, 27] width 35 height 35
click at [1258, 176] on div at bounding box center [784, 344] width 1568 height 687
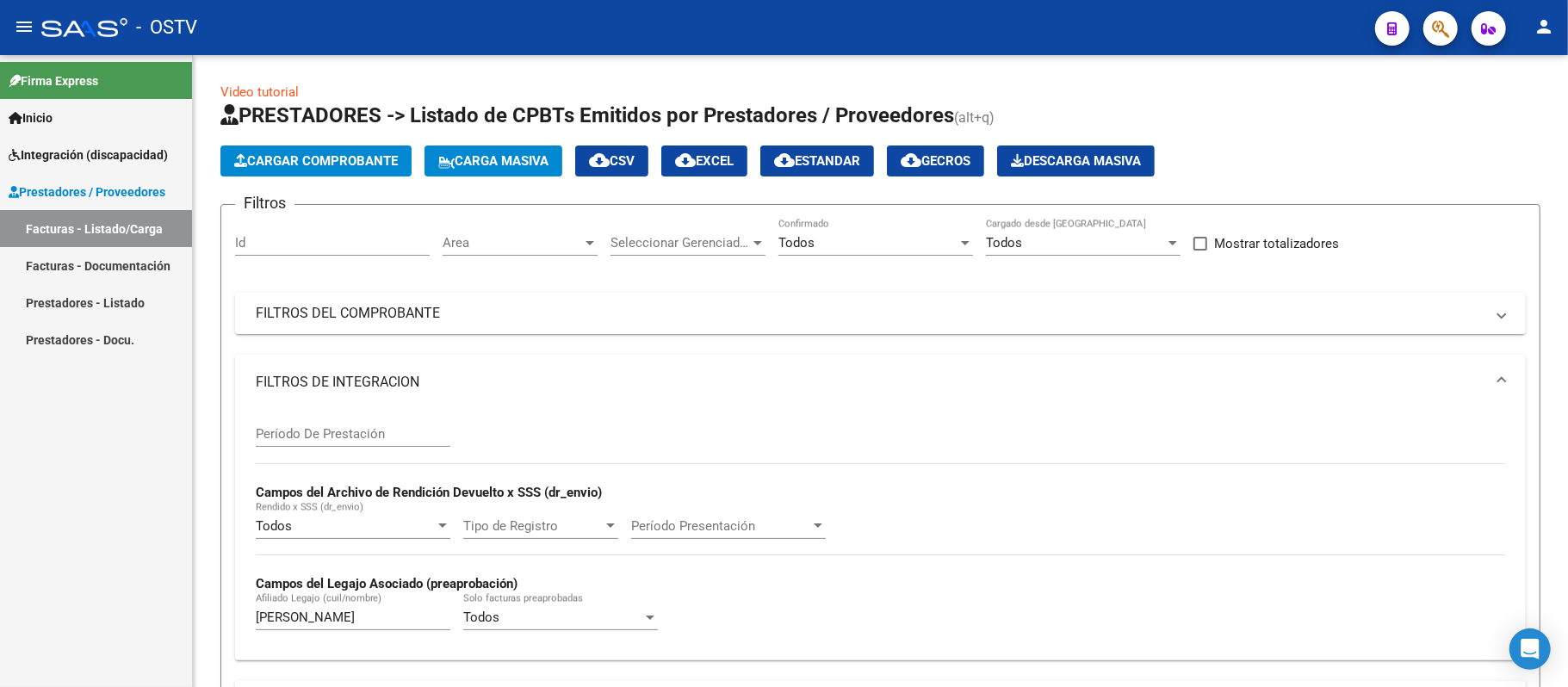
click at [1538, 8] on mat-toolbar "menu - OSTV person" at bounding box center [784, 27] width 1568 height 55
click at [1548, 27] on mat-icon "person" at bounding box center [1543, 26] width 21 height 21
click at [1485, 120] on button "exit_to_app Salir" at bounding box center [1508, 113] width 105 height 41
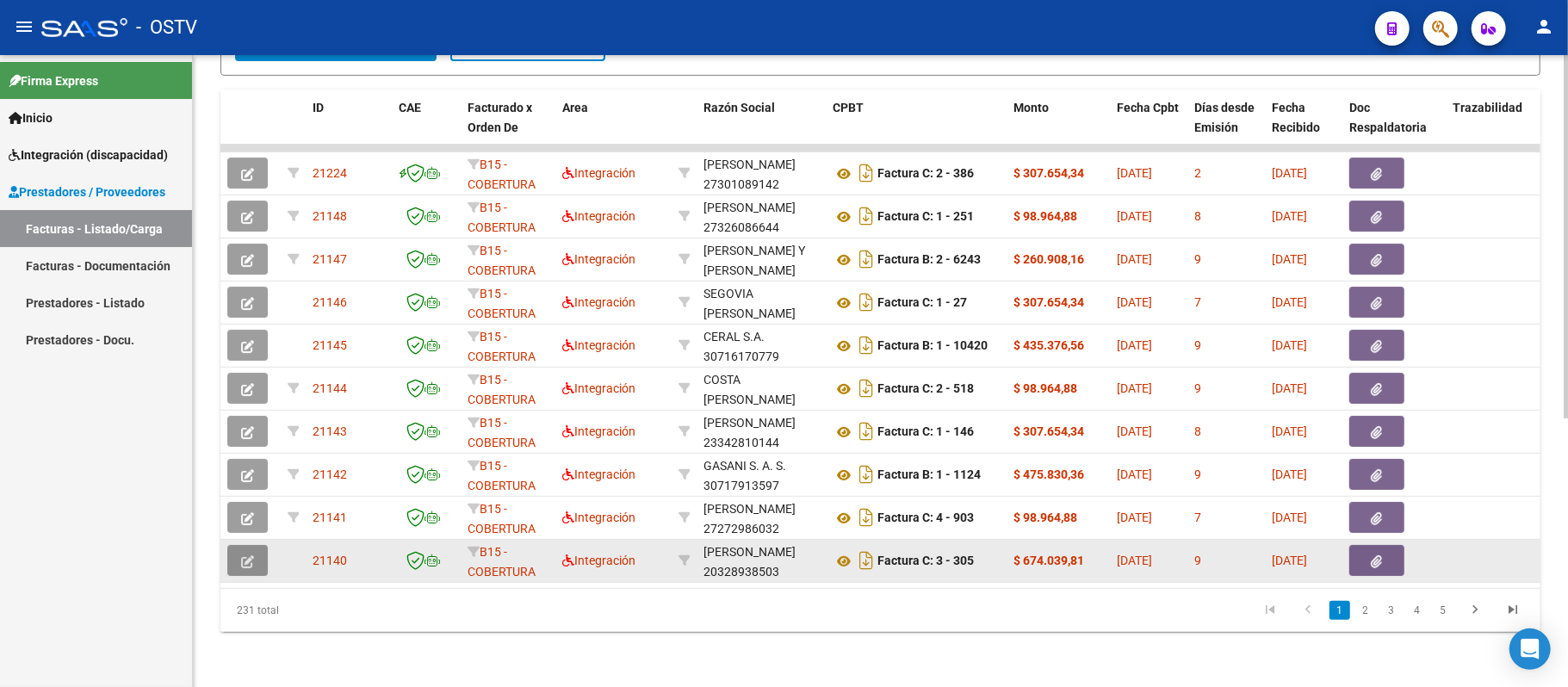
click at [249, 555] on icon "button" at bounding box center [248, 561] width 13 height 13
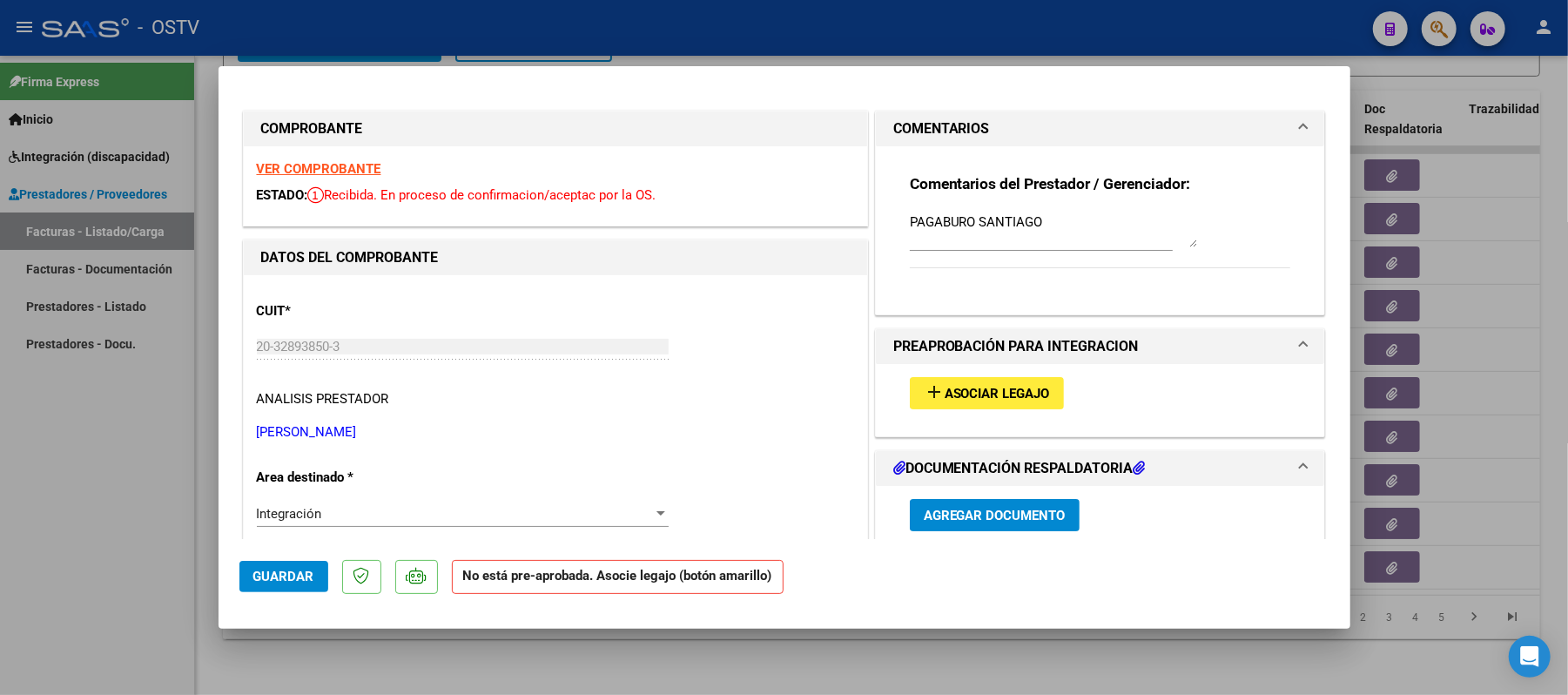
click at [1017, 399] on span "Asociar Legajo" at bounding box center [997, 394] width 105 height 16
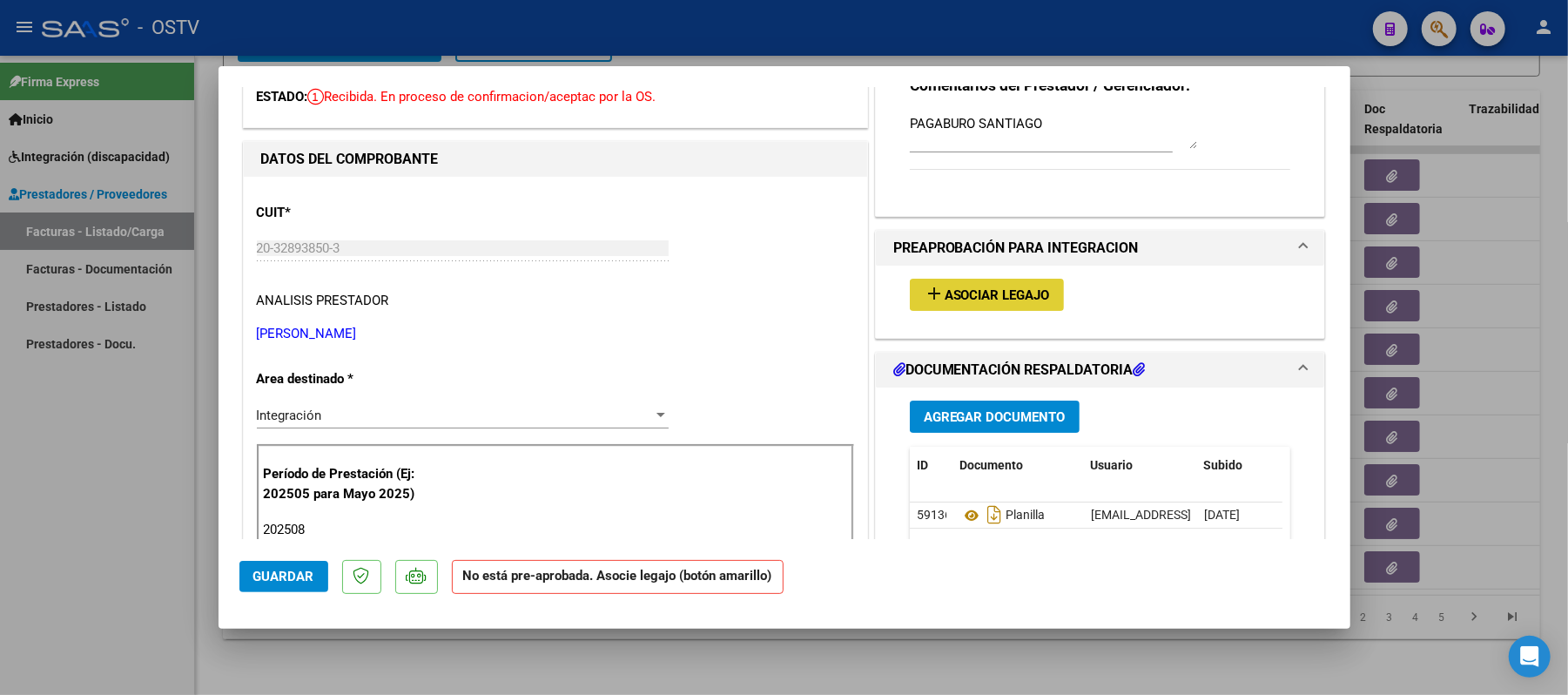
scroll to position [231, 0]
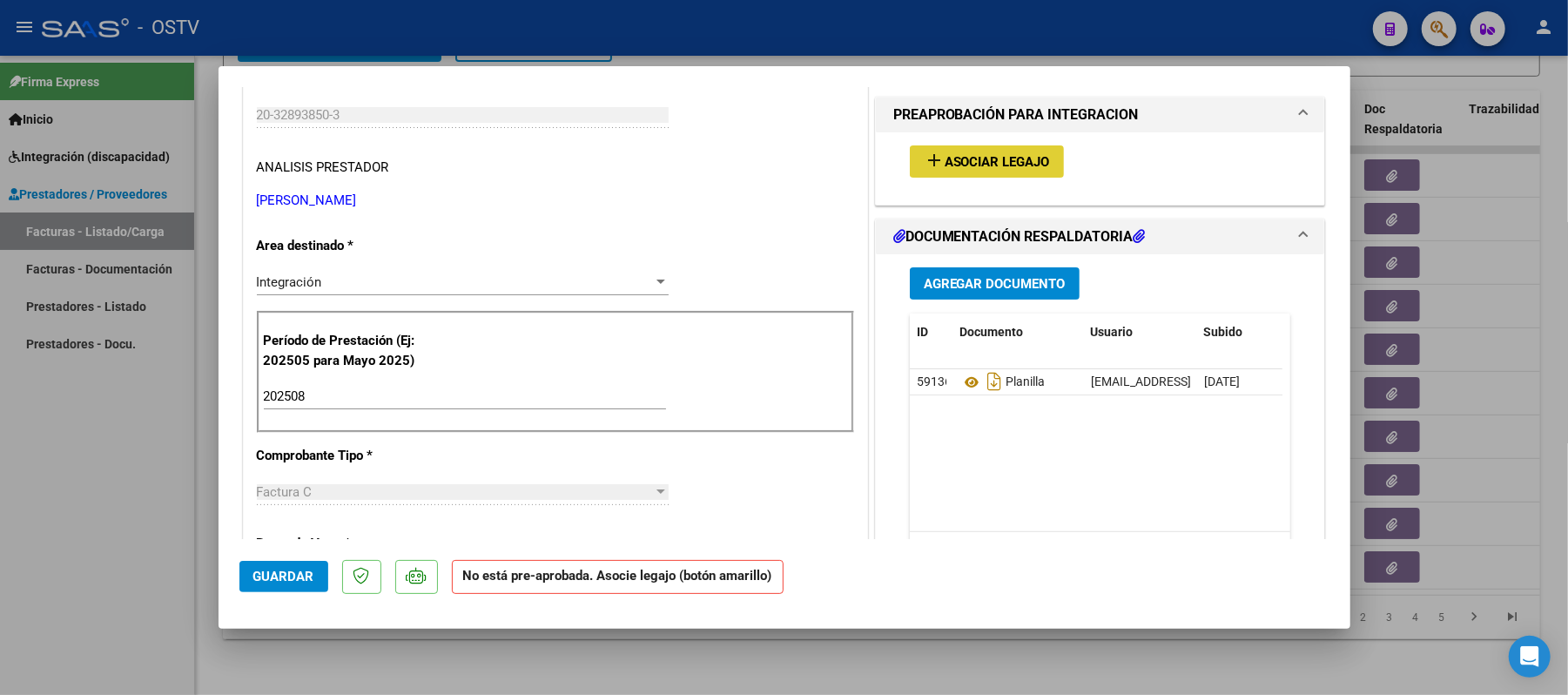
type input "$ 0,00"
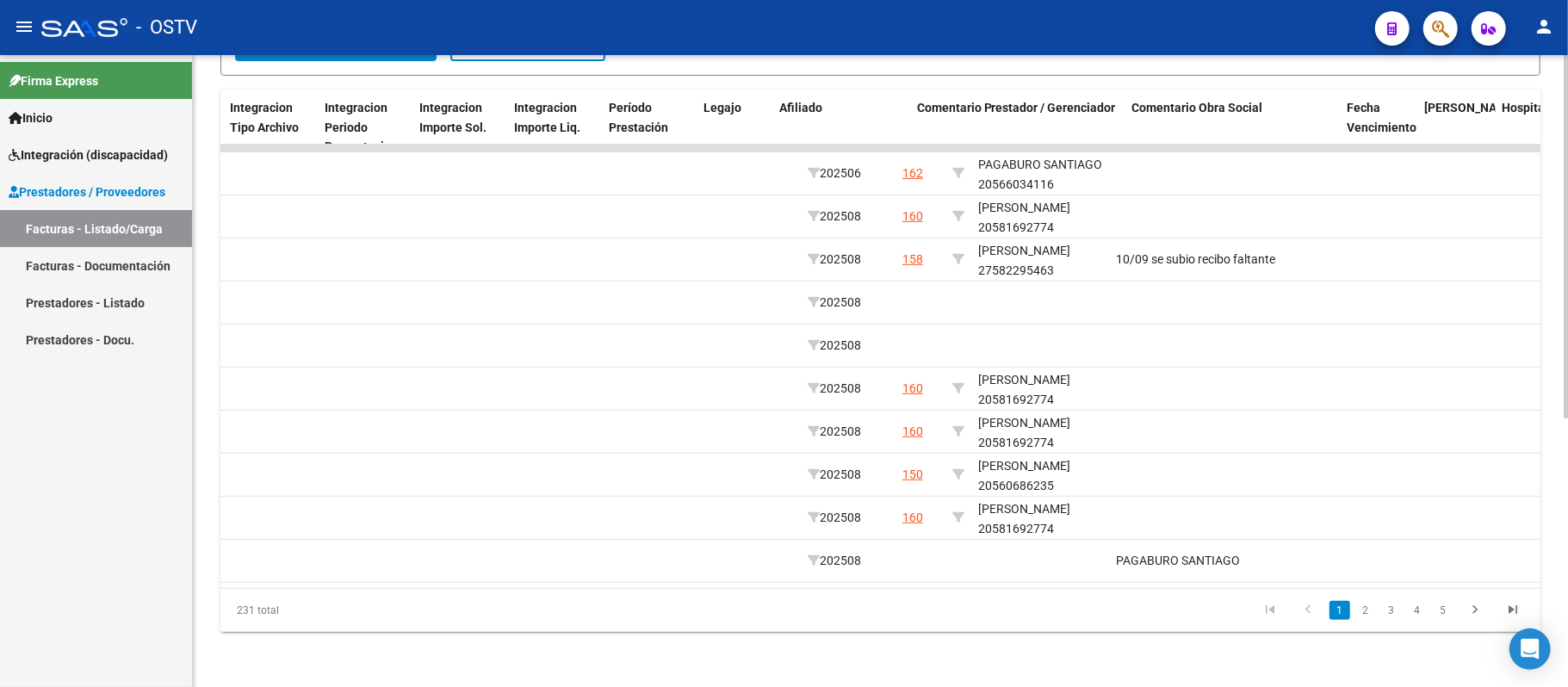
scroll to position [0, 2054]
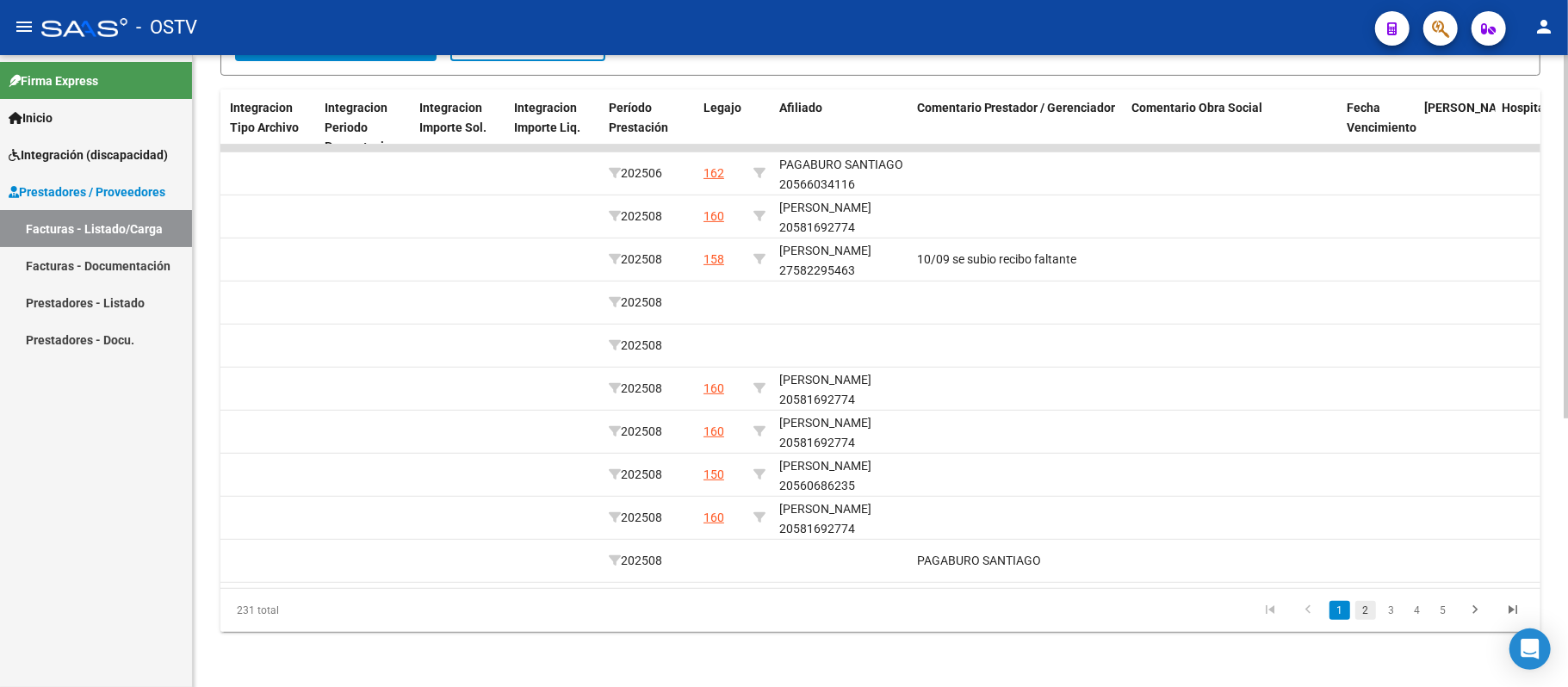
click at [1360, 603] on link "2" at bounding box center [1365, 610] width 21 height 19
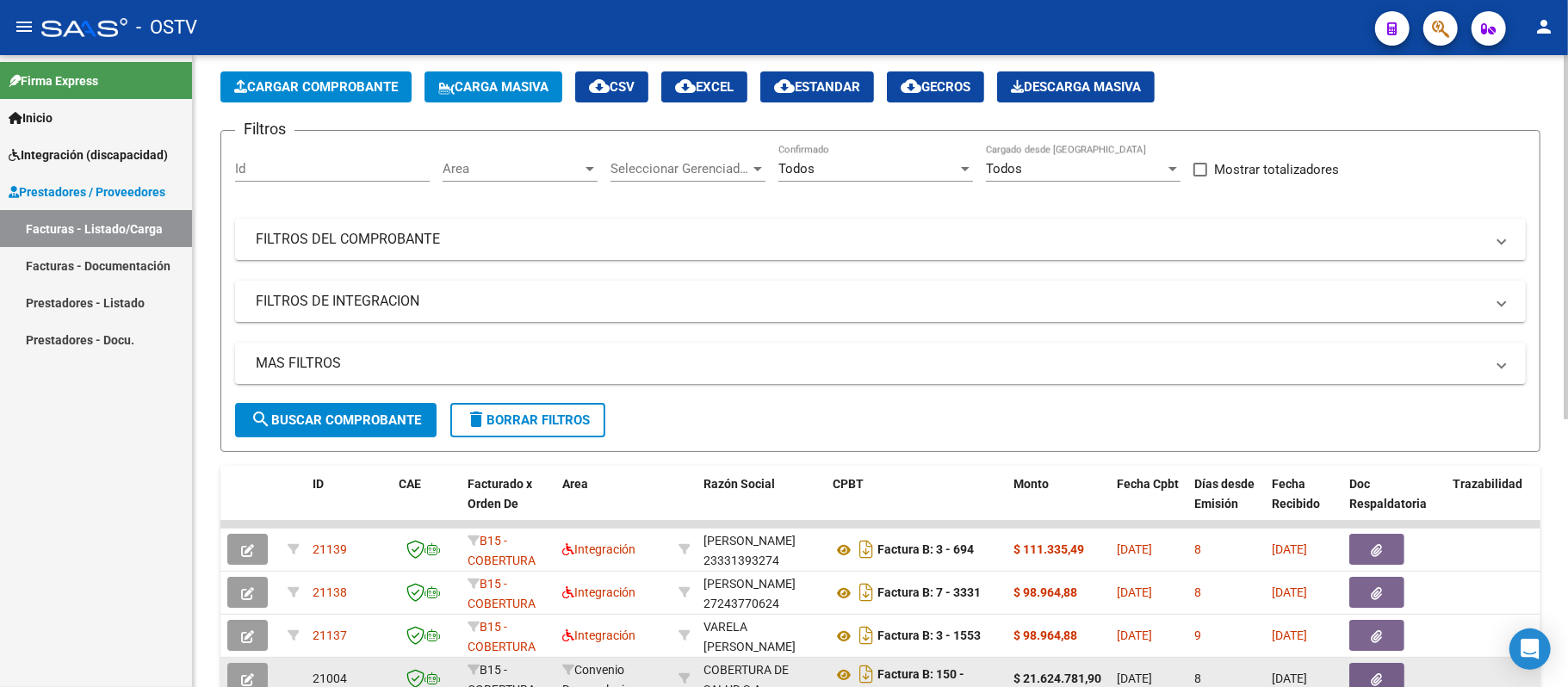
scroll to position [0, 0]
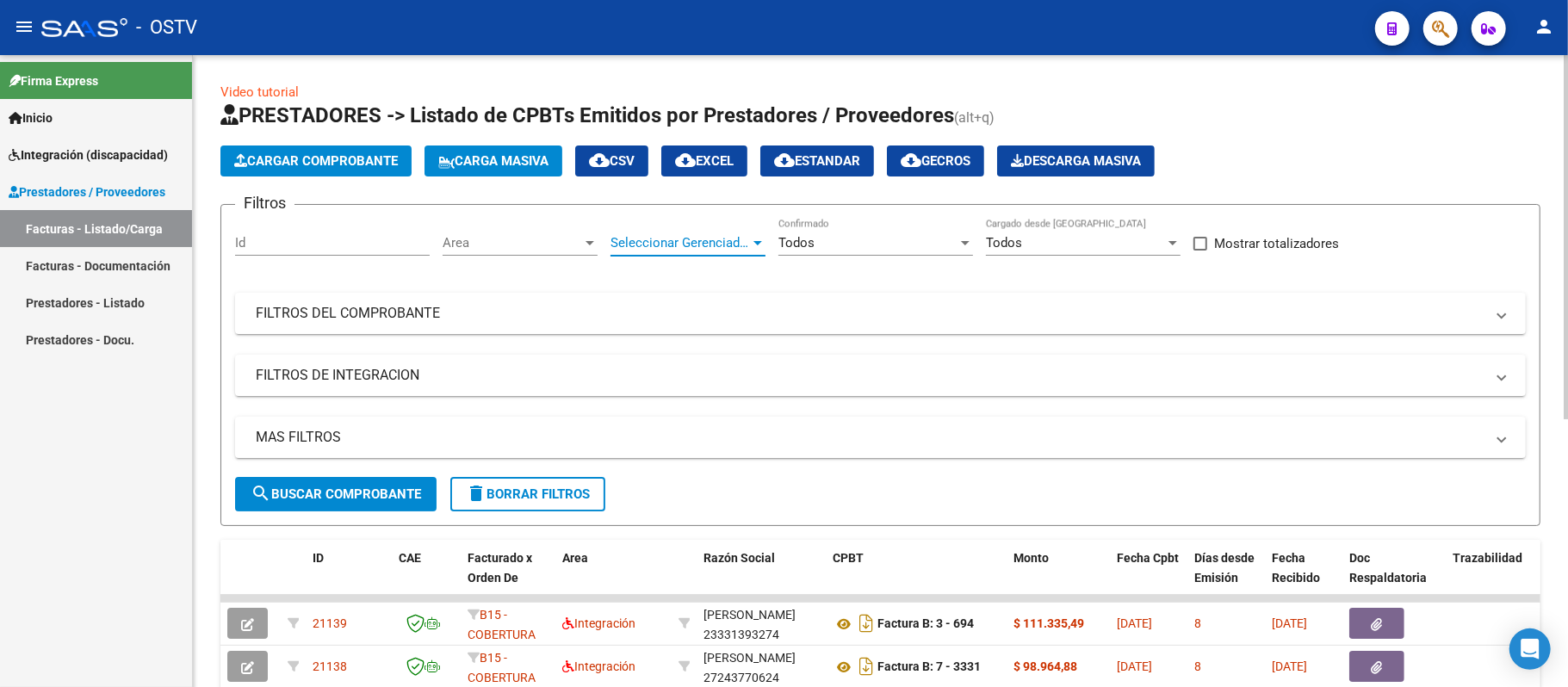
click at [683, 240] on span "Seleccionar Gerenciador" at bounding box center [680, 242] width 139 height 15
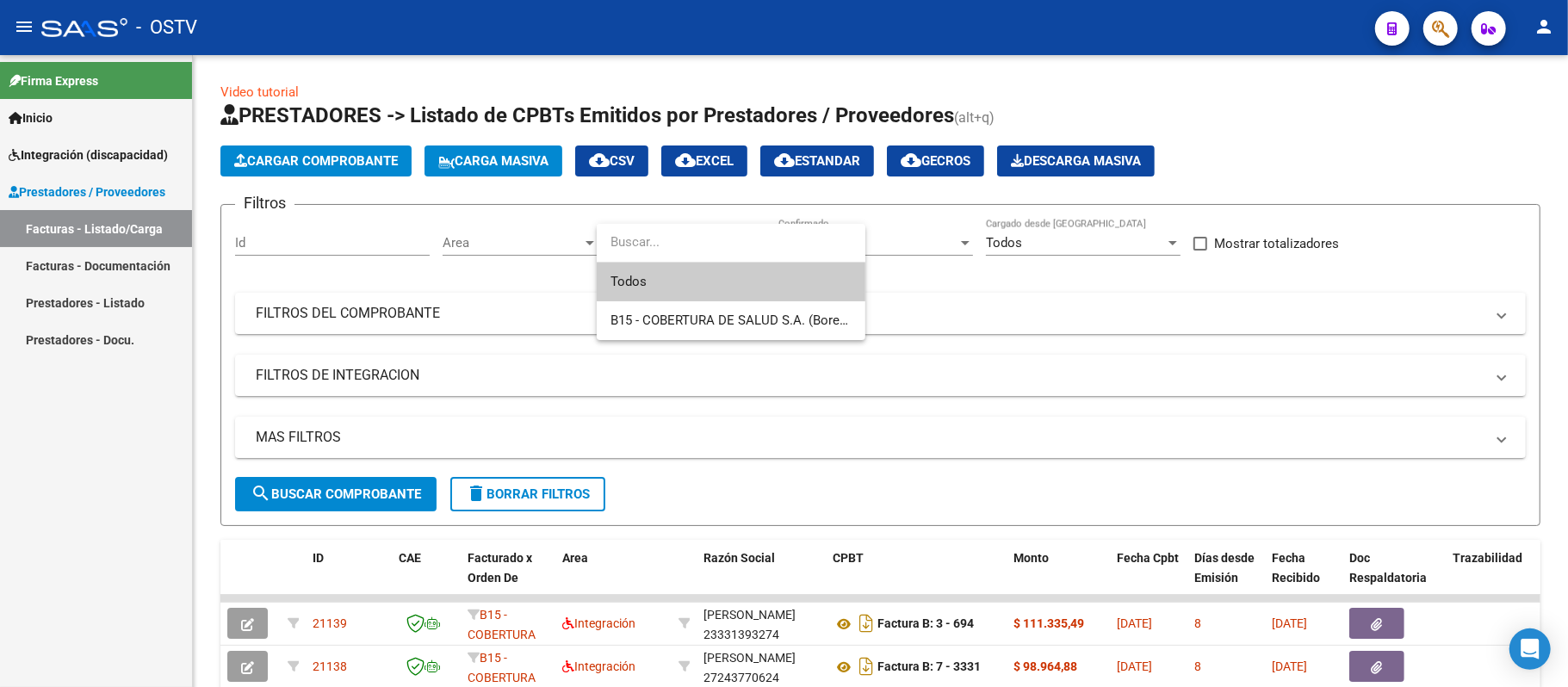
click at [511, 245] on div at bounding box center [784, 344] width 1568 height 687
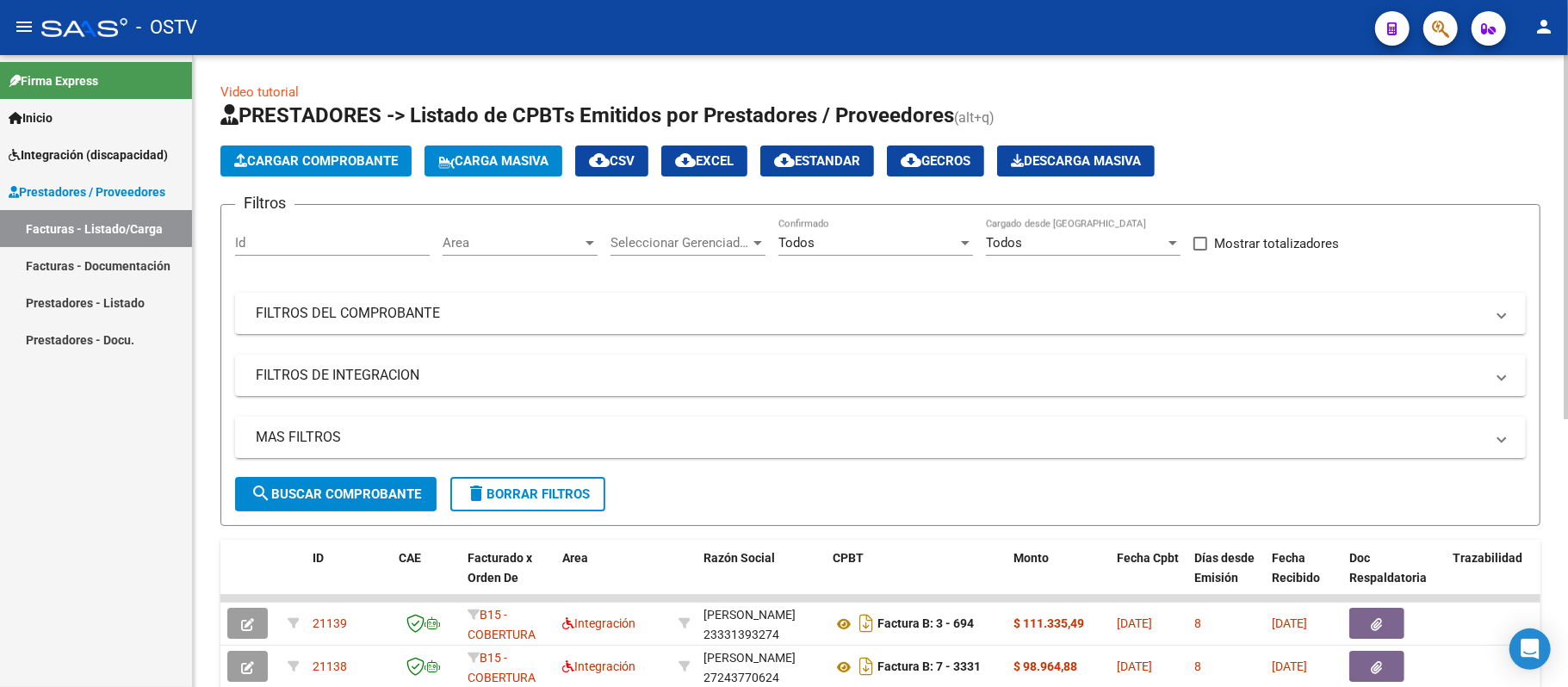
click at [510, 245] on span "Area" at bounding box center [512, 242] width 139 height 15
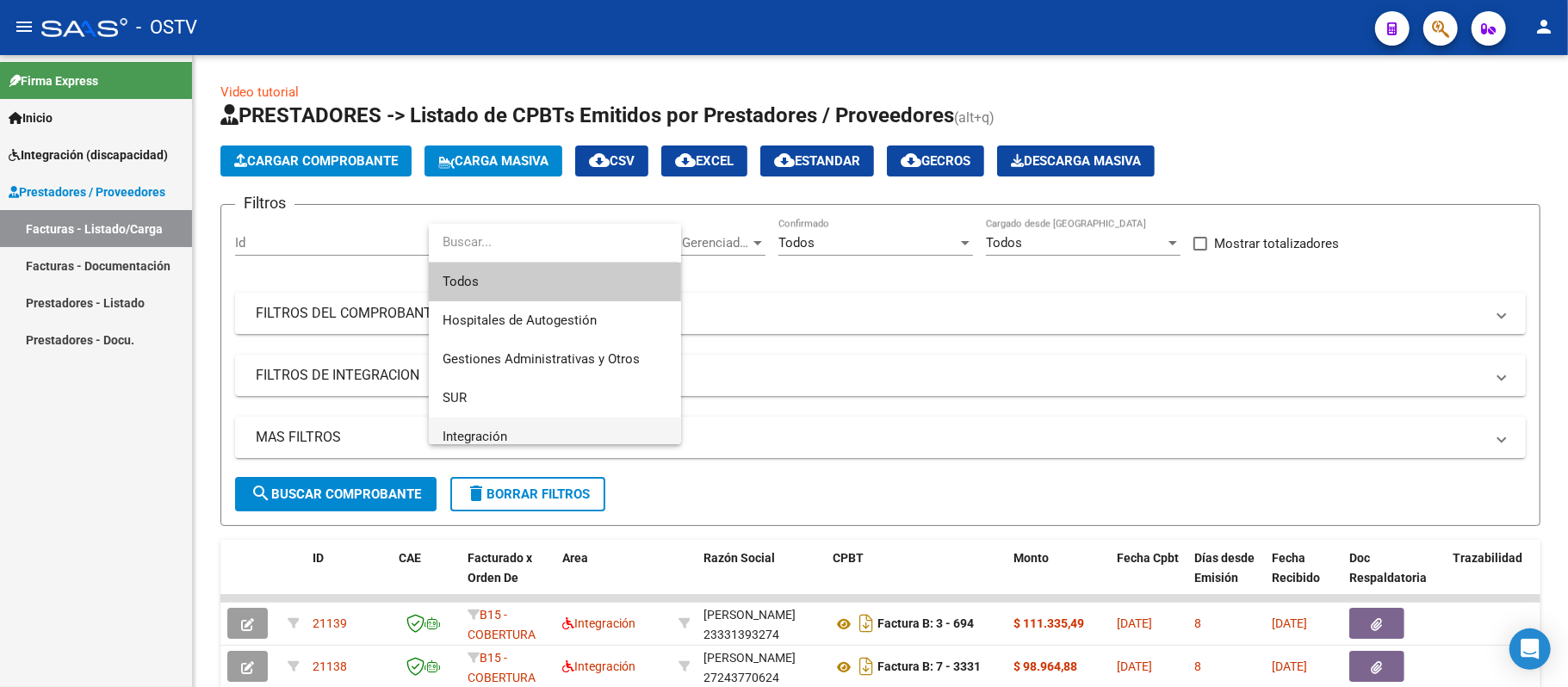
click at [535, 428] on span "Integración" at bounding box center [555, 436] width 225 height 39
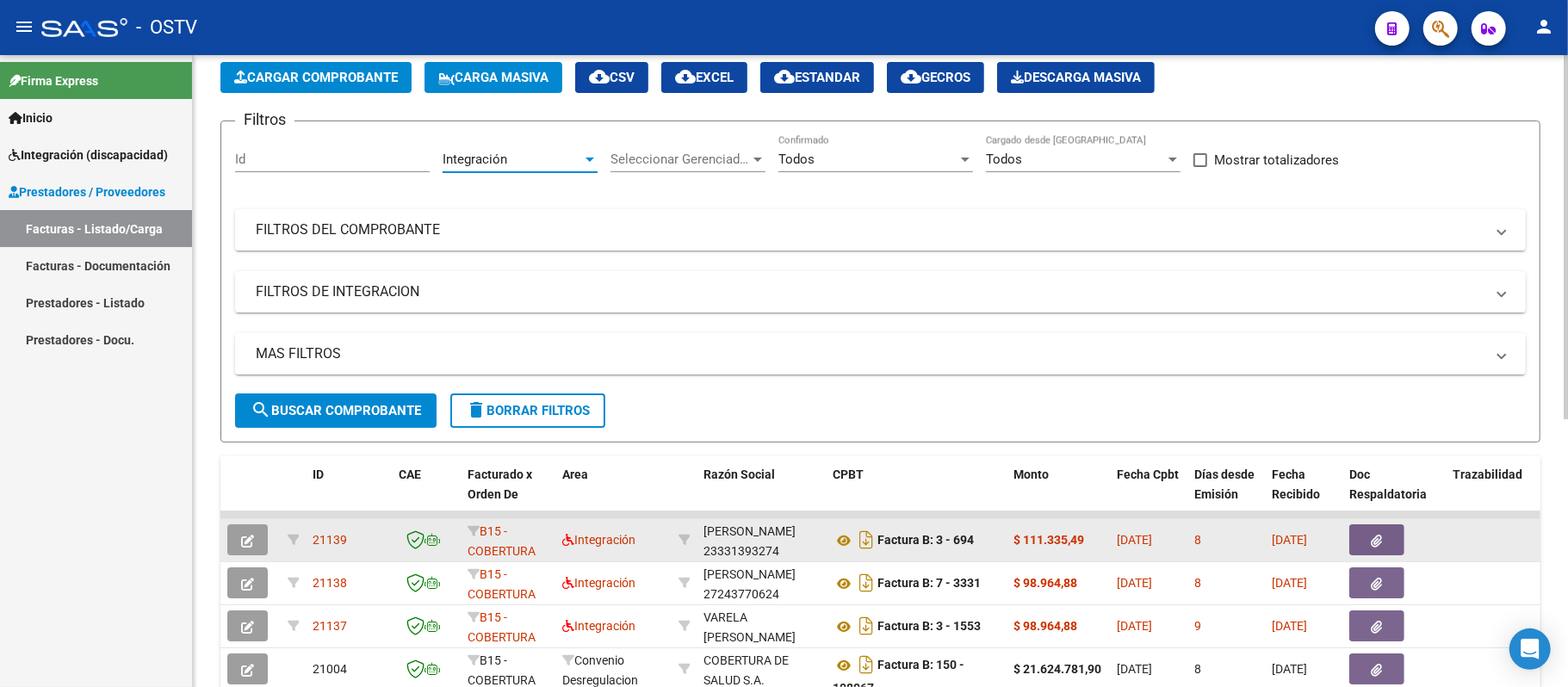
scroll to position [115, 0]
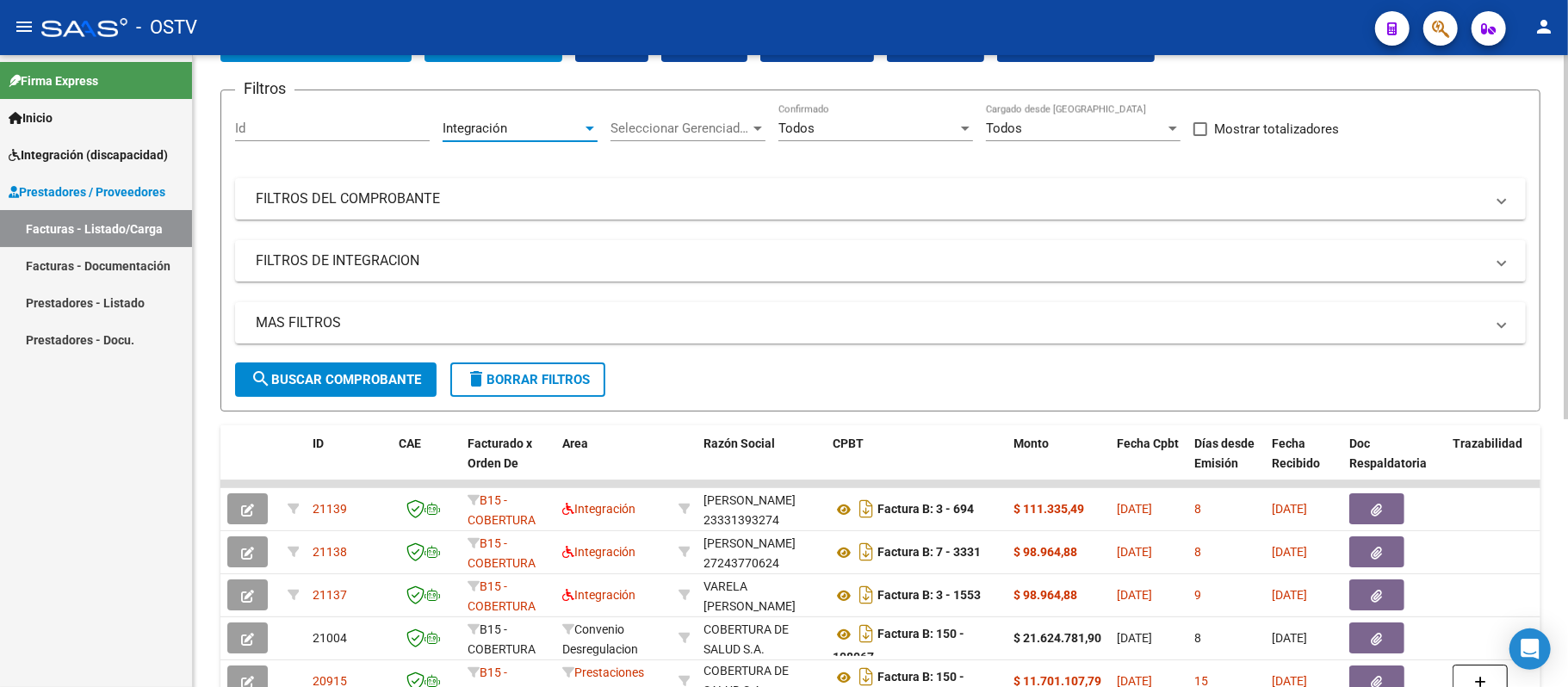
click at [337, 387] on button "search Buscar Comprobante" at bounding box center [335, 380] width 201 height 35
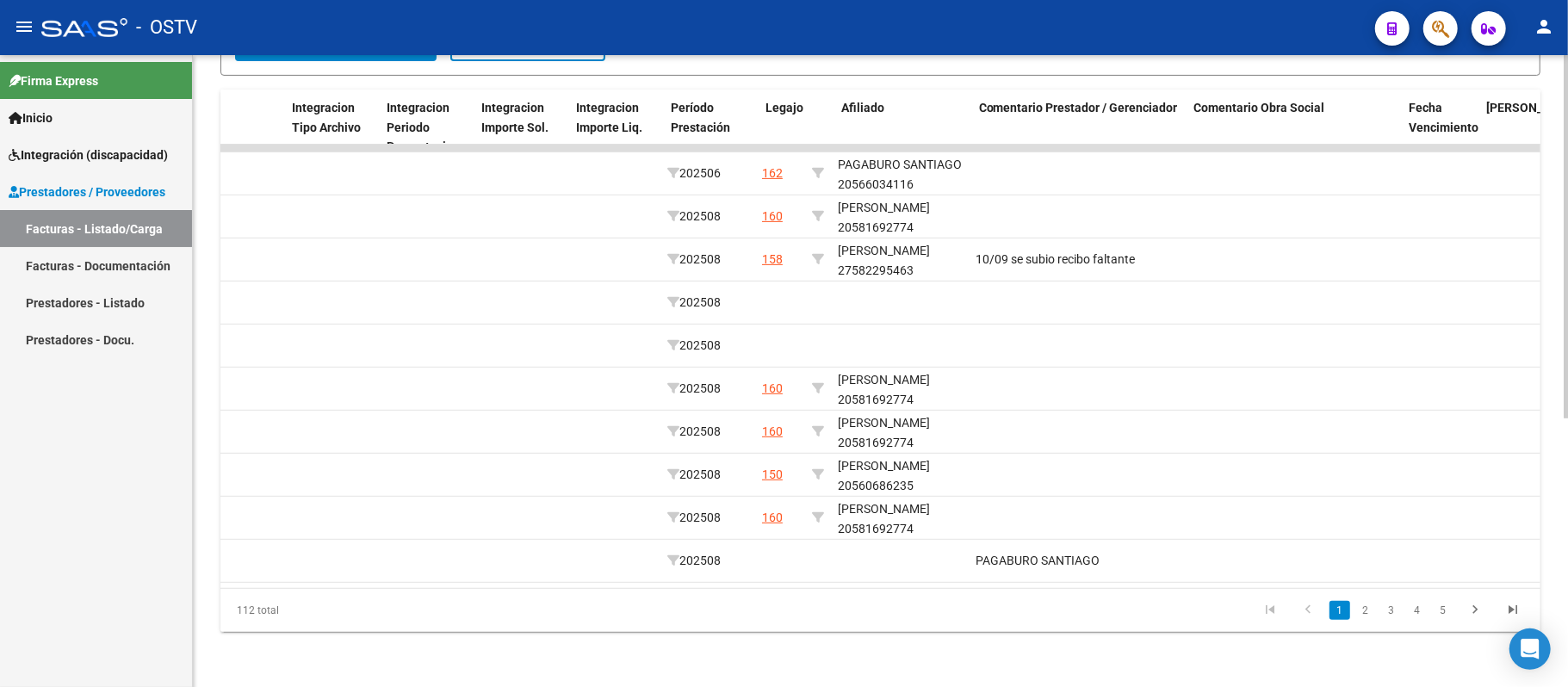
scroll to position [0, 1925]
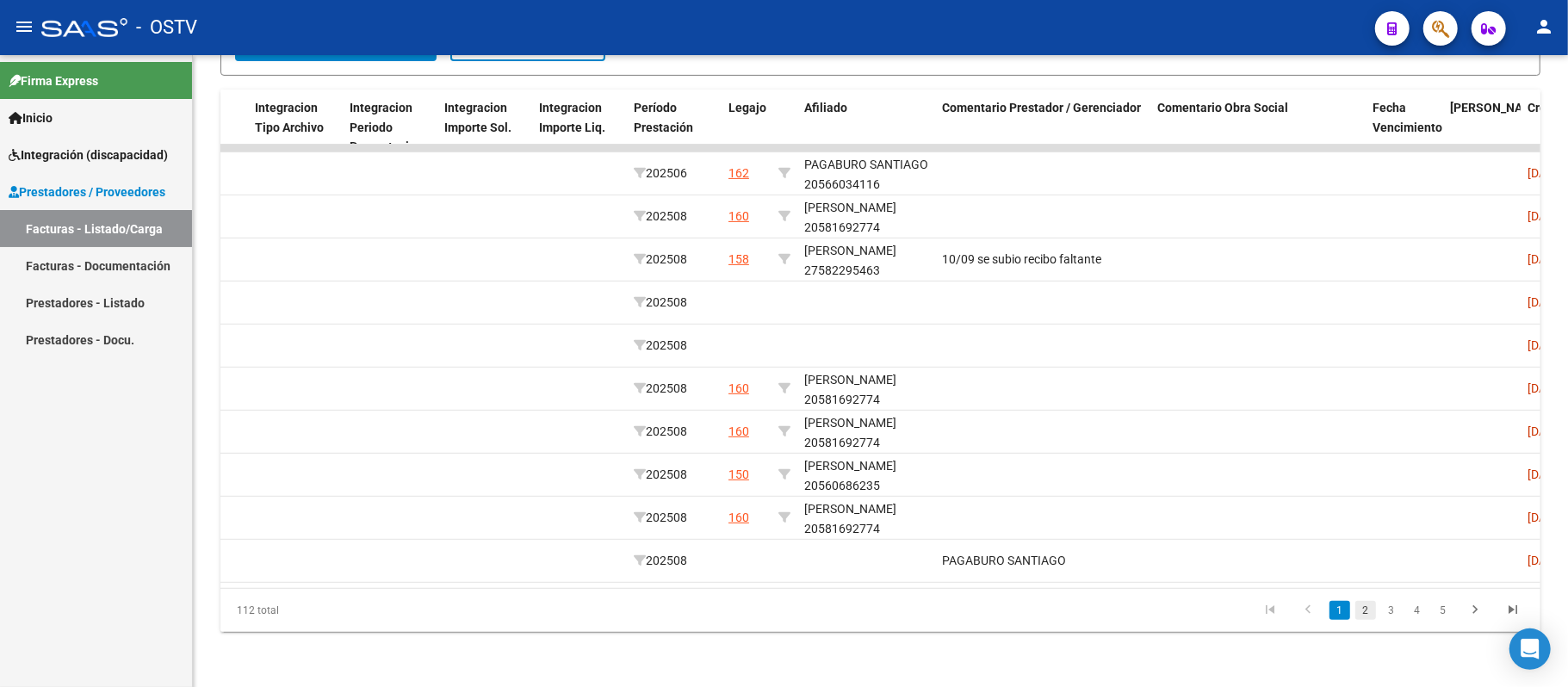
click at [1361, 604] on link "2" at bounding box center [1365, 610] width 21 height 19
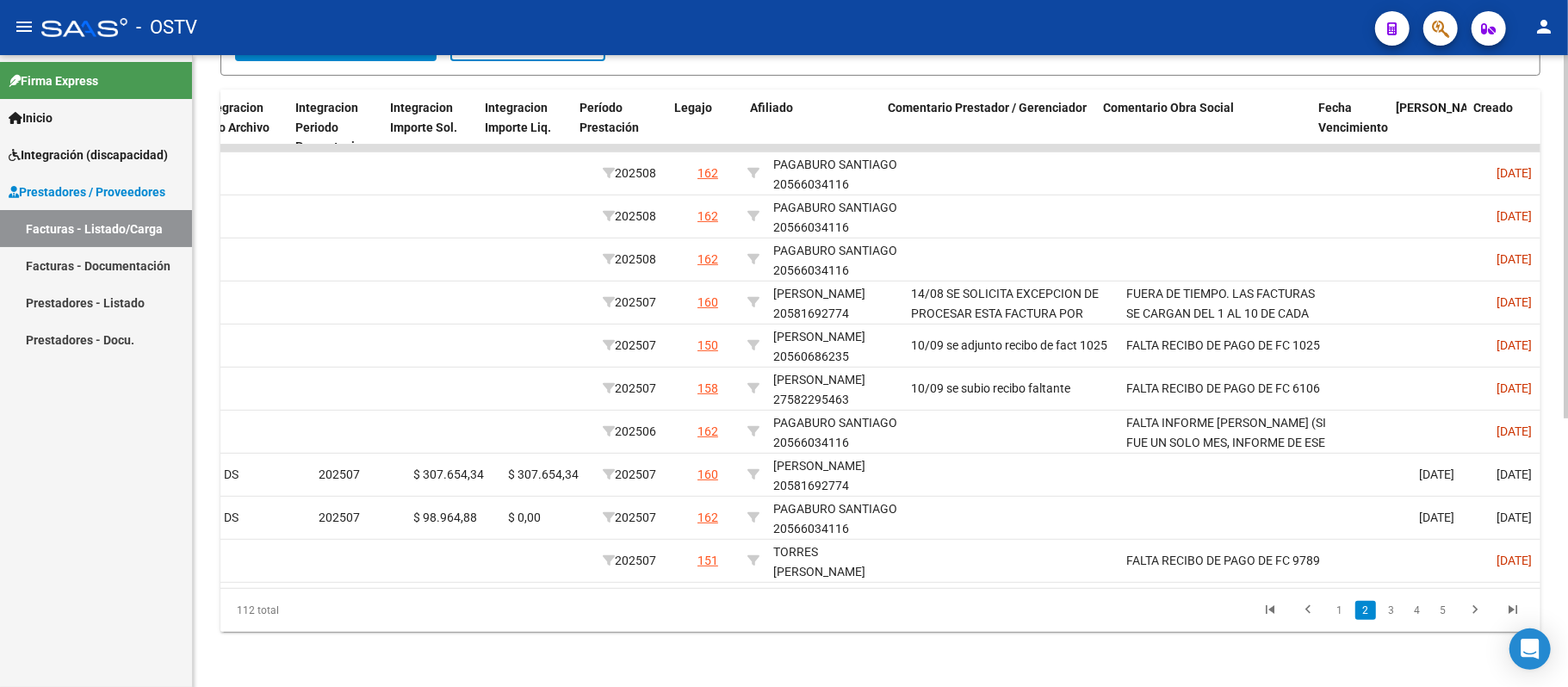
scroll to position [0, 2430]
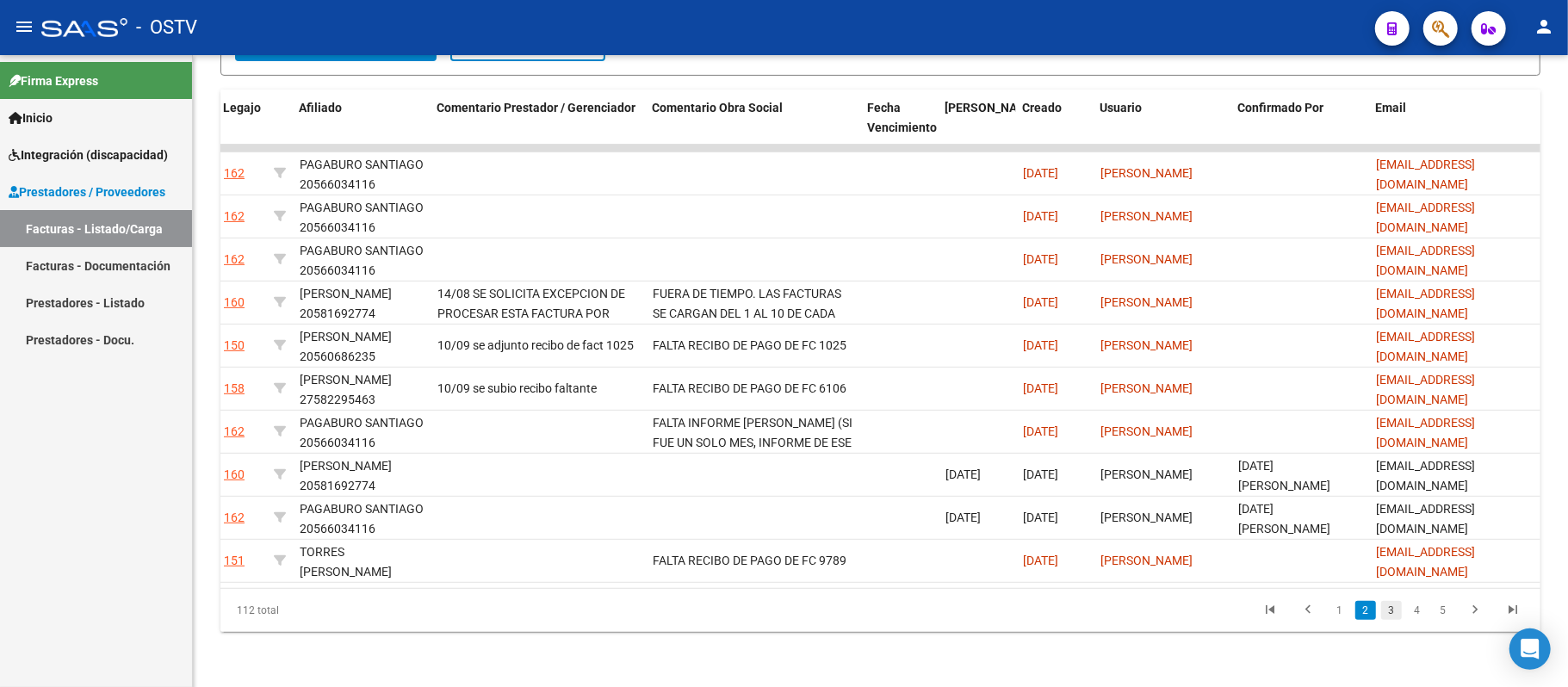
click at [1391, 606] on link "3" at bounding box center [1391, 610] width 21 height 19
